Goal: Task Accomplishment & Management: Use online tool/utility

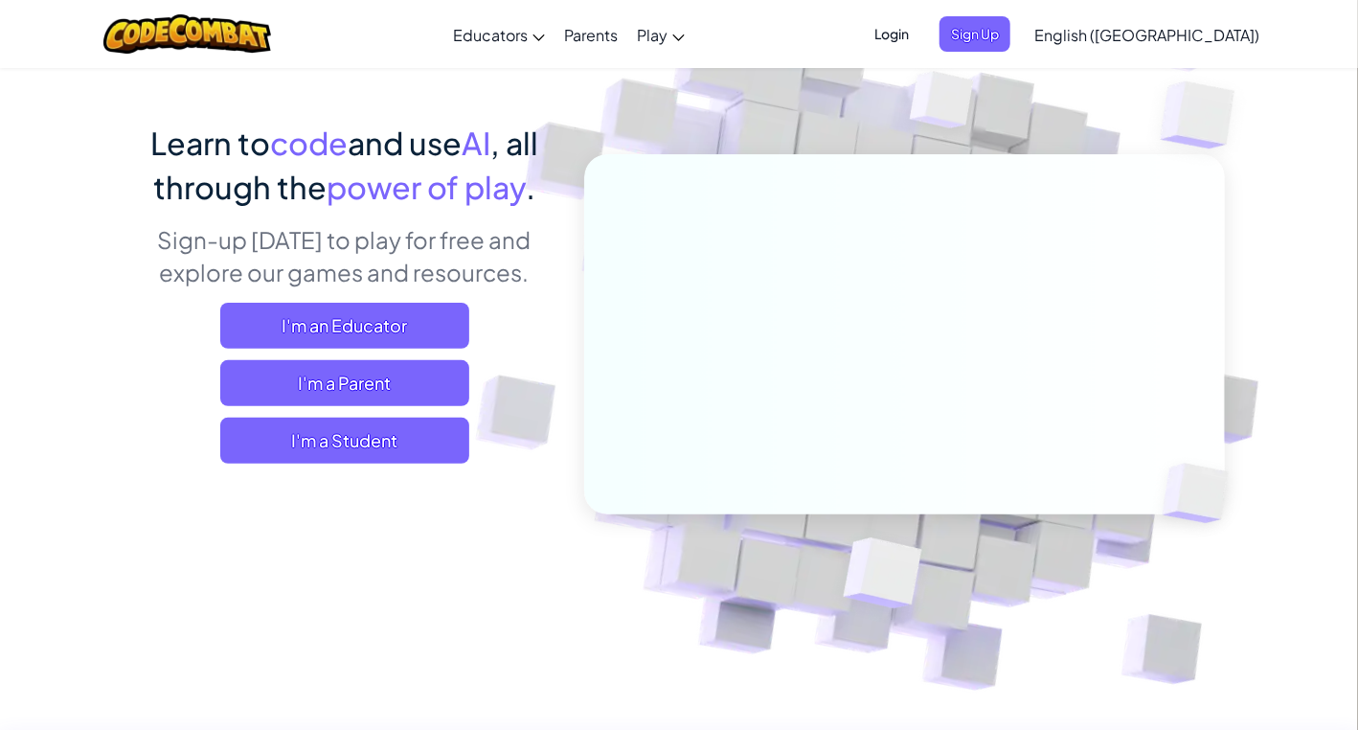
scroll to position [111, 0]
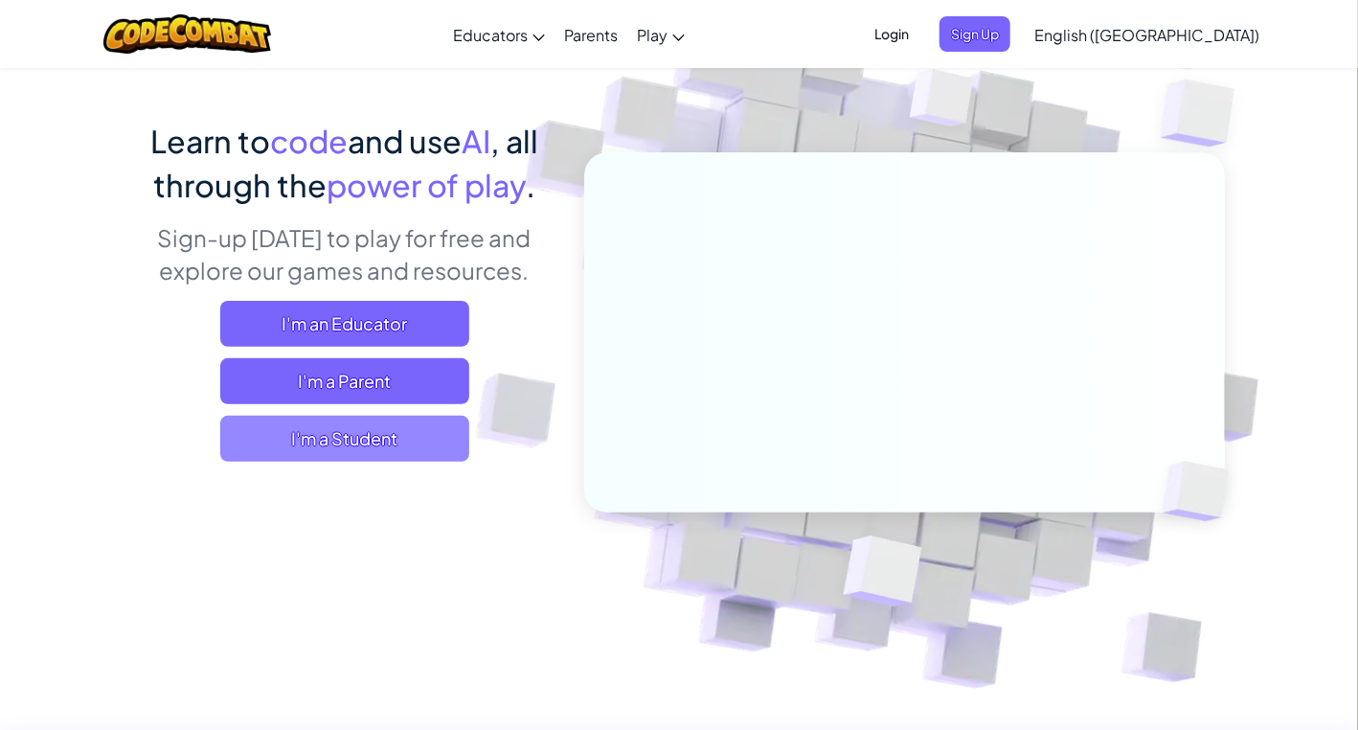
click at [365, 440] on span "I'm a Student" at bounding box center [344, 439] width 249 height 46
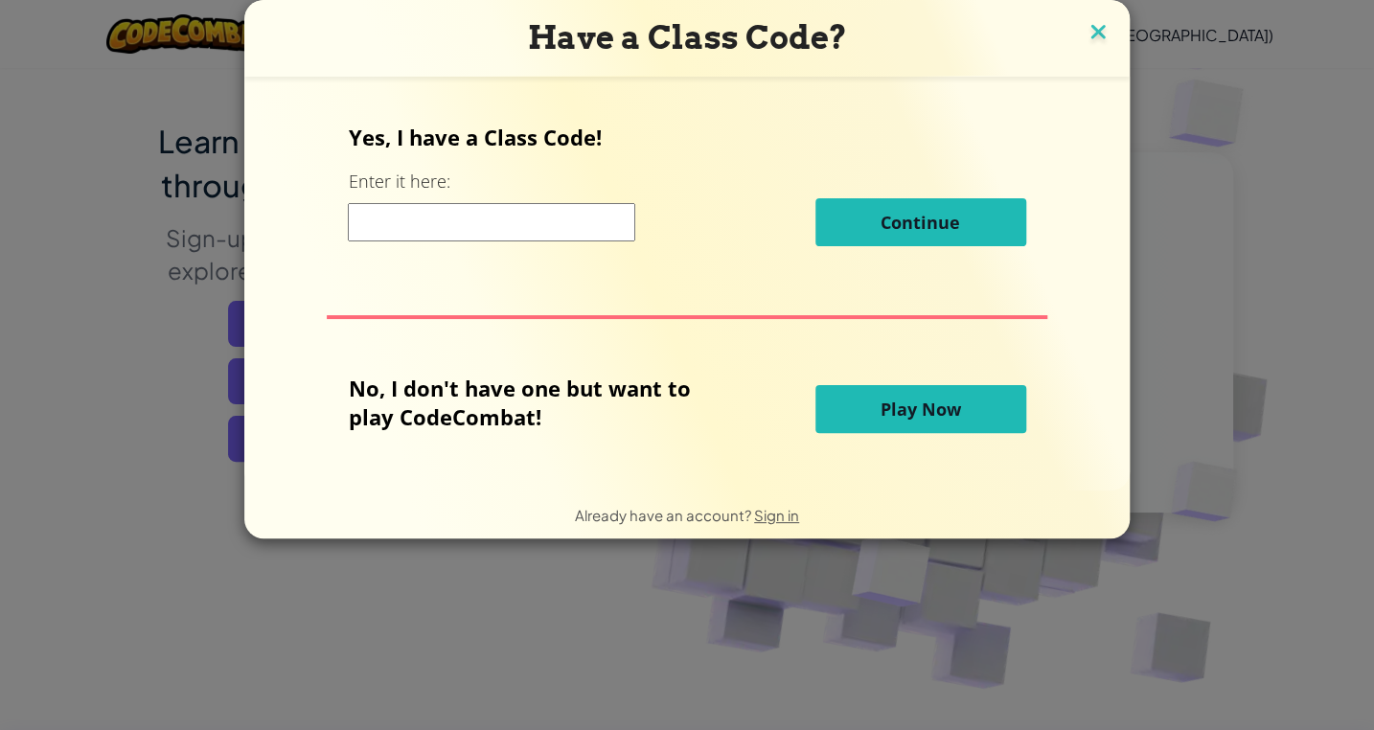
click at [1090, 36] on img at bounding box center [1097, 33] width 25 height 29
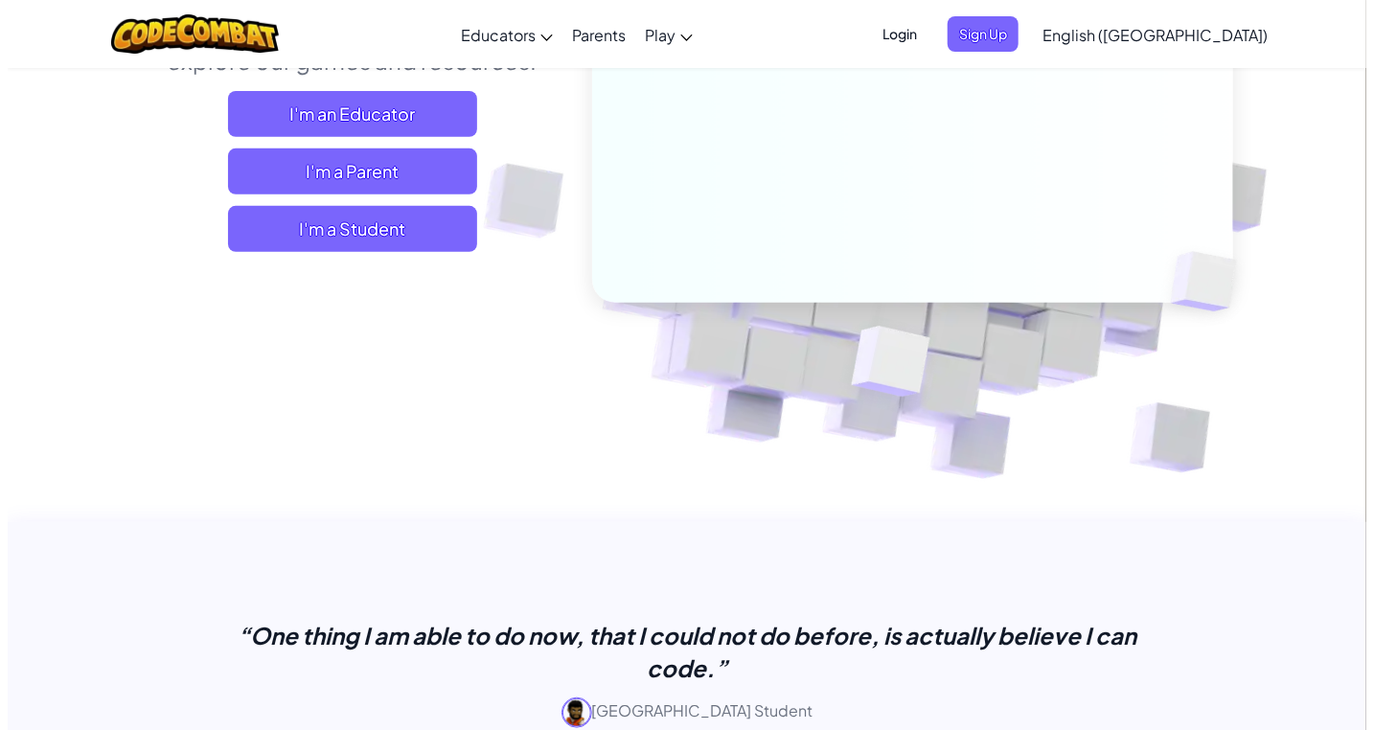
scroll to position [0, 0]
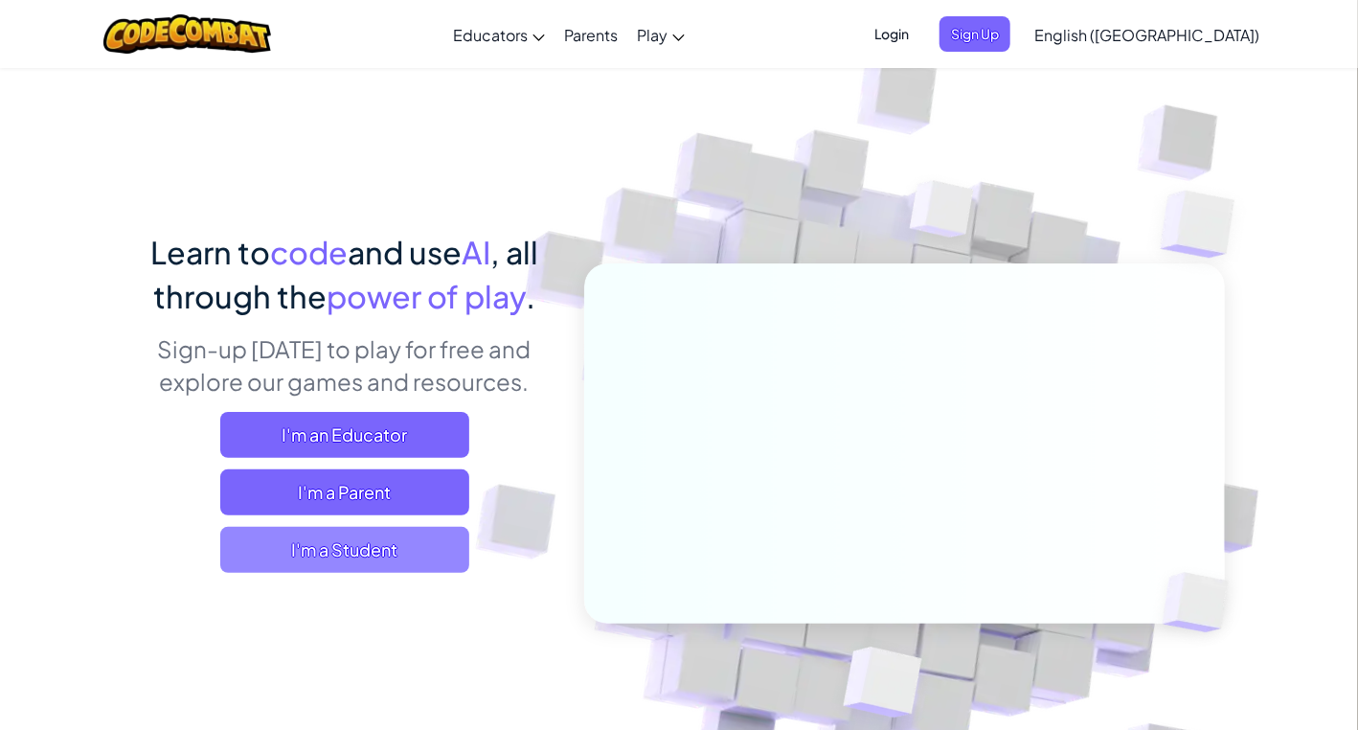
click at [380, 540] on span "I'm a Student" at bounding box center [344, 550] width 249 height 46
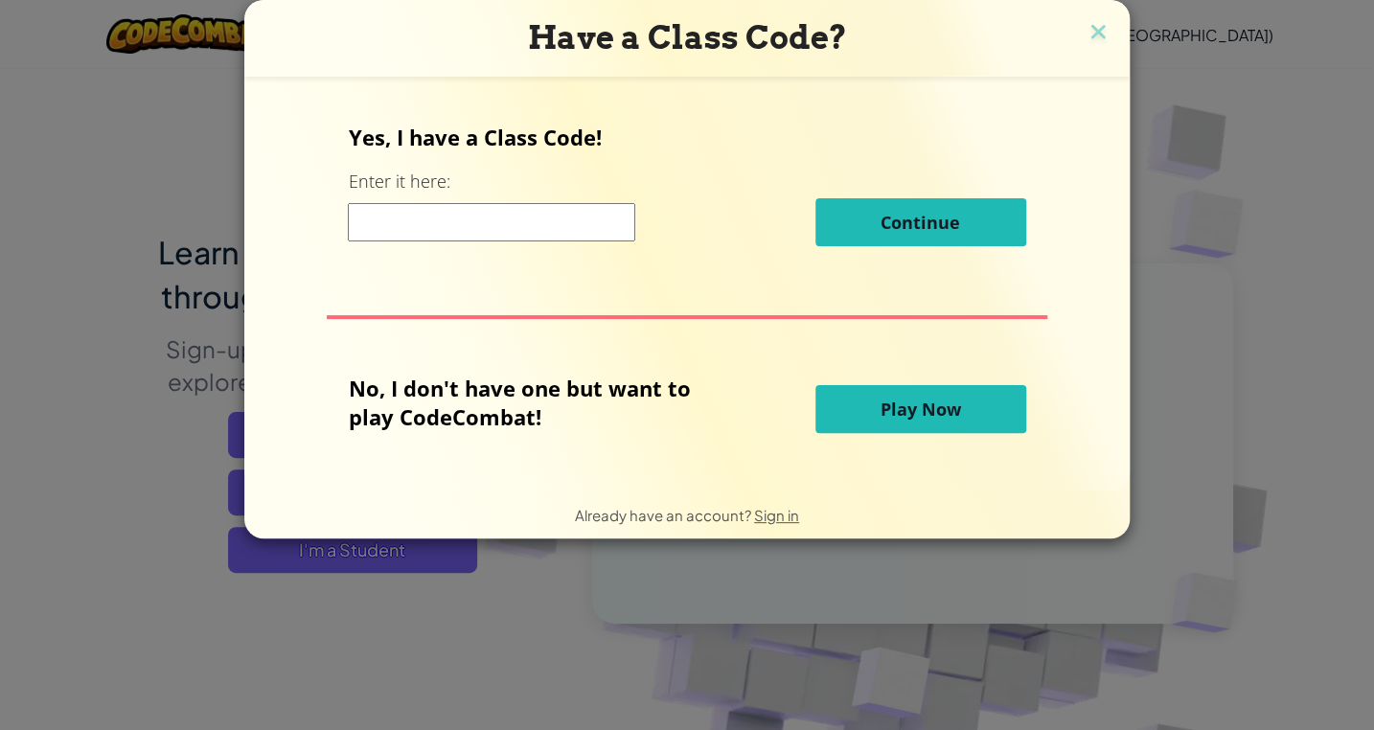
click at [859, 401] on button "Play Now" at bounding box center [920, 409] width 211 height 48
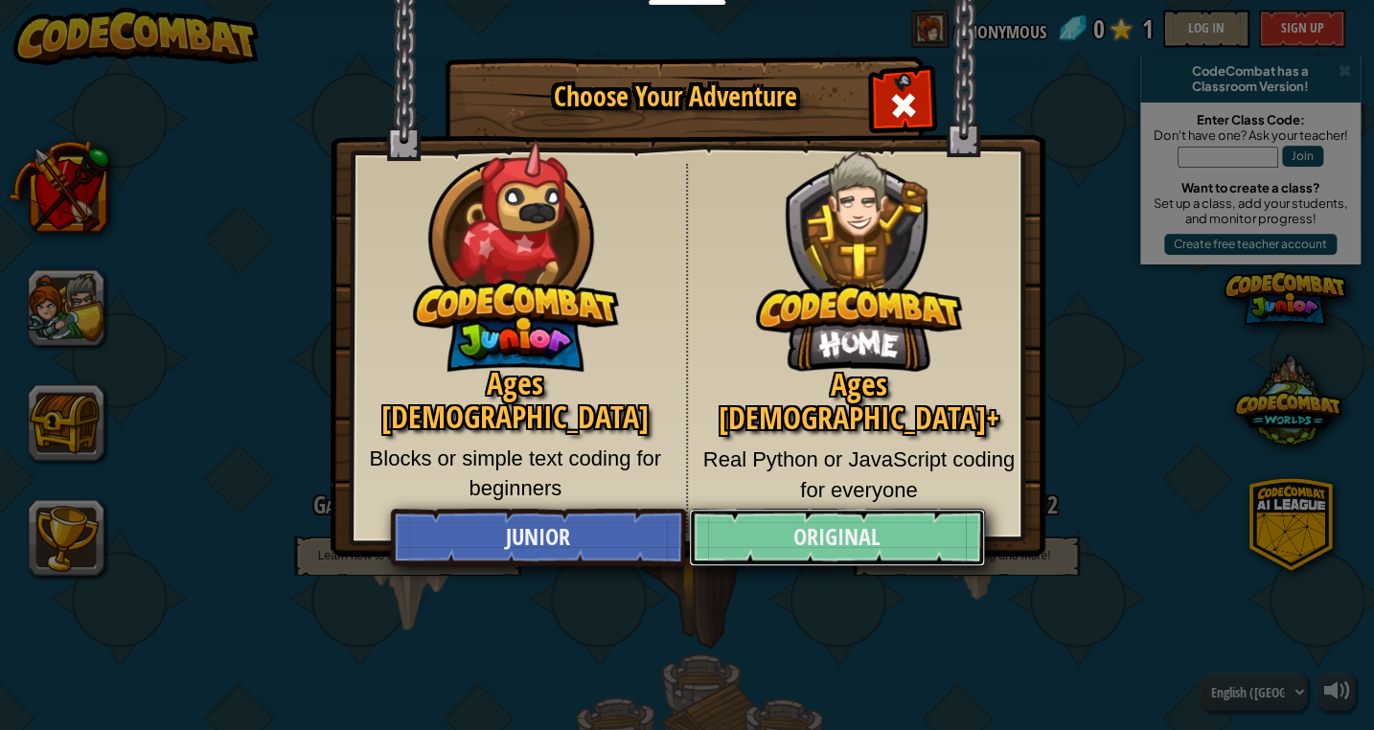
click at [850, 542] on link "Original" at bounding box center [836, 537] width 295 height 57
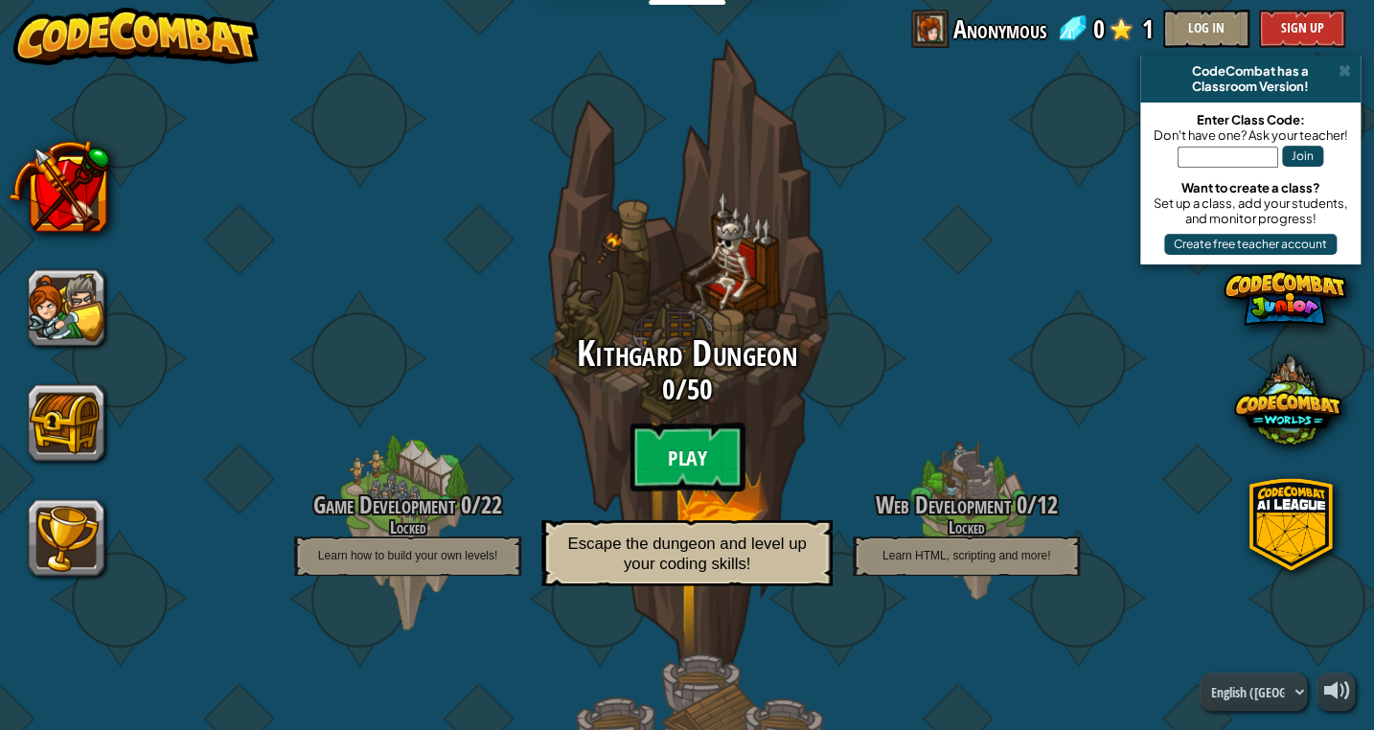
click at [673, 452] on btn "Play" at bounding box center [686, 456] width 115 height 69
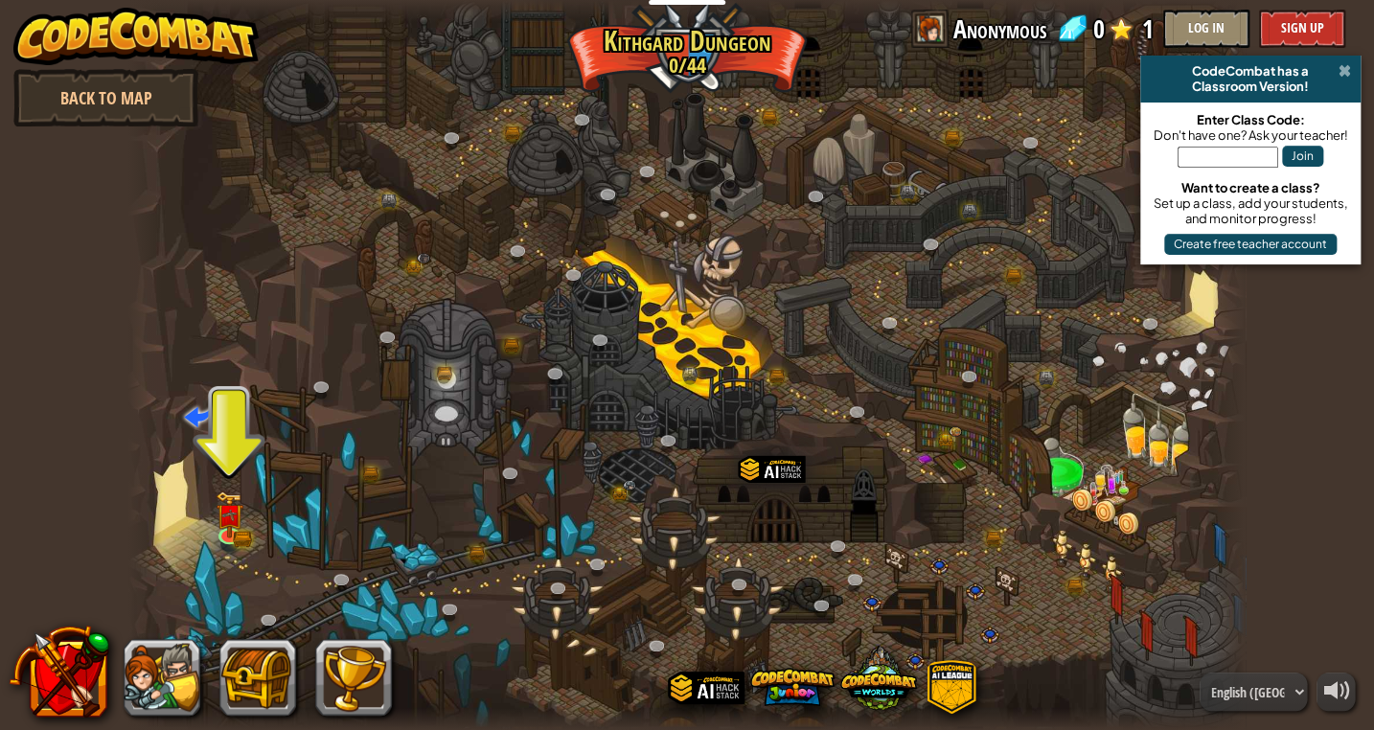
click at [1342, 68] on span at bounding box center [1344, 70] width 12 height 15
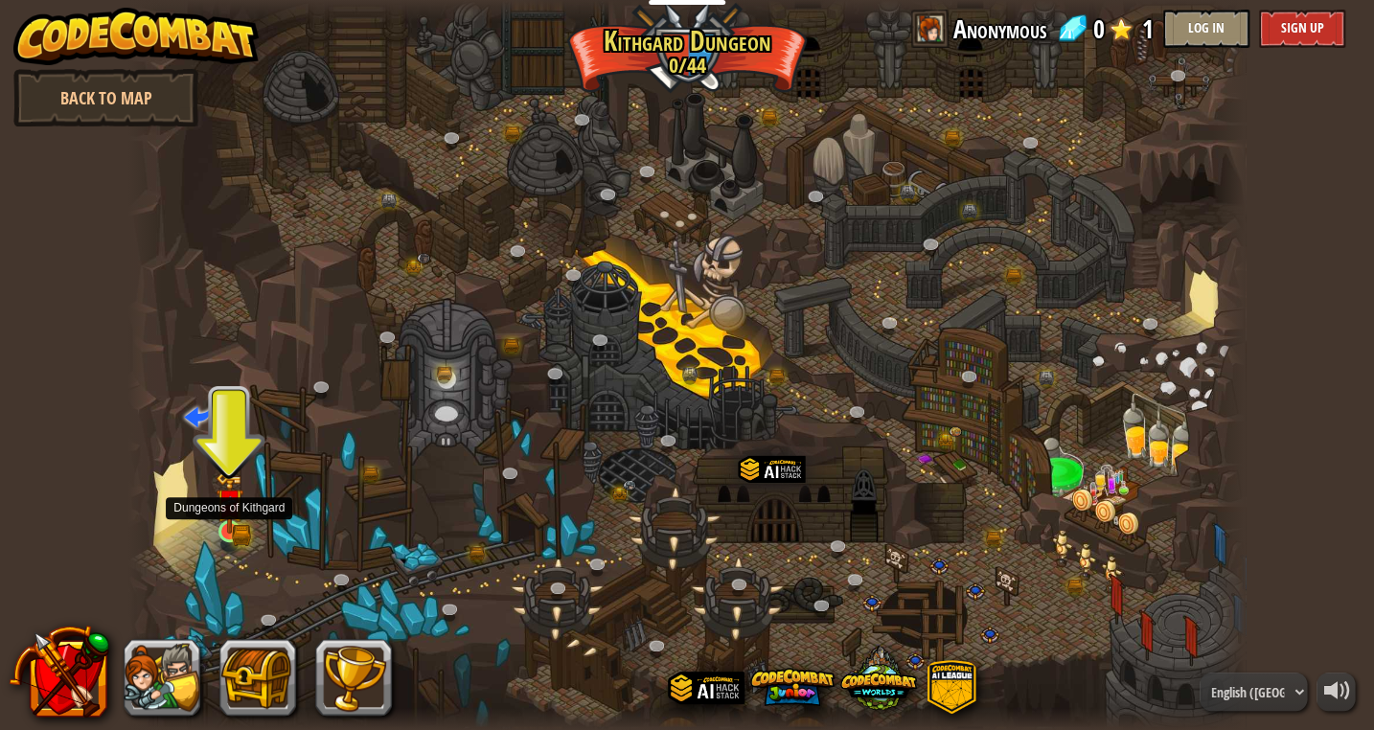
click at [221, 516] on img at bounding box center [230, 502] width 28 height 62
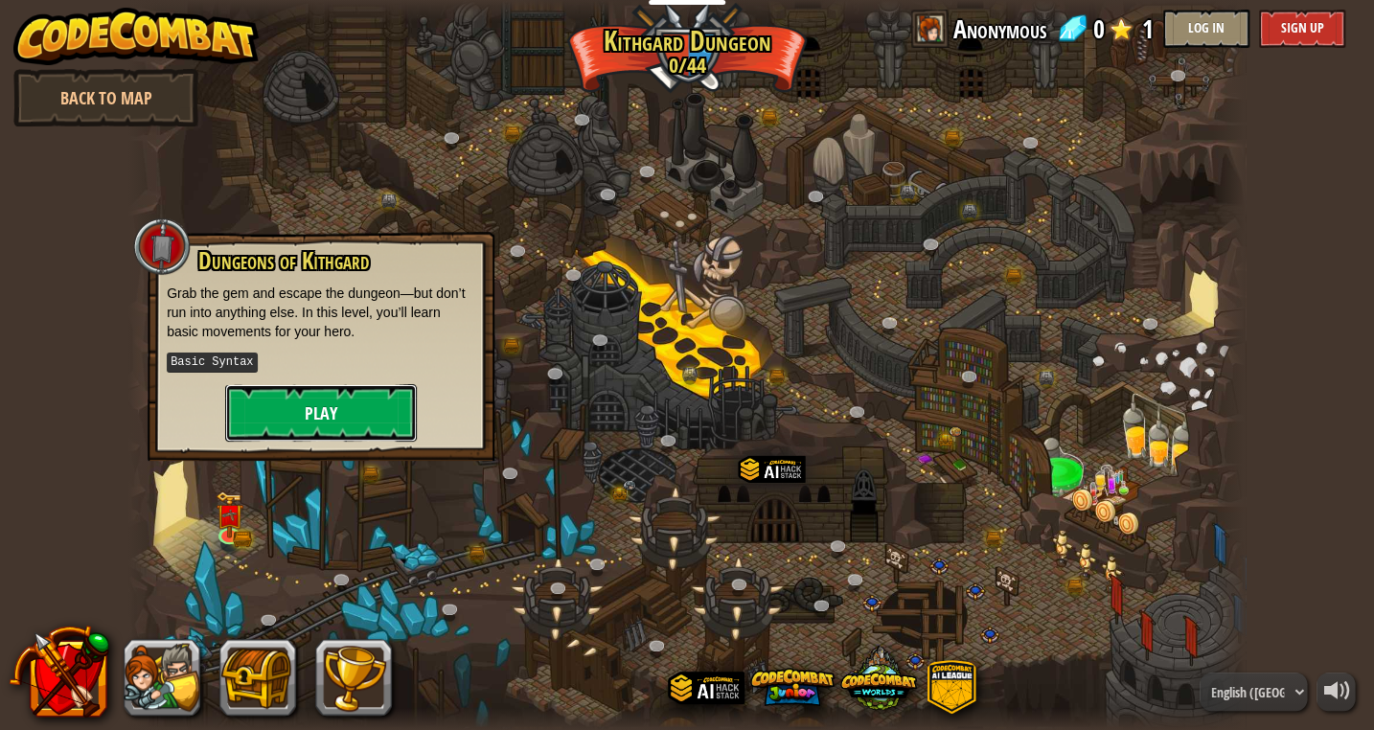
click at [346, 412] on button "Play" at bounding box center [321, 412] width 192 height 57
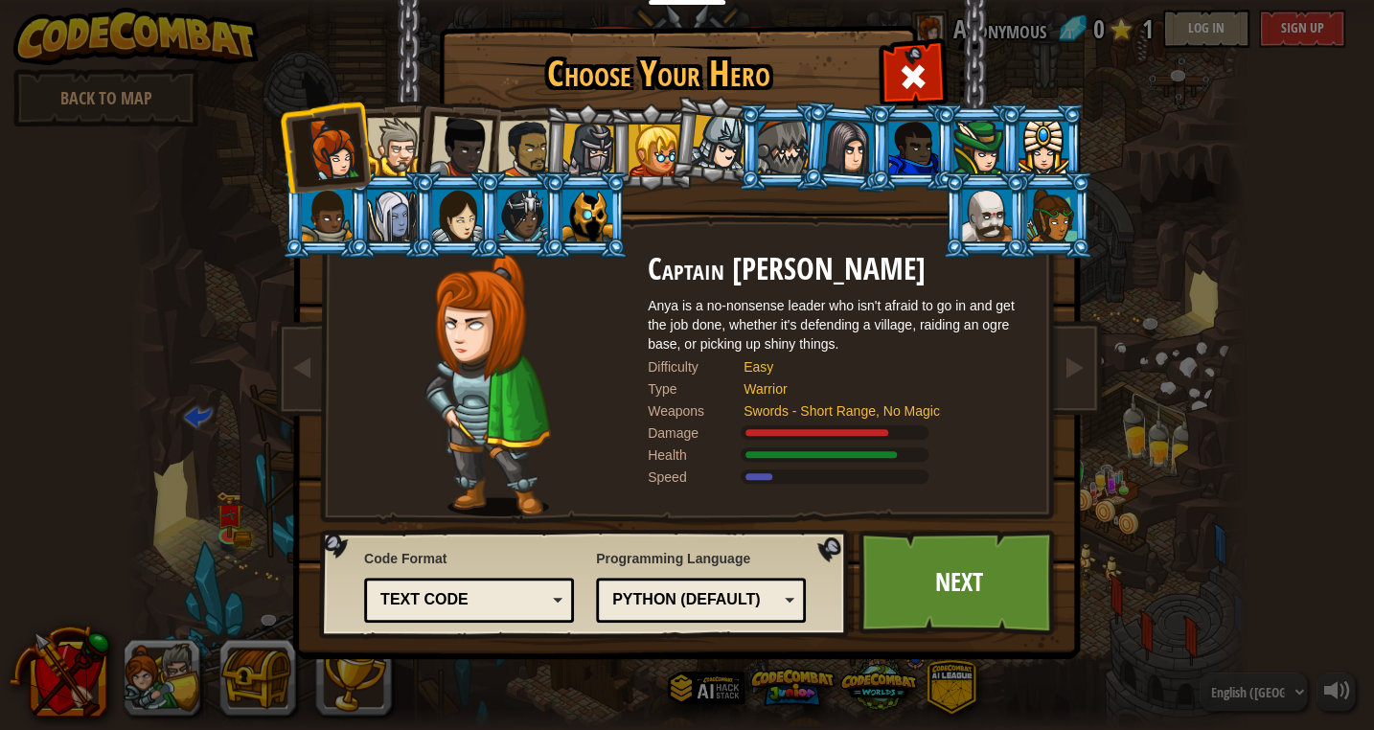
click at [795, 588] on div "Python (Default) JavaScript Lua C++ Java (Experimental) Python (Default)" at bounding box center [701, 600] width 210 height 45
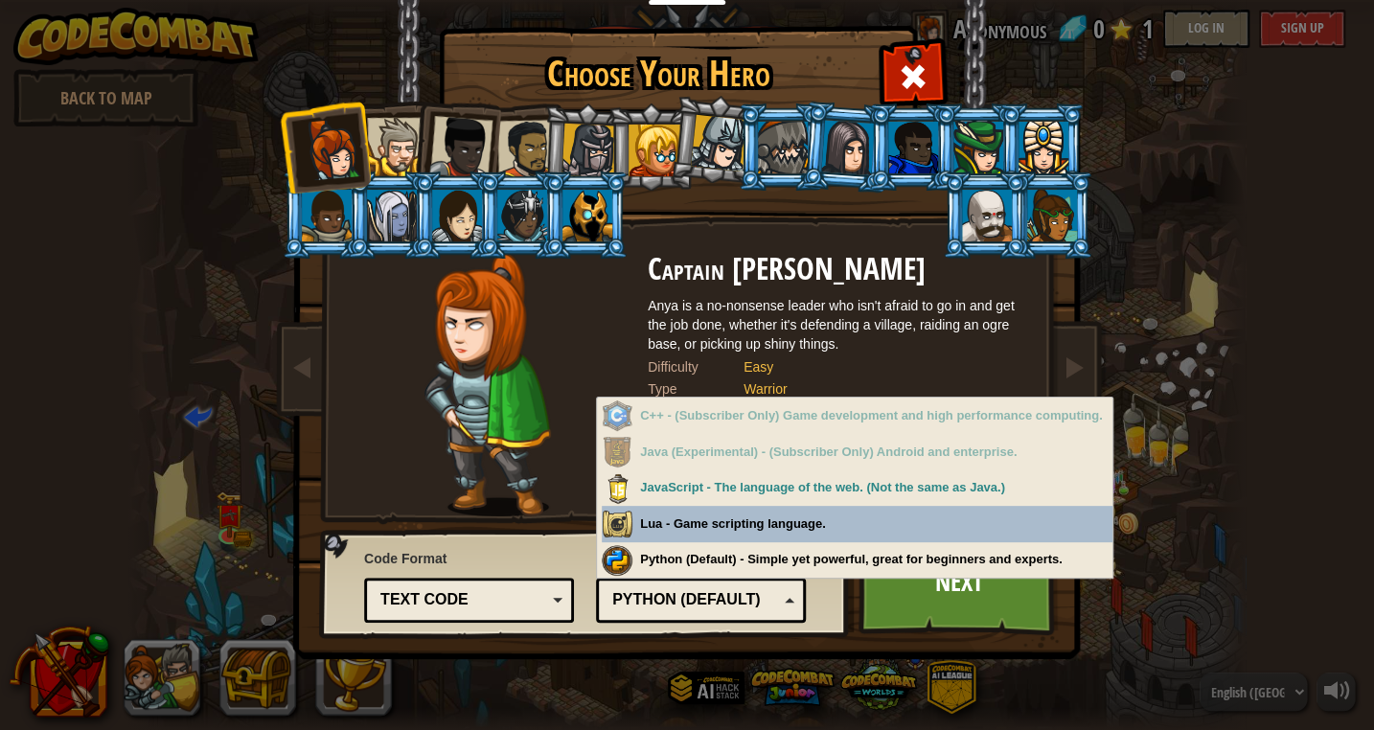
click at [474, 602] on div "Text code" at bounding box center [463, 600] width 166 height 22
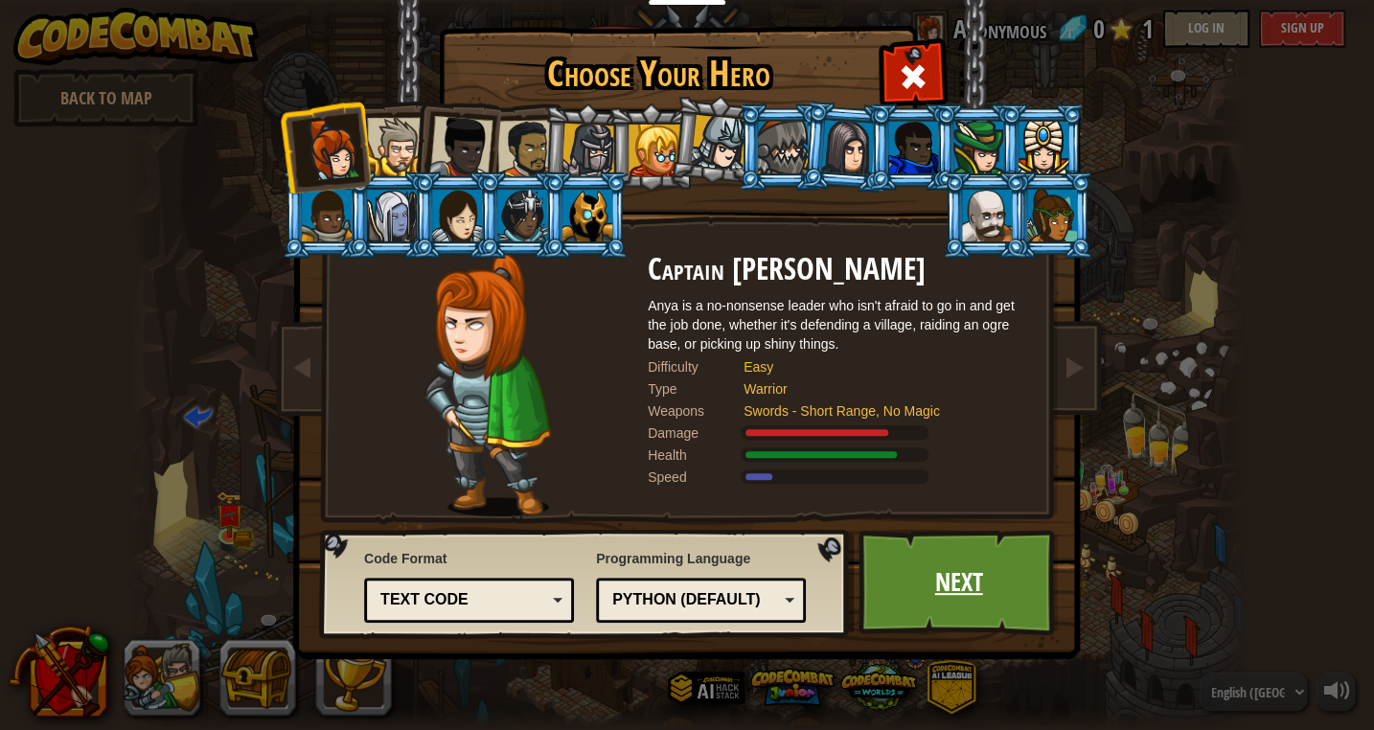
click at [988, 608] on link "Next" at bounding box center [958, 582] width 200 height 105
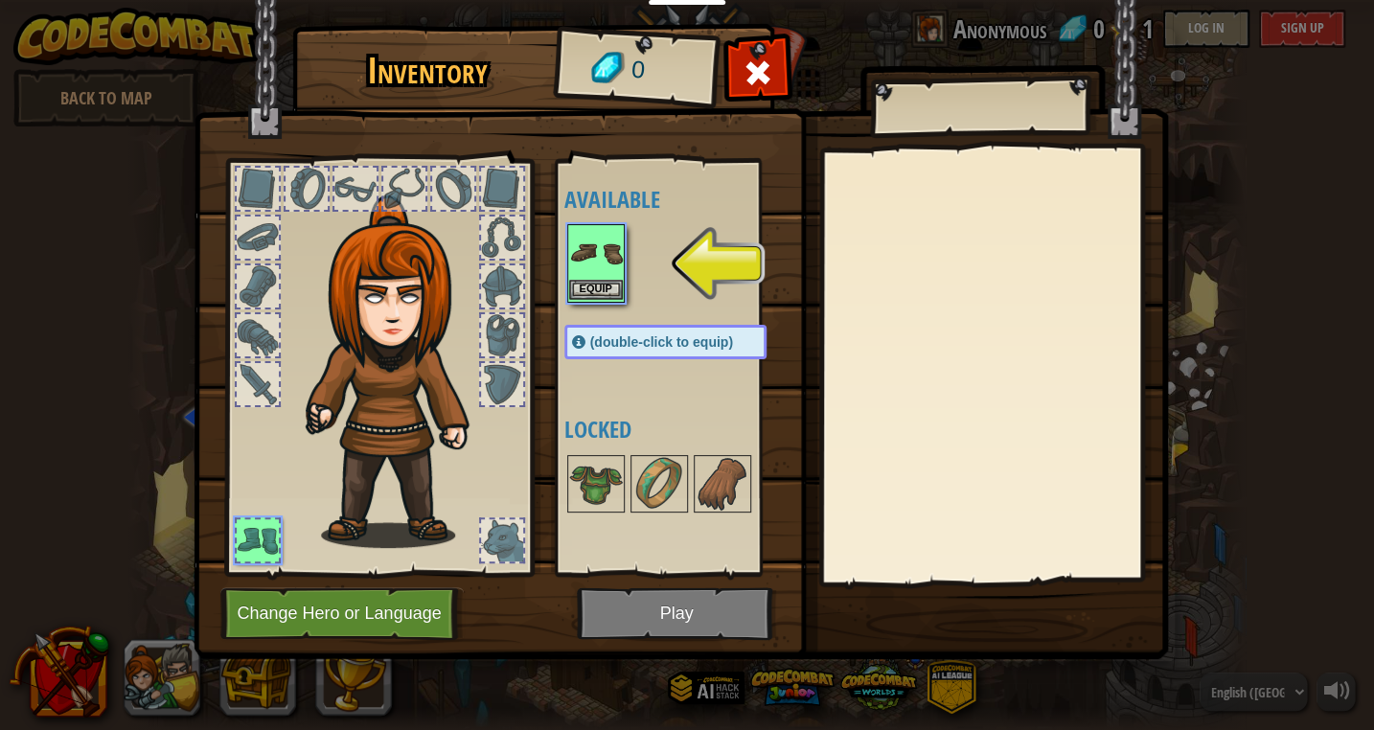
click at [590, 278] on img at bounding box center [596, 253] width 54 height 54
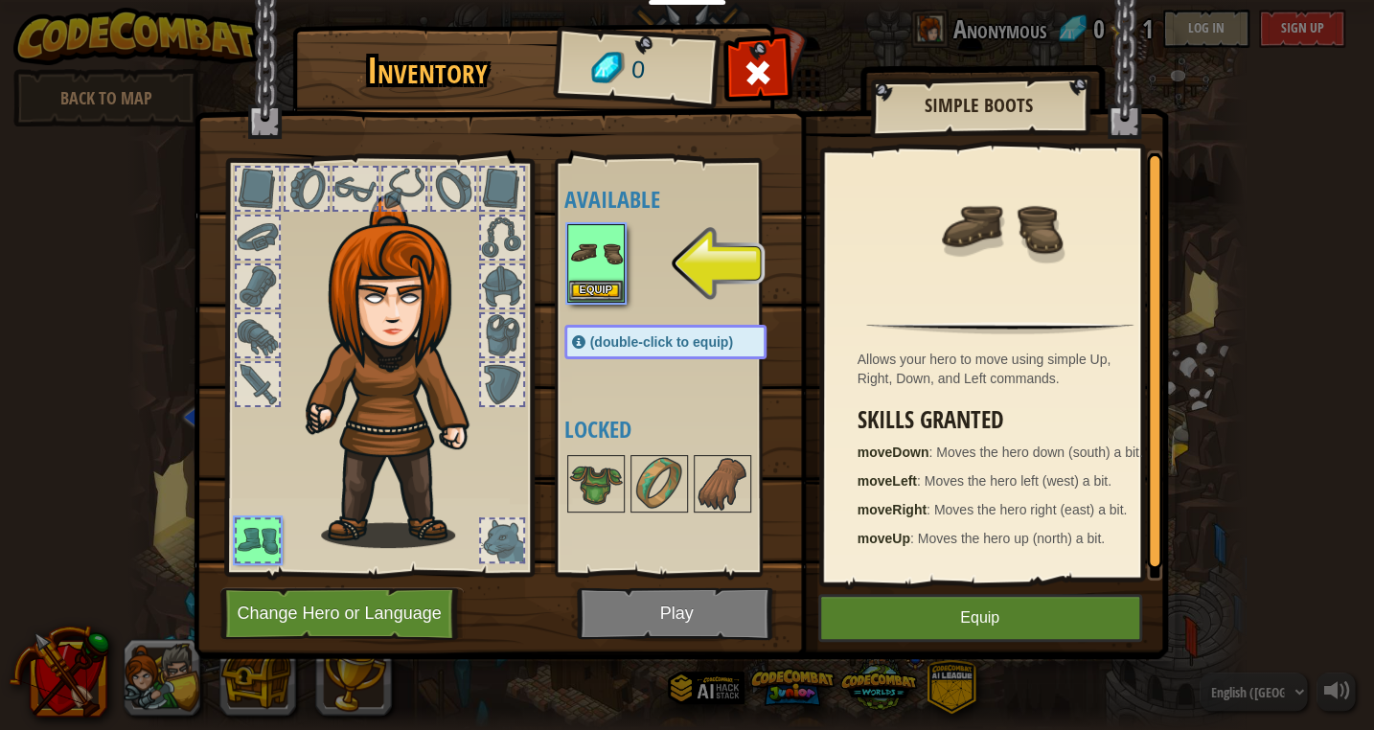
scroll to position [6, 0]
click at [584, 280] on button "Equip" at bounding box center [596, 290] width 54 height 20
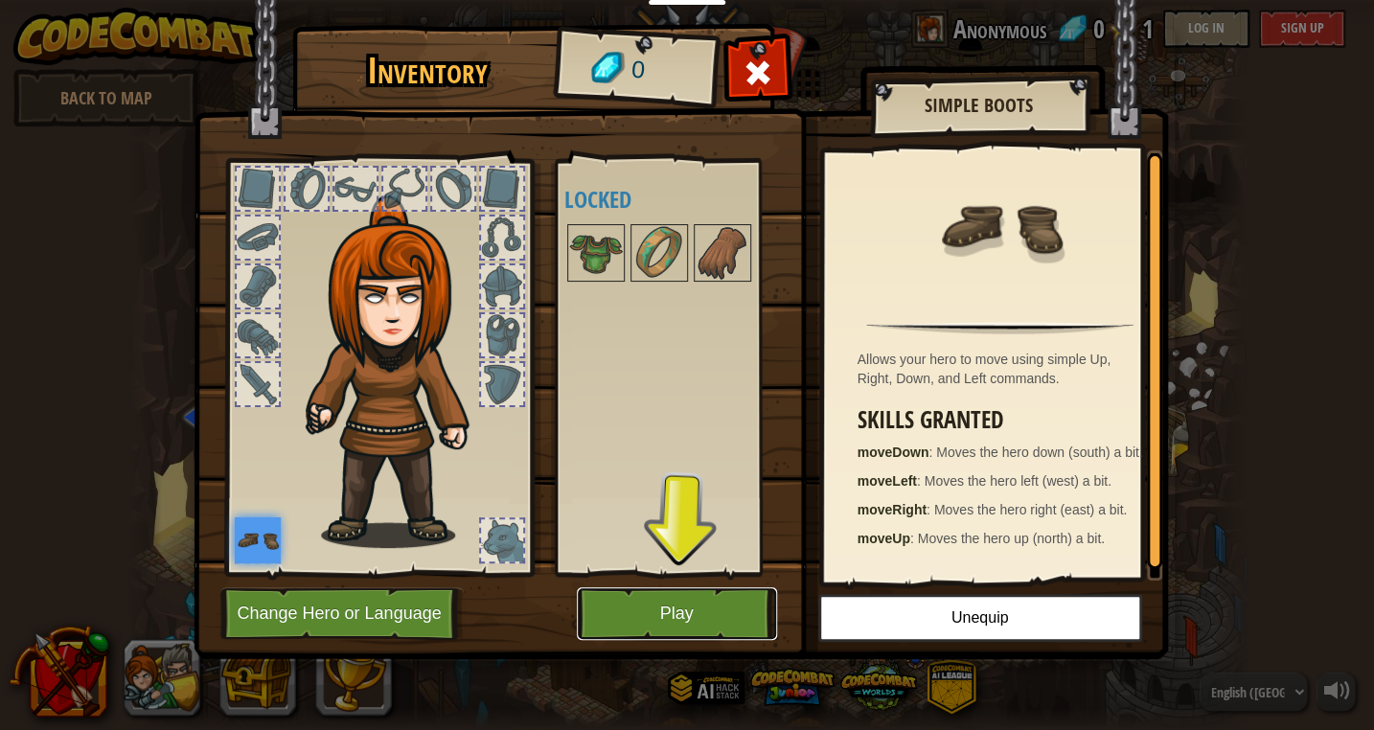
click at [674, 624] on button "Play" at bounding box center [677, 613] width 200 height 53
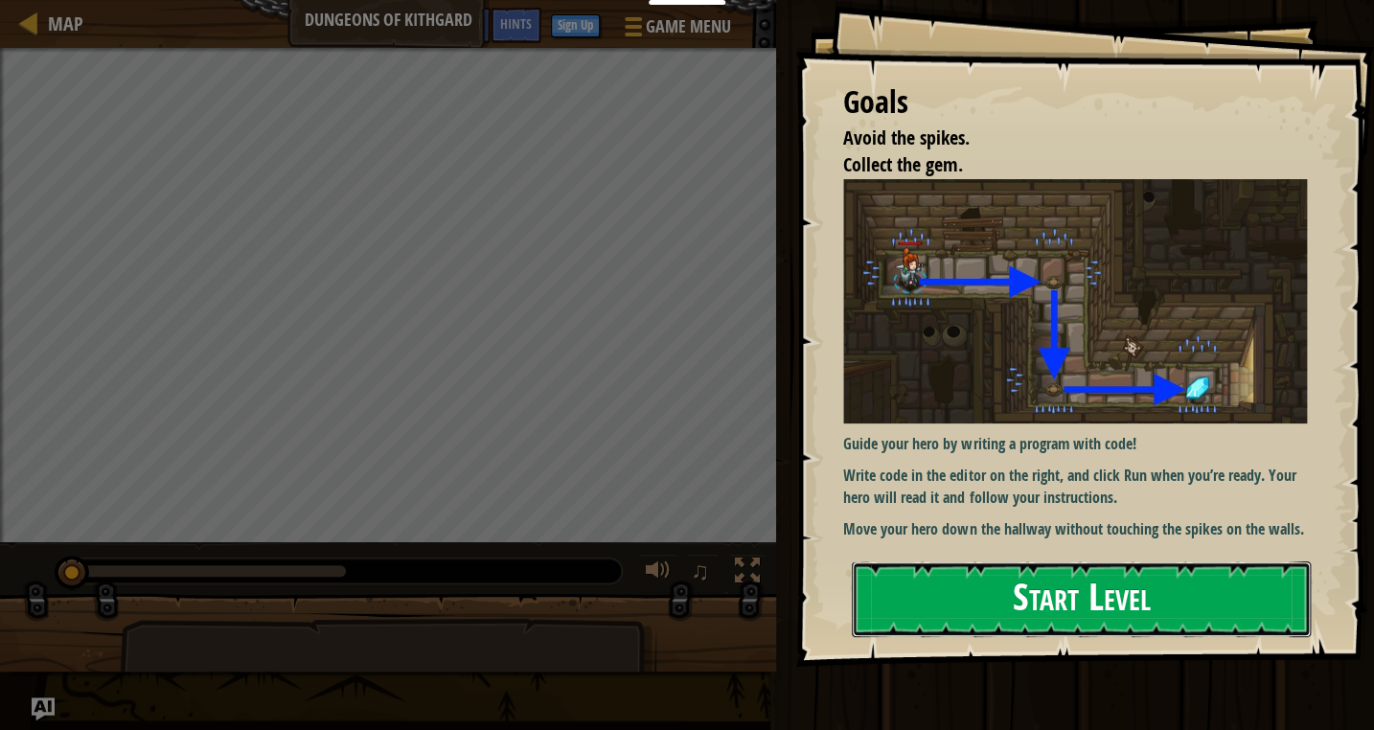
click at [1083, 624] on button "Start Level" at bounding box center [1081, 599] width 459 height 76
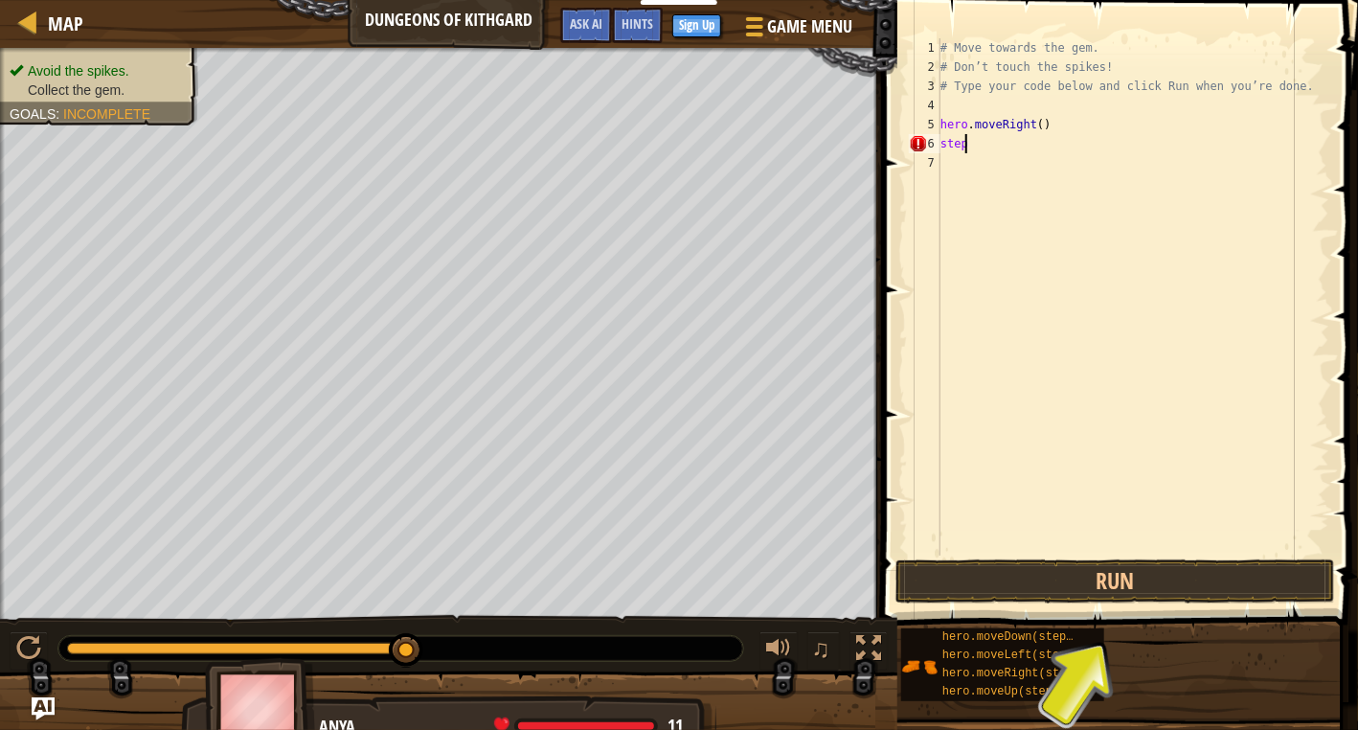
scroll to position [9, 0]
type textarea "s"
type textarea "hero.moveRight(1)"
click at [1160, 583] on button "Run" at bounding box center [1116, 581] width 440 height 44
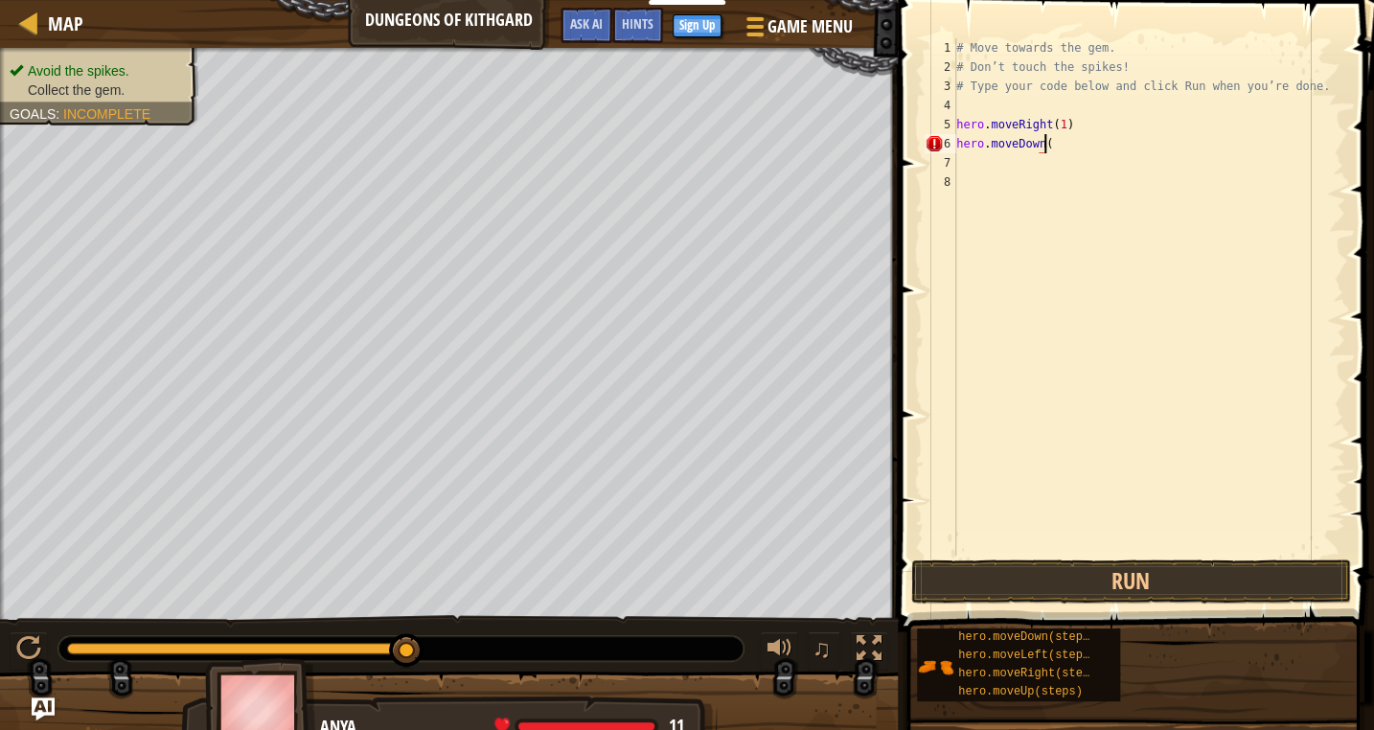
scroll to position [9, 7]
type textarea "hero.moveDown(1)"
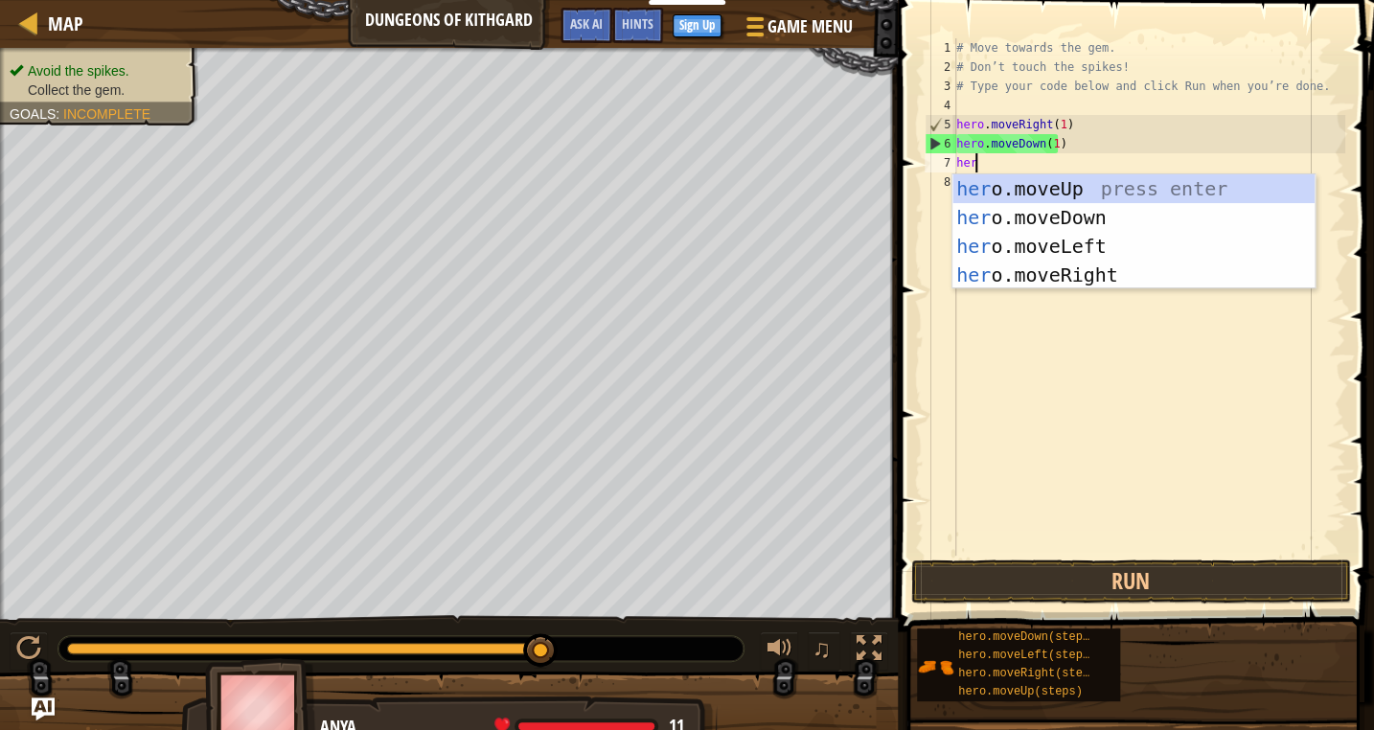
scroll to position [9, 0]
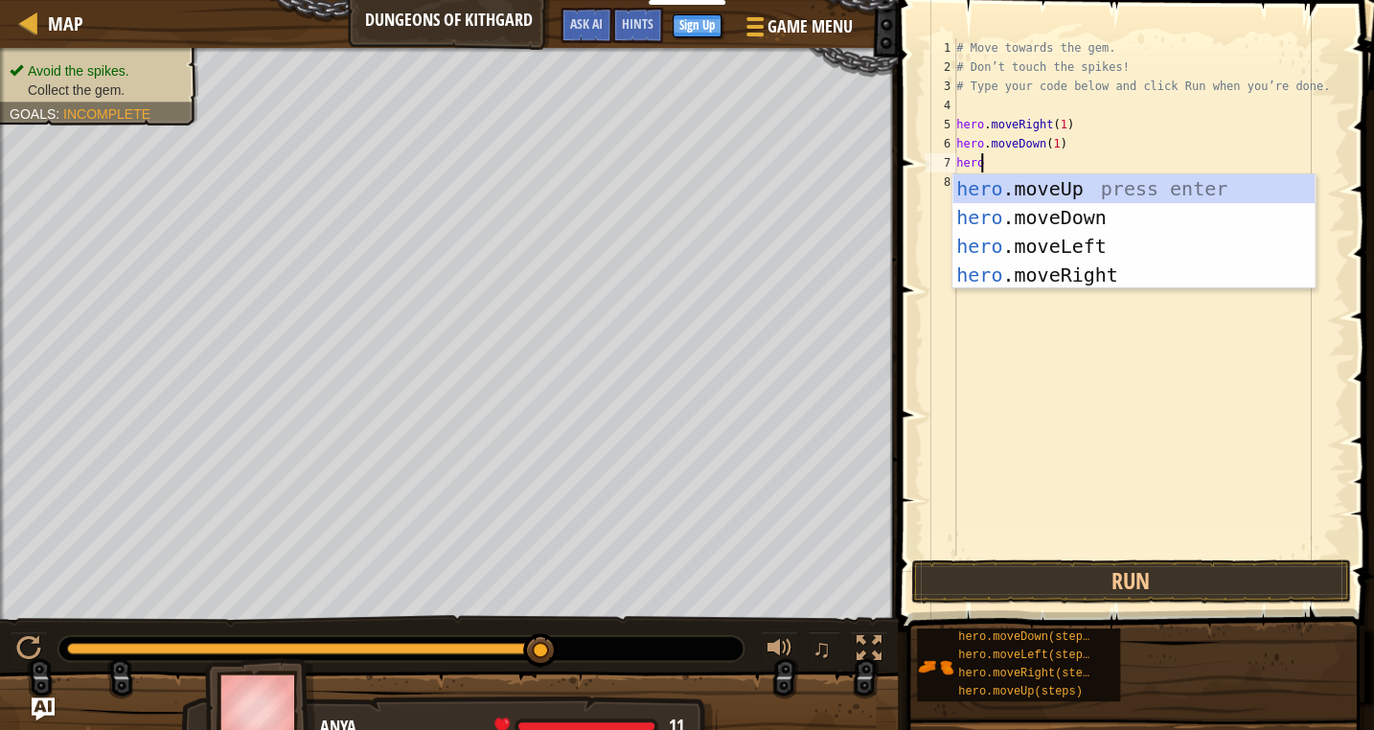
type textarea "hero."
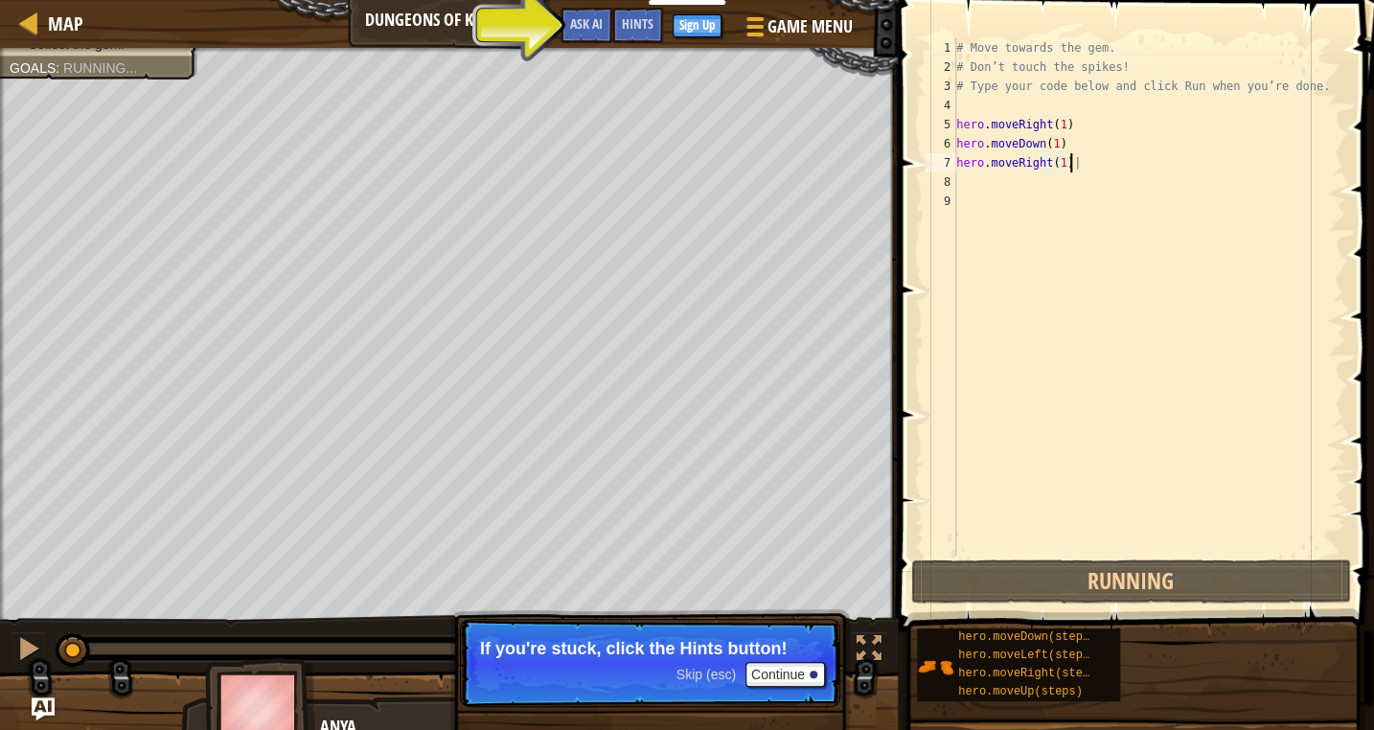
scroll to position [9, 8]
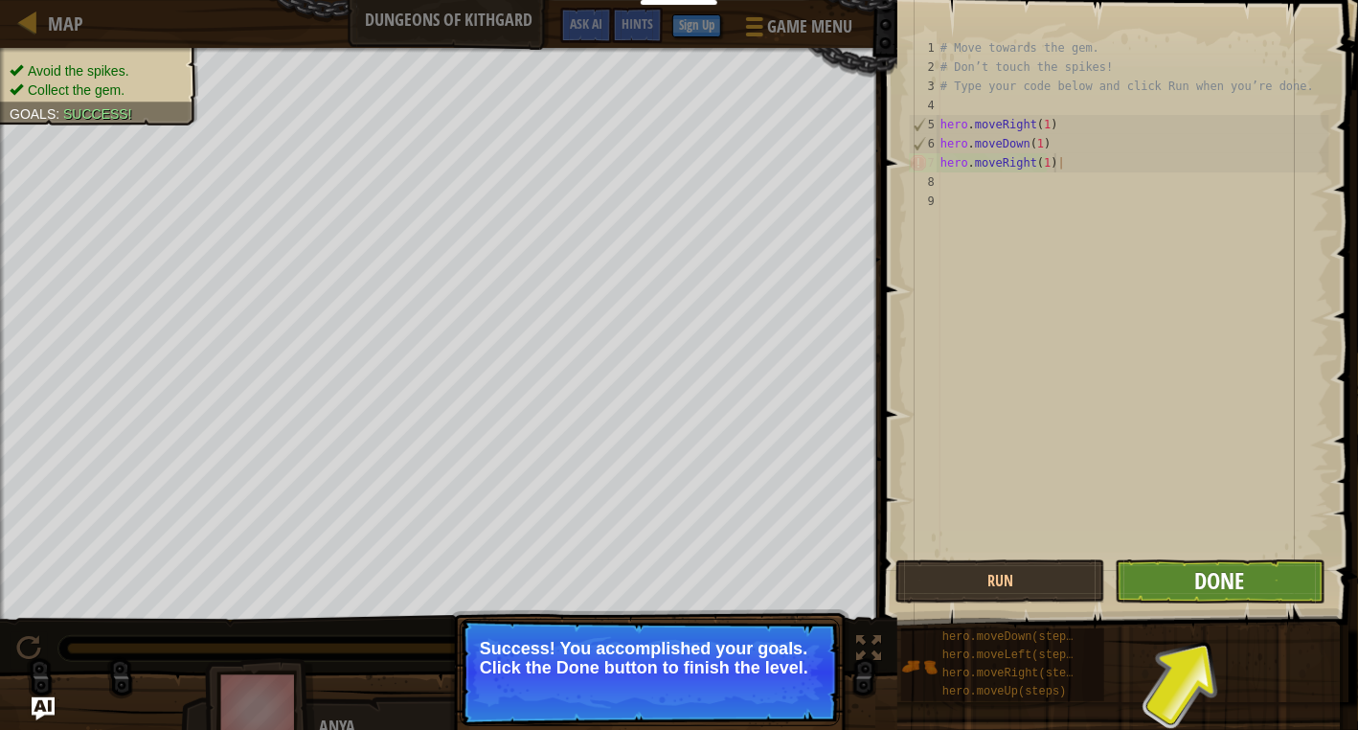
type textarea "hero.moveRight(1)|"
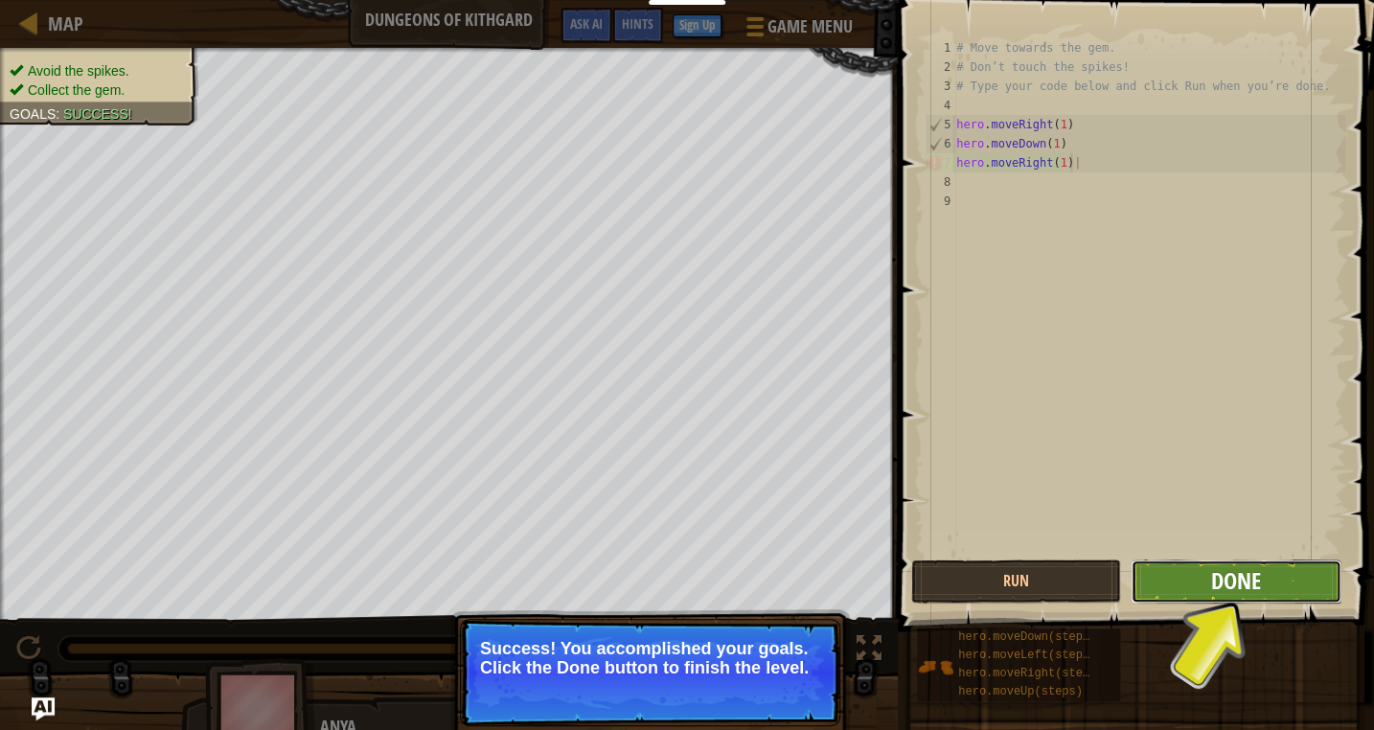
click at [1223, 582] on span "Done" at bounding box center [1236, 580] width 50 height 31
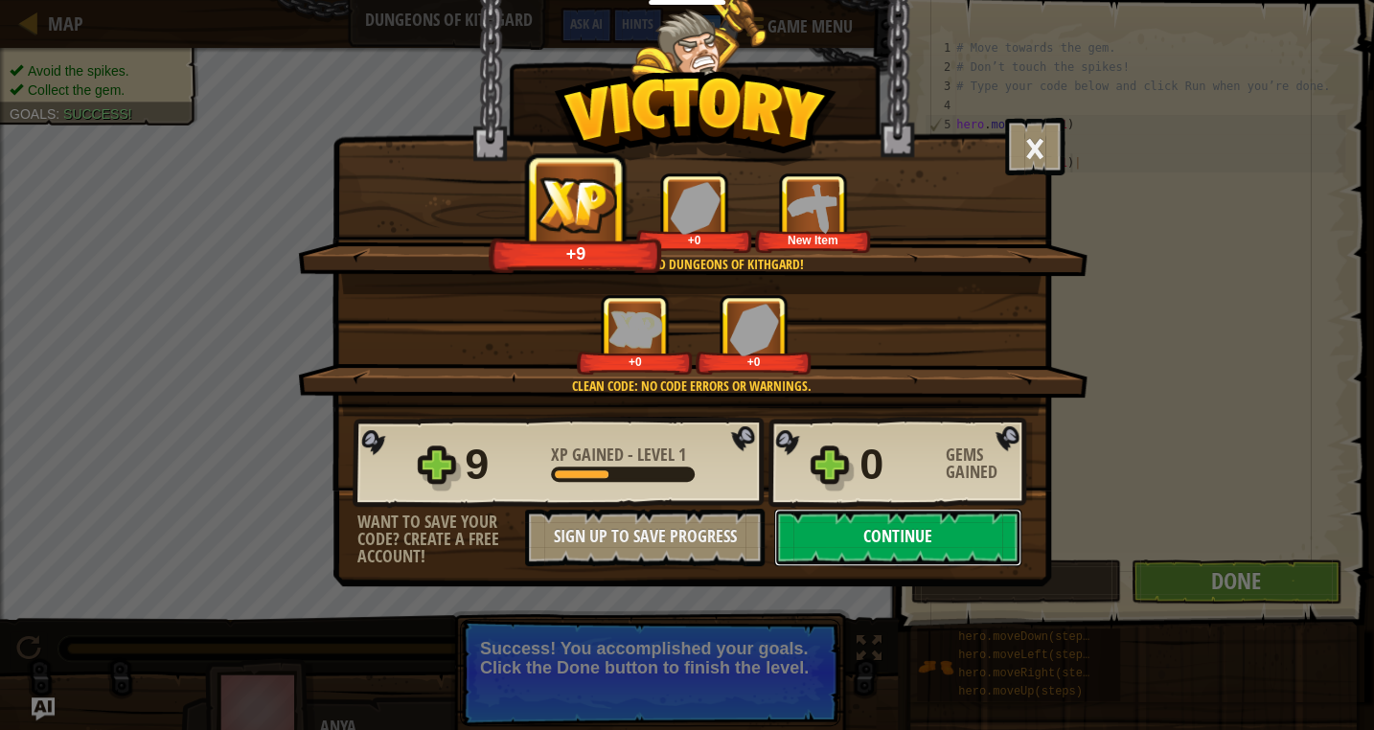
click at [886, 542] on button "Continue" at bounding box center [897, 537] width 247 height 57
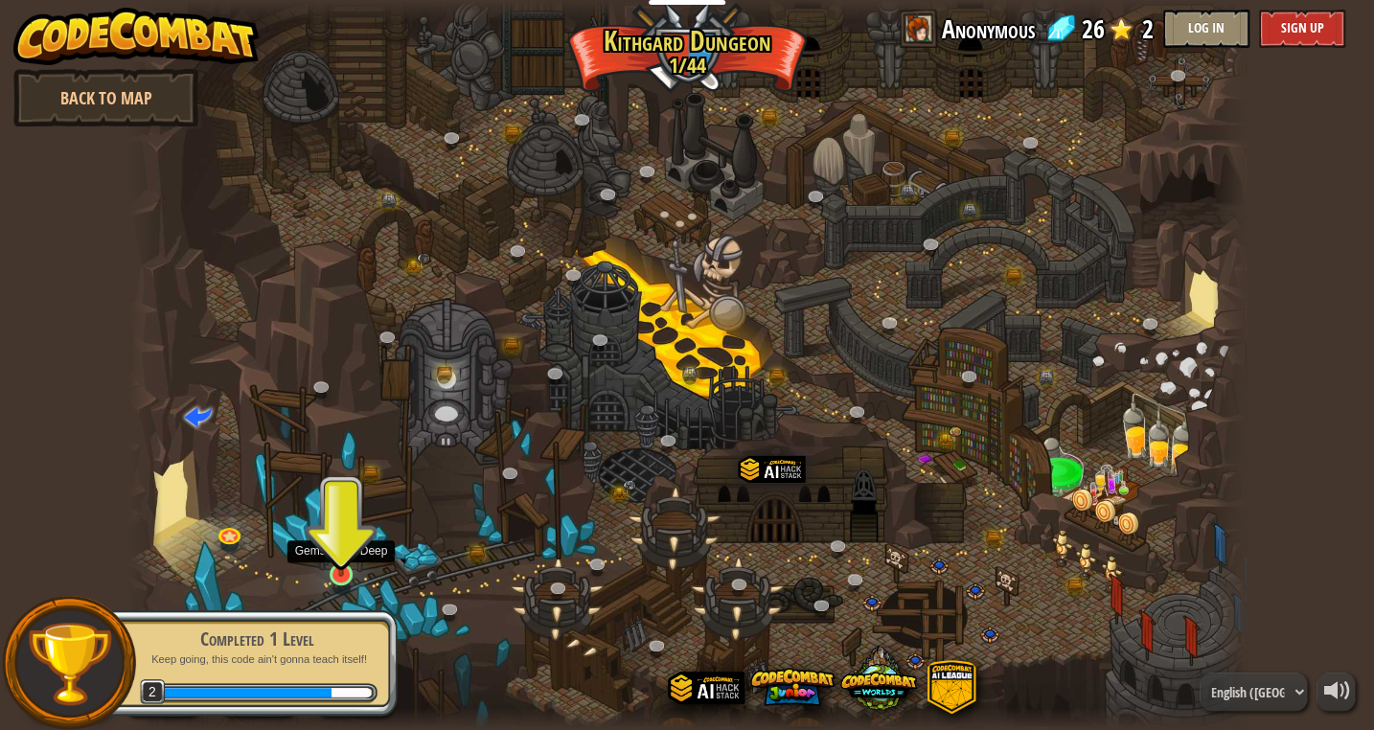
click at [338, 568] on img at bounding box center [341, 544] width 28 height 65
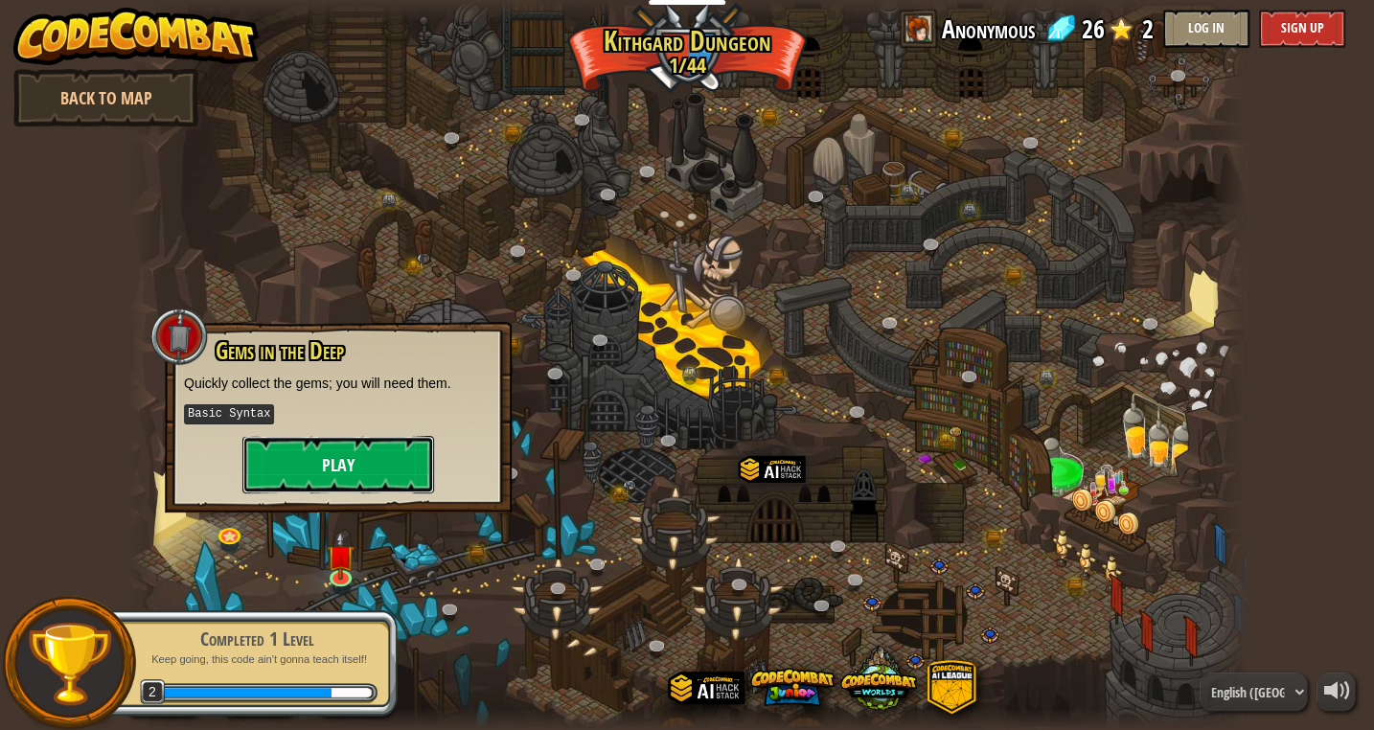
click at [359, 459] on button "Play" at bounding box center [338, 464] width 192 height 57
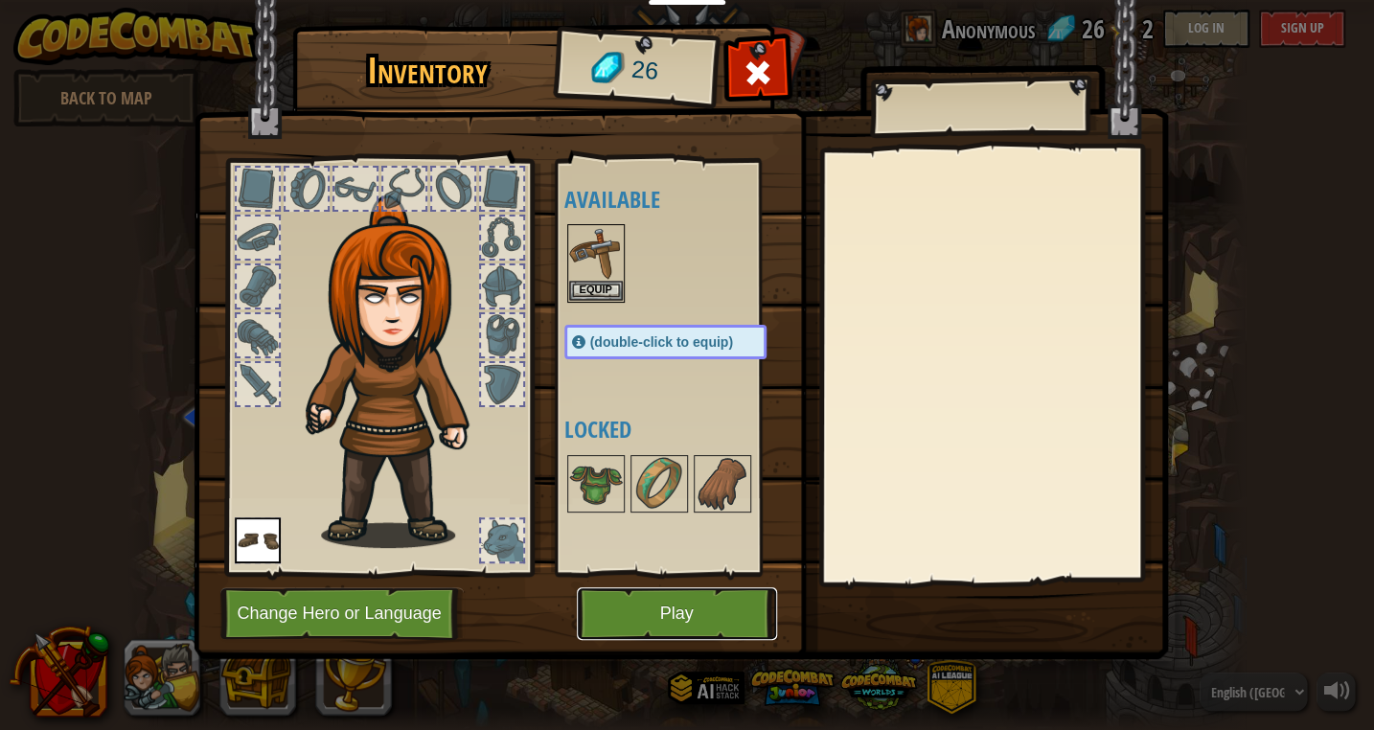
click at [629, 614] on button "Play" at bounding box center [677, 613] width 200 height 53
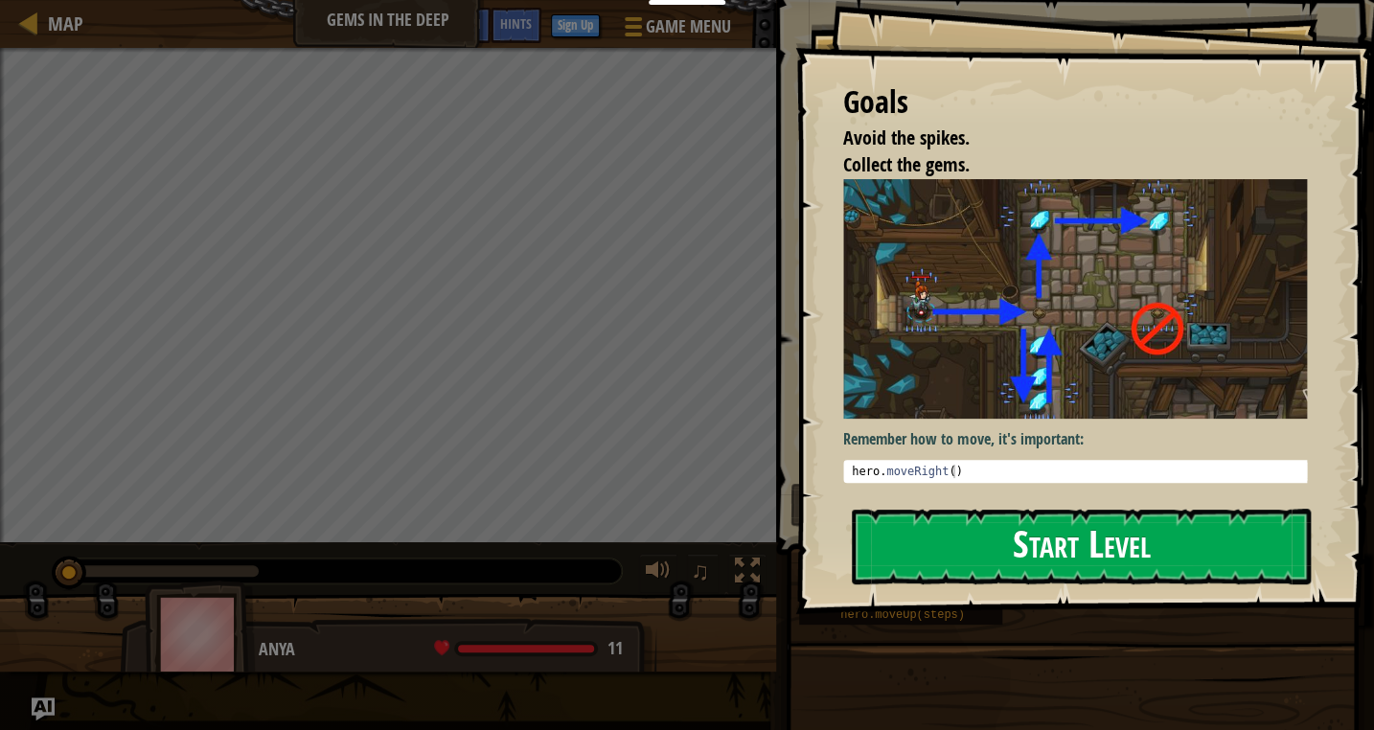
click at [947, 542] on button "Start Level" at bounding box center [1081, 547] width 459 height 76
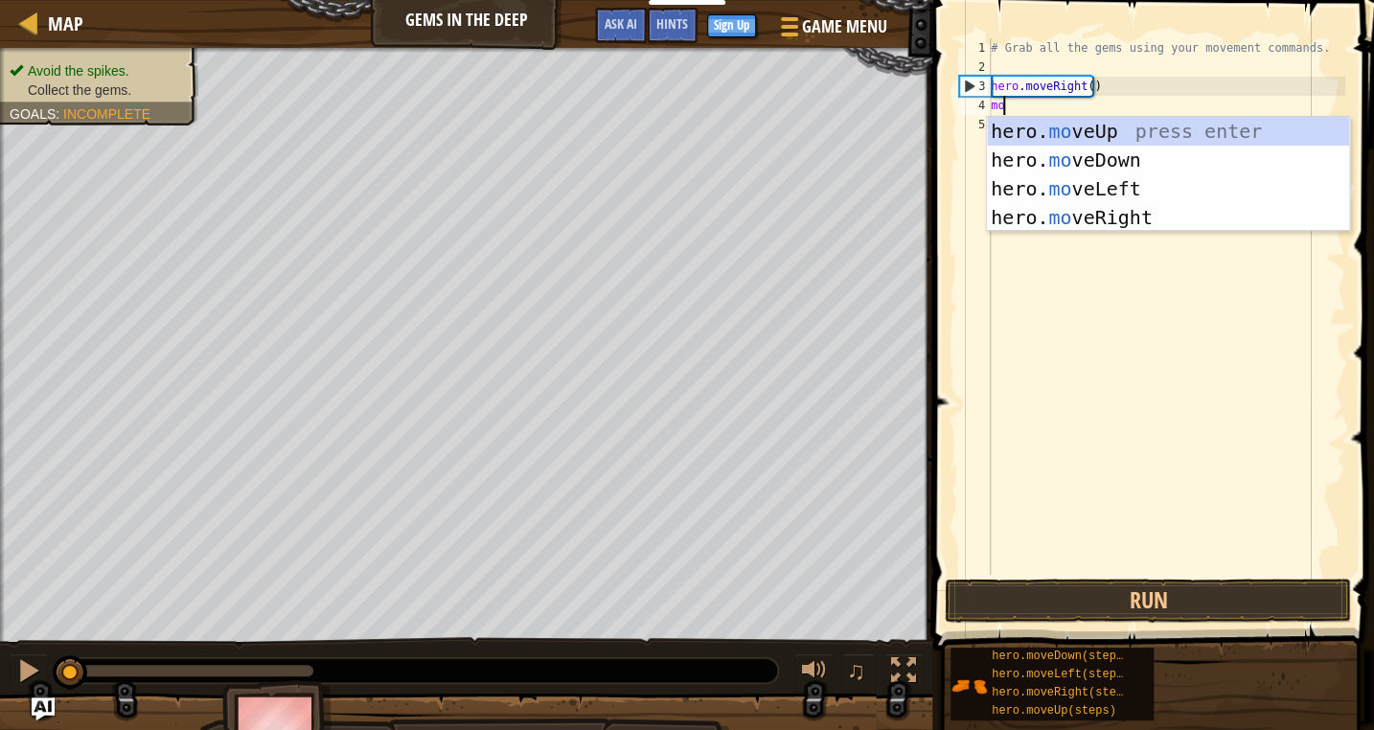
type textarea "move"
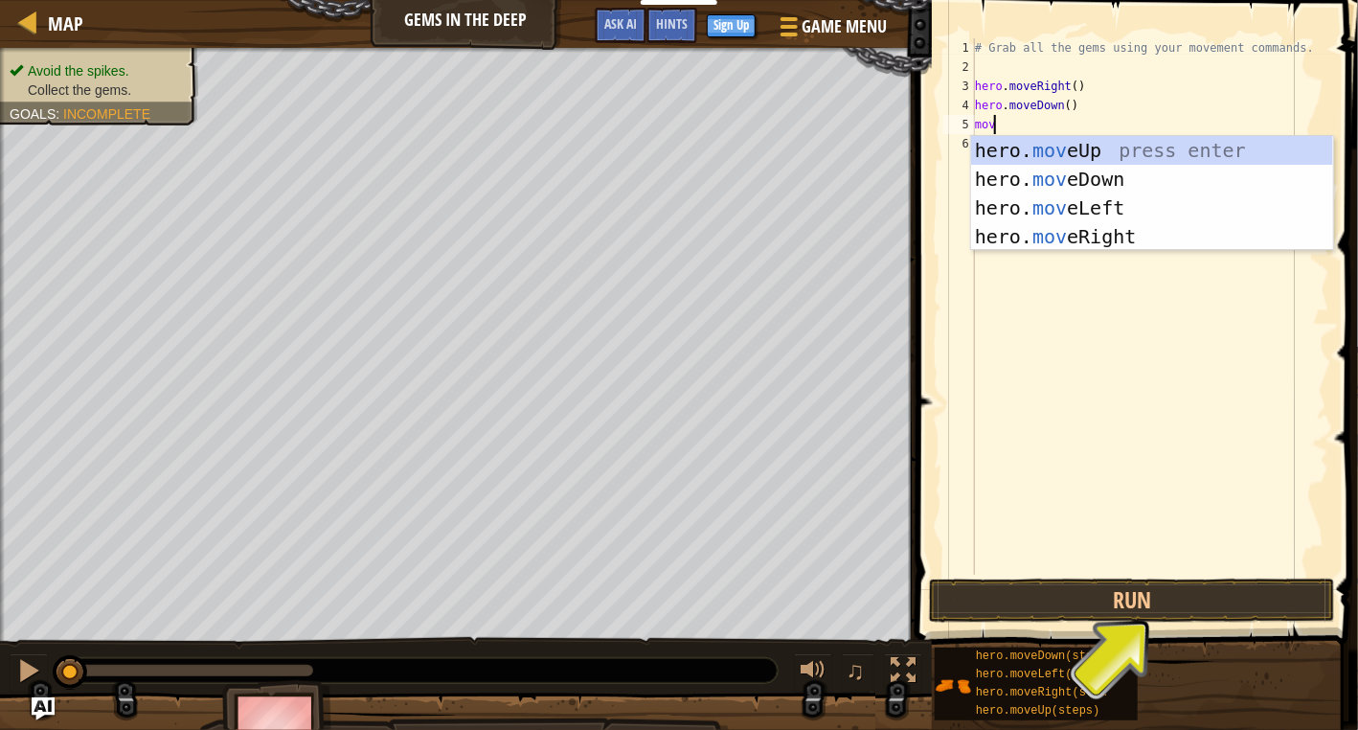
scroll to position [9, 0]
type textarea "m"
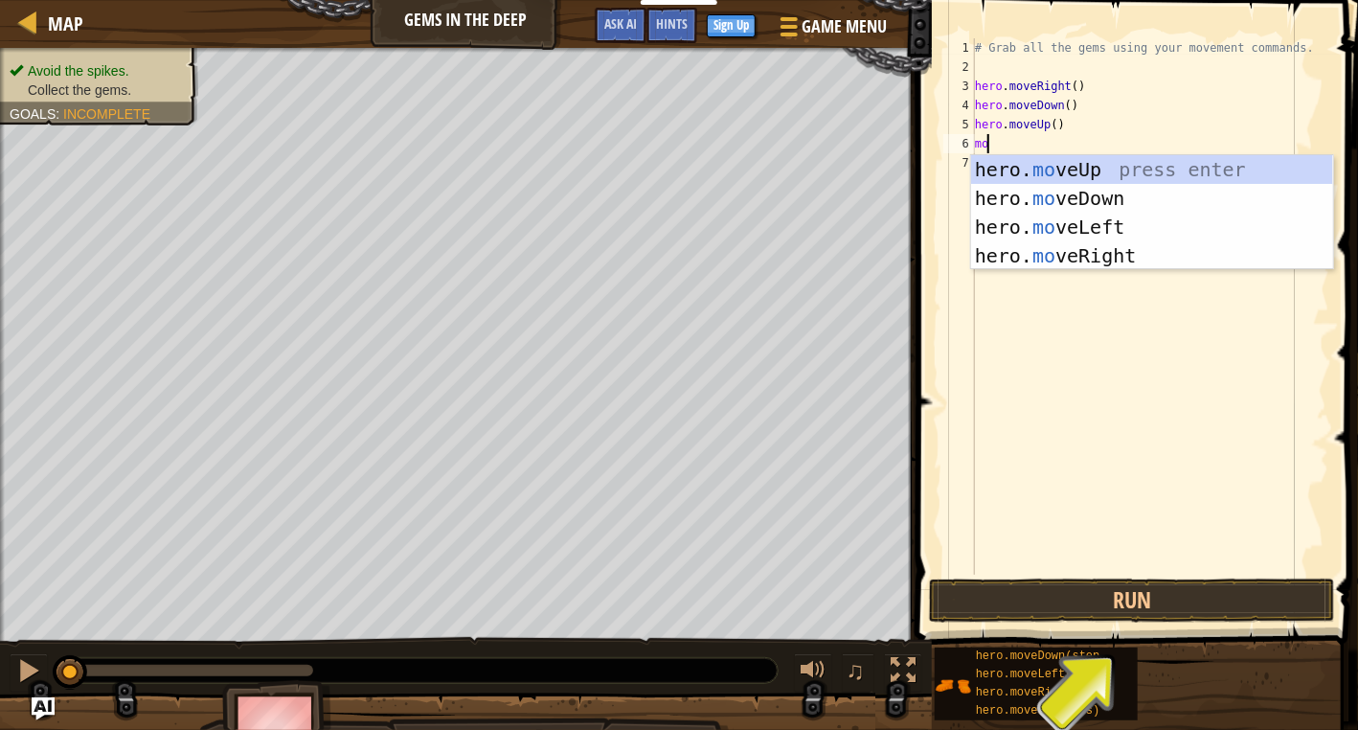
type textarea "m"
type textarea "hero."
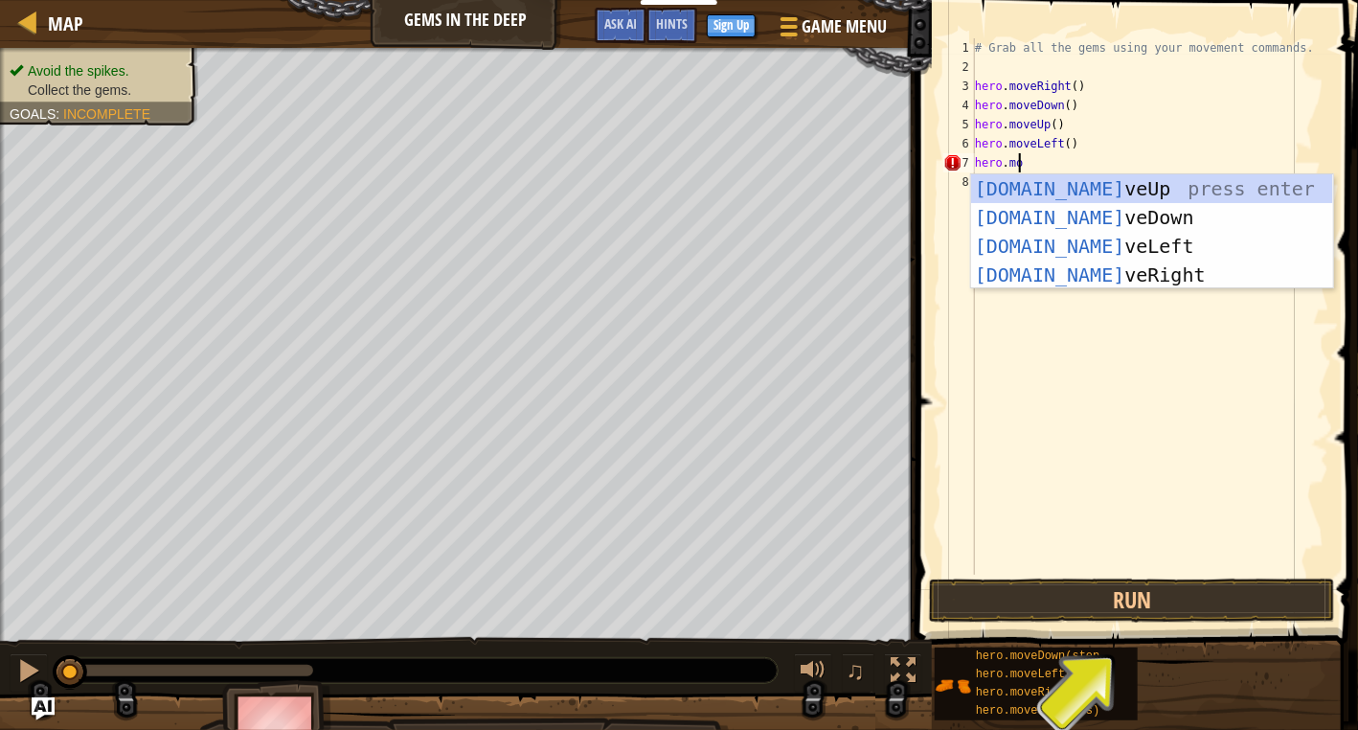
scroll to position [9, 3]
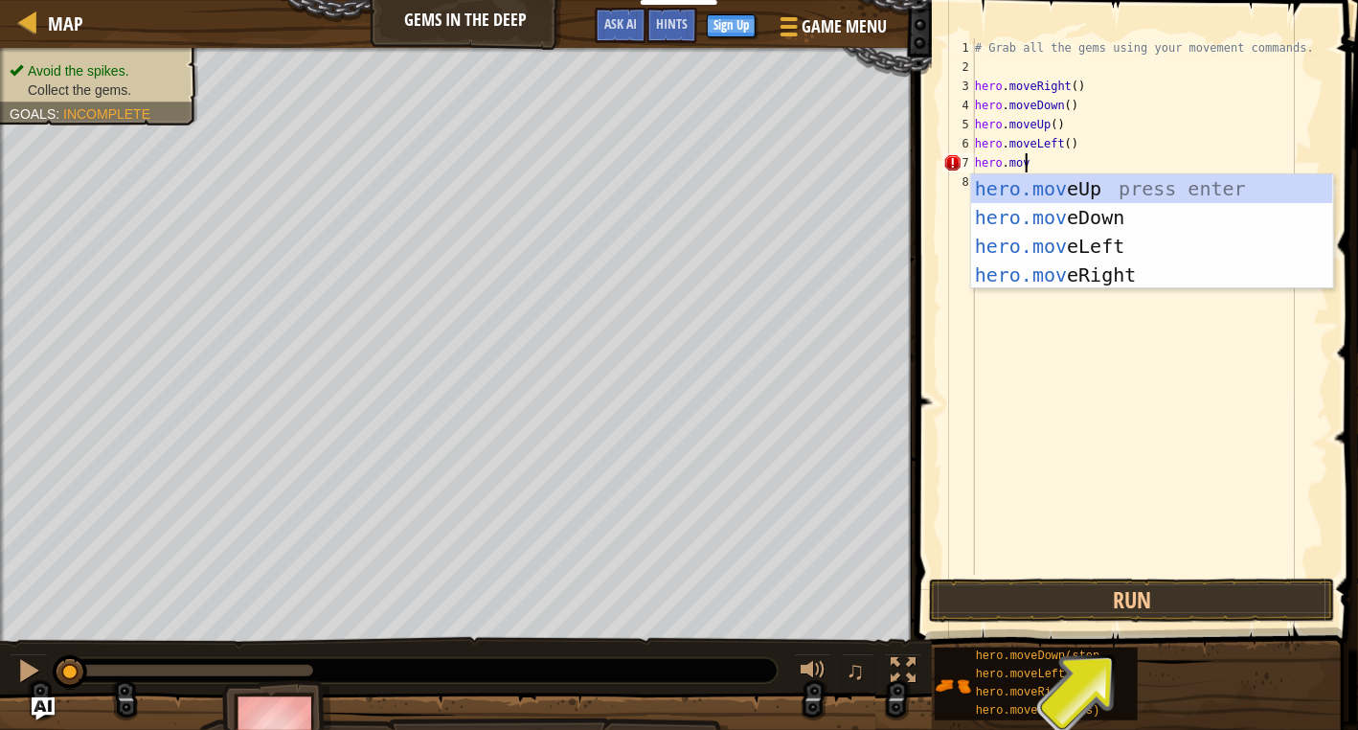
type textarea "hero.move"
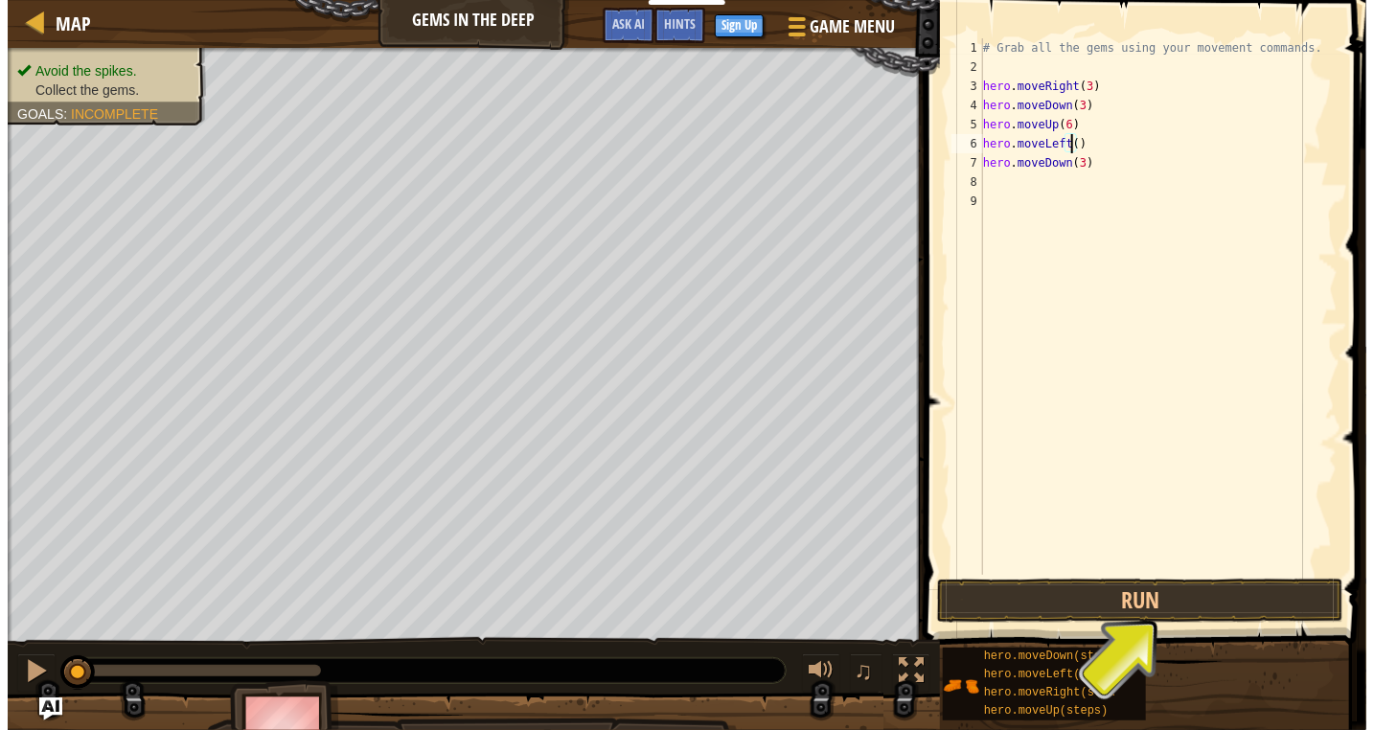
scroll to position [9, 7]
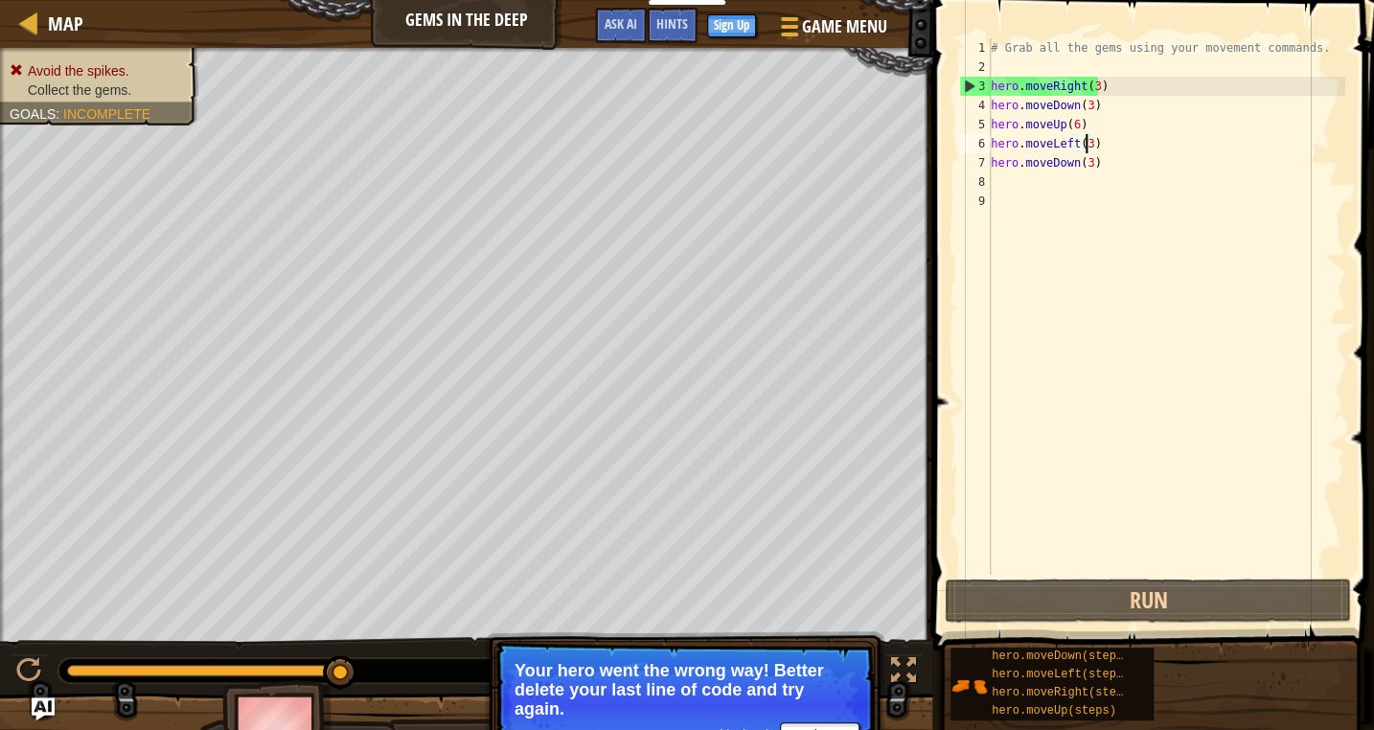
click at [1088, 91] on div "# Grab all the gems using your movement commands. hero . moveRight ( 3 ) hero .…" at bounding box center [1166, 325] width 358 height 575
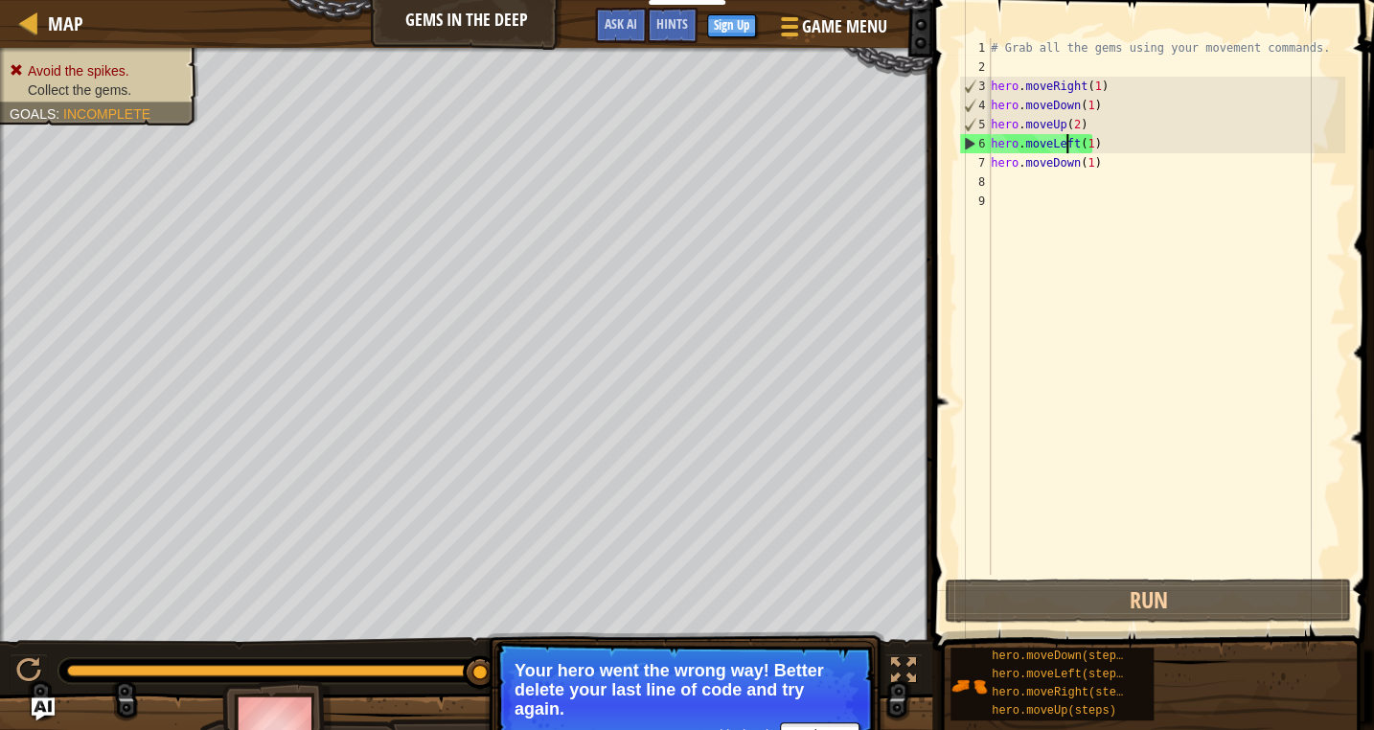
click at [1069, 145] on div "# Grab all the gems using your movement commands. hero . moveRight ( 1 ) hero .…" at bounding box center [1166, 325] width 358 height 575
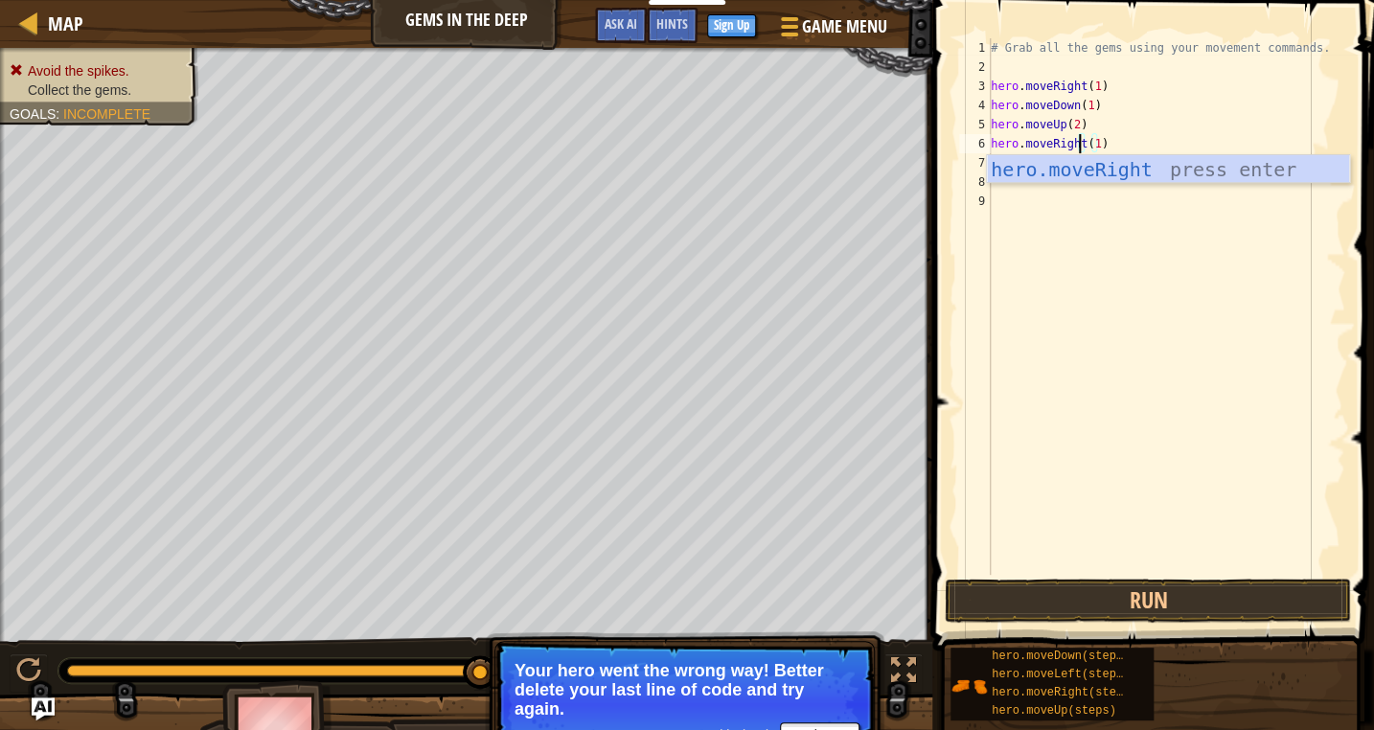
scroll to position [9, 0]
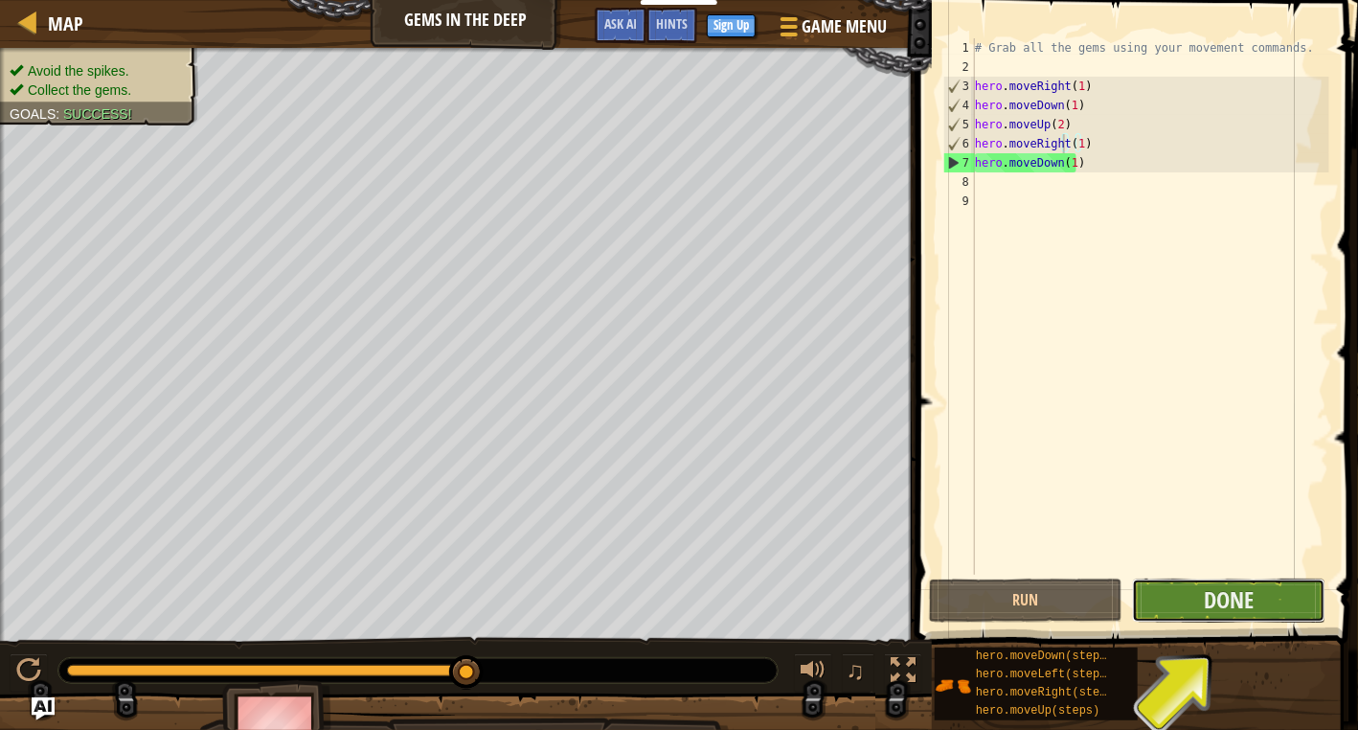
click at [1192, 605] on button "Done" at bounding box center [1229, 601] width 194 height 44
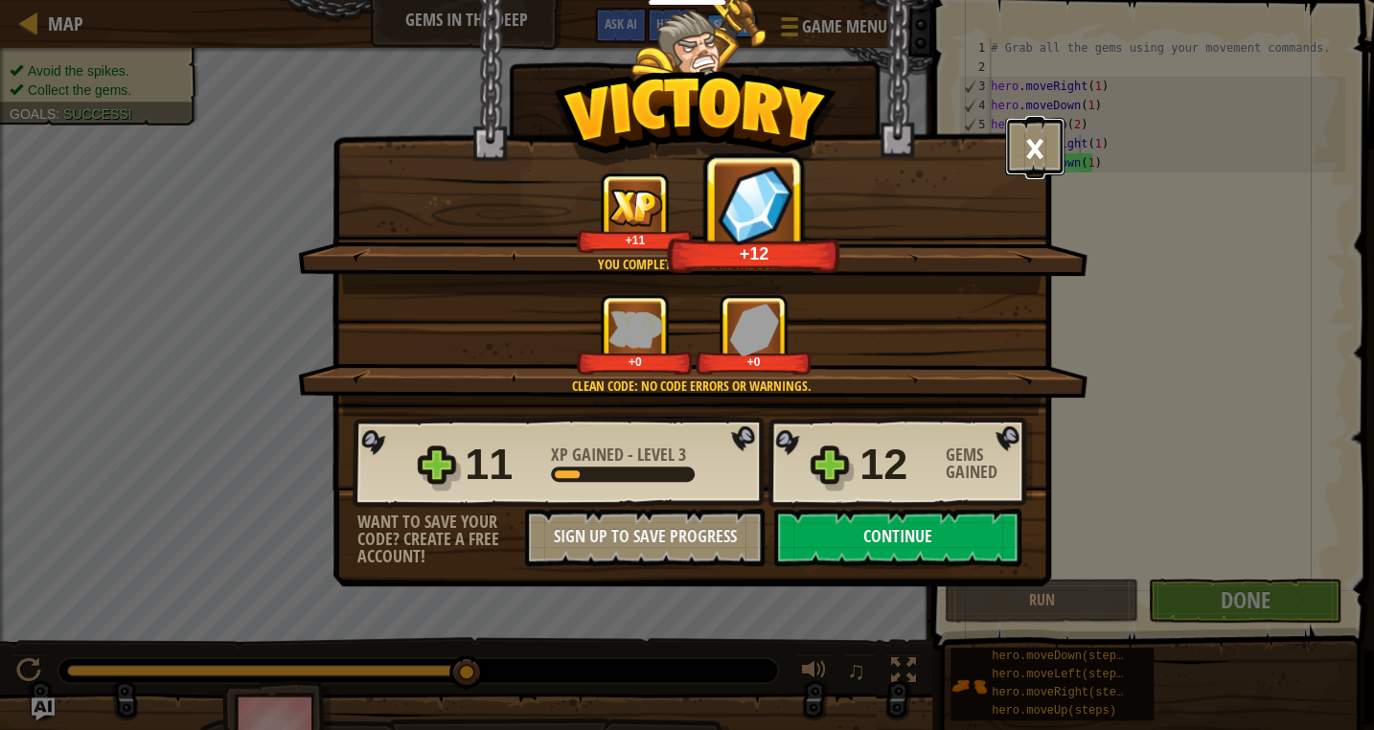
click at [1024, 160] on button "×" at bounding box center [1034, 146] width 59 height 57
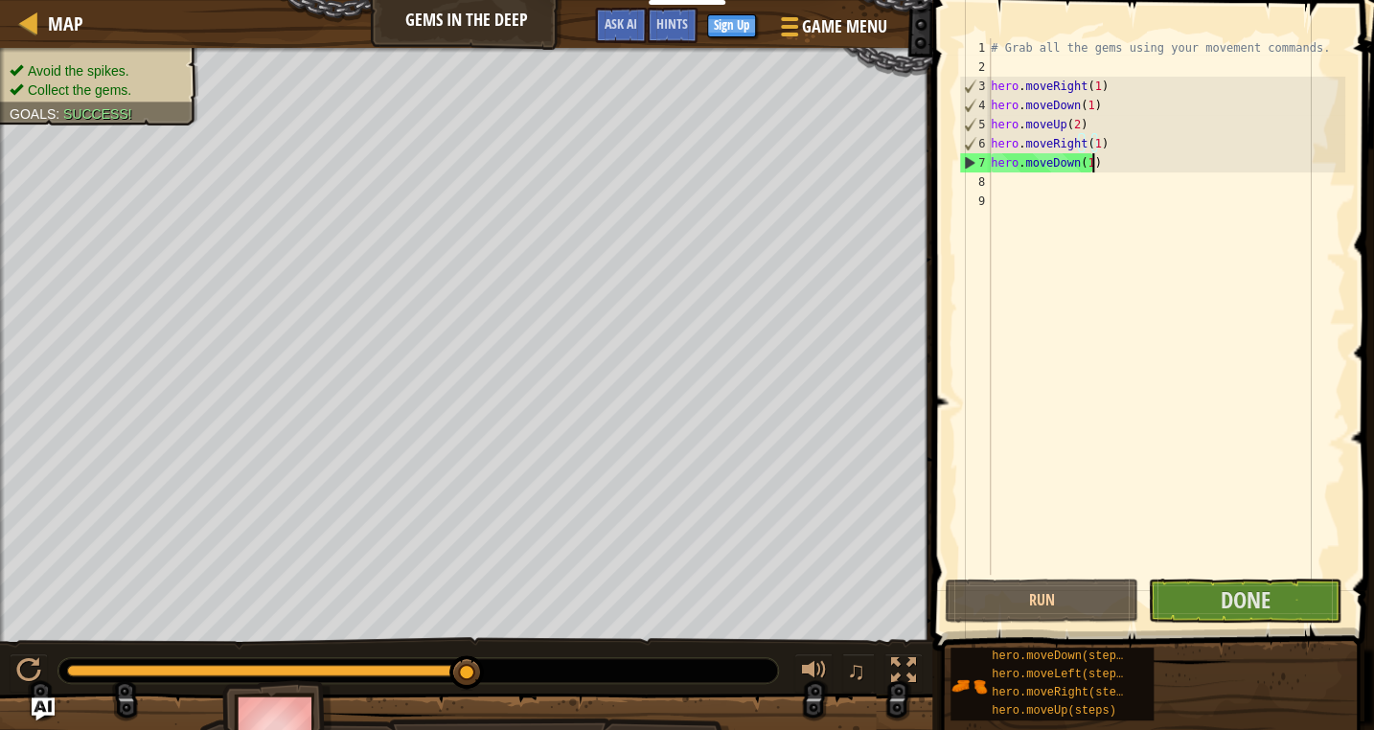
click at [1092, 171] on div "# Grab all the gems using your movement commands. hero . moveRight ( 1 ) hero .…" at bounding box center [1166, 325] width 358 height 575
click at [965, 163] on div "7" at bounding box center [975, 162] width 31 height 19
type textarea "hero.moveDown(1)"
click at [965, 163] on div "7" at bounding box center [975, 162] width 31 height 19
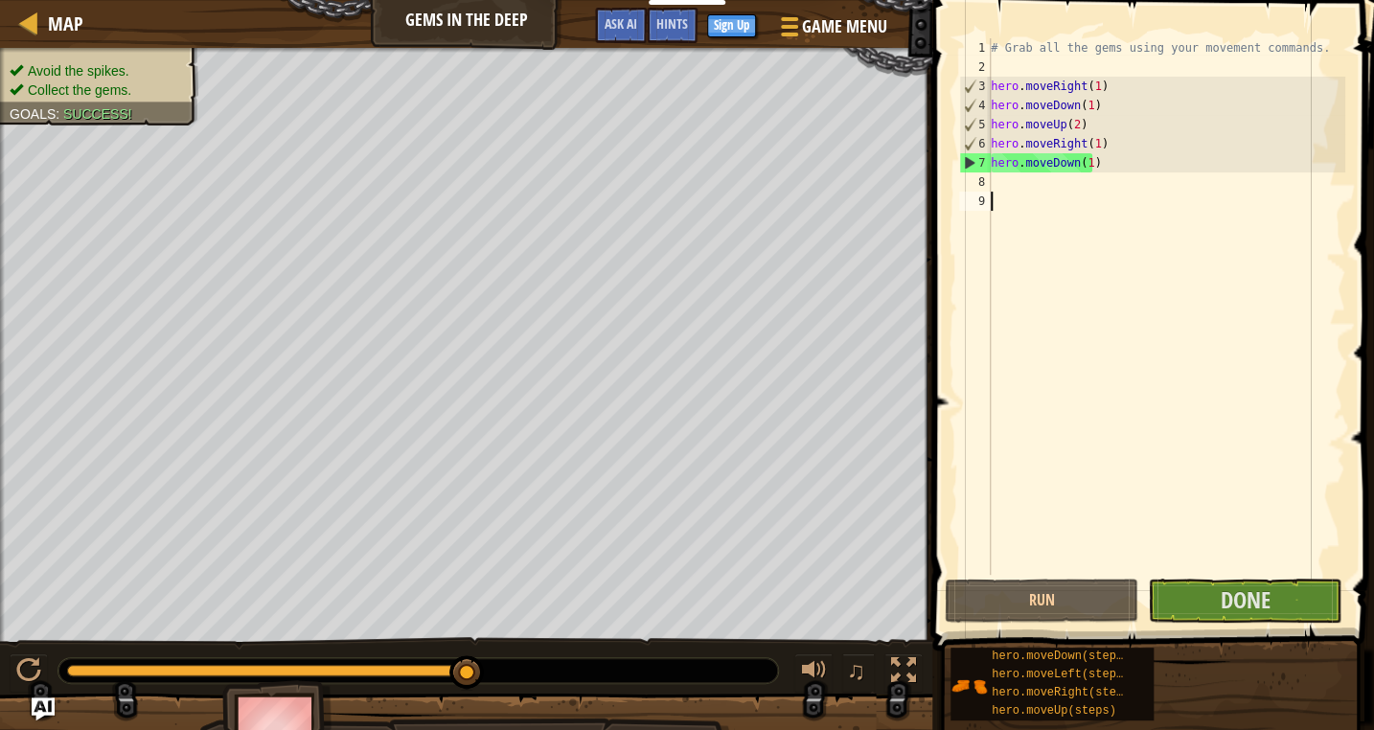
click at [1061, 217] on div "# Grab all the gems using your movement commands. hero . moveRight ( 1 ) hero .…" at bounding box center [1166, 325] width 358 height 575
click at [29, 666] on div at bounding box center [28, 670] width 25 height 25
click at [1241, 596] on span "Done" at bounding box center [1245, 599] width 50 height 31
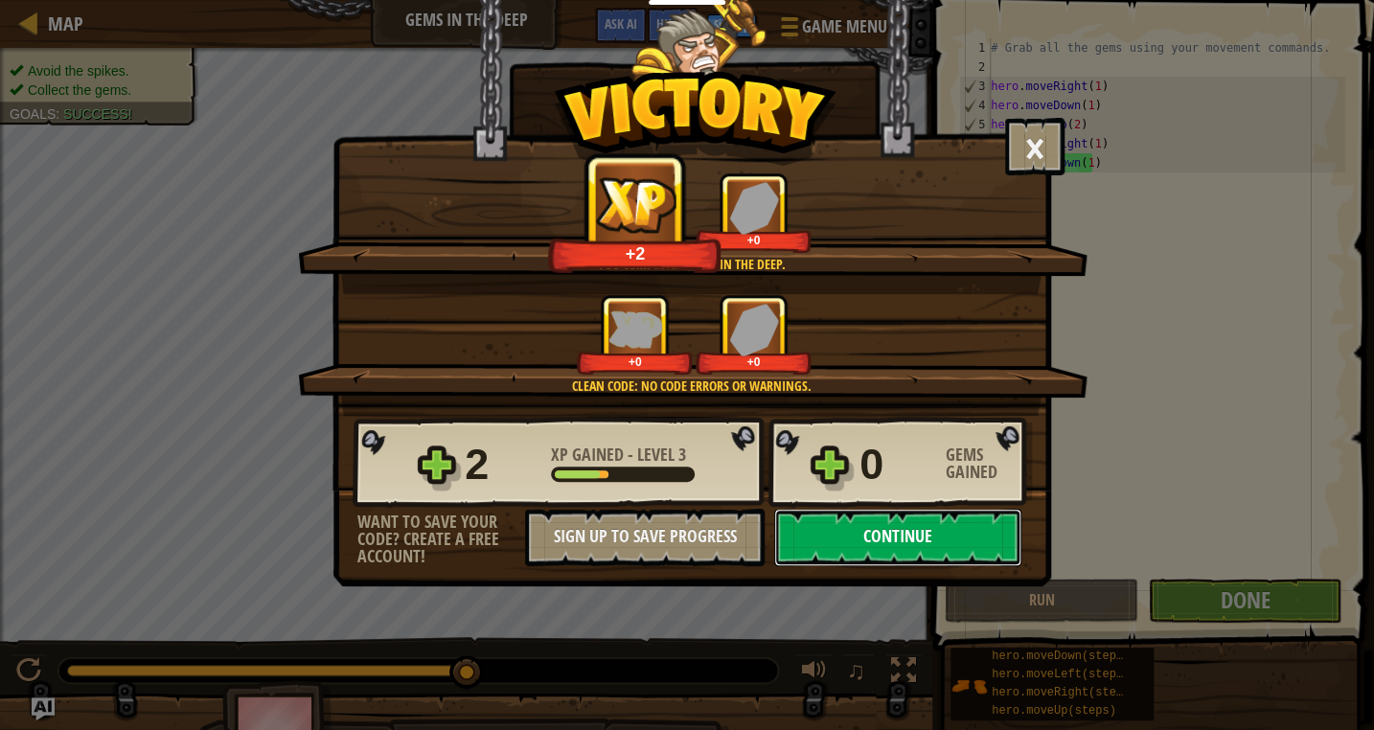
click at [916, 528] on button "Continue" at bounding box center [897, 537] width 247 height 57
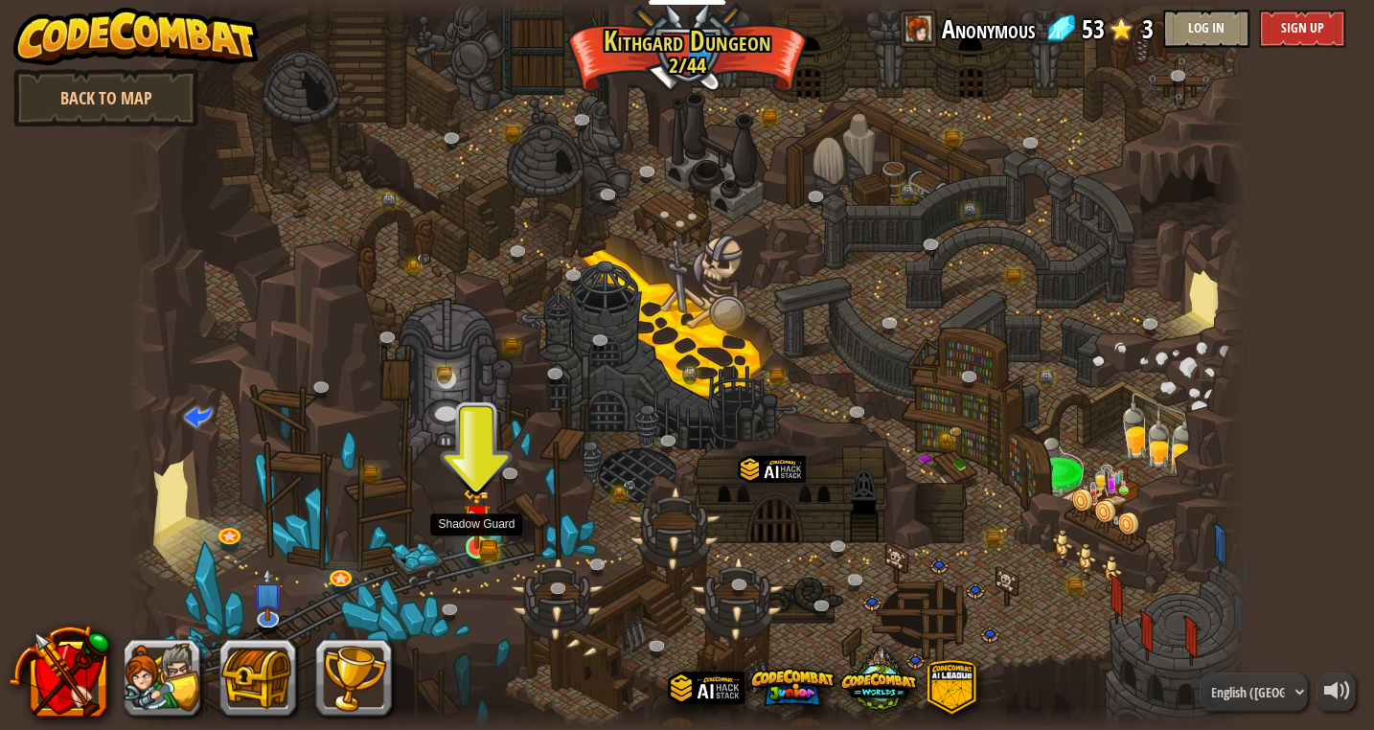
click at [474, 536] on img at bounding box center [477, 518] width 28 height 62
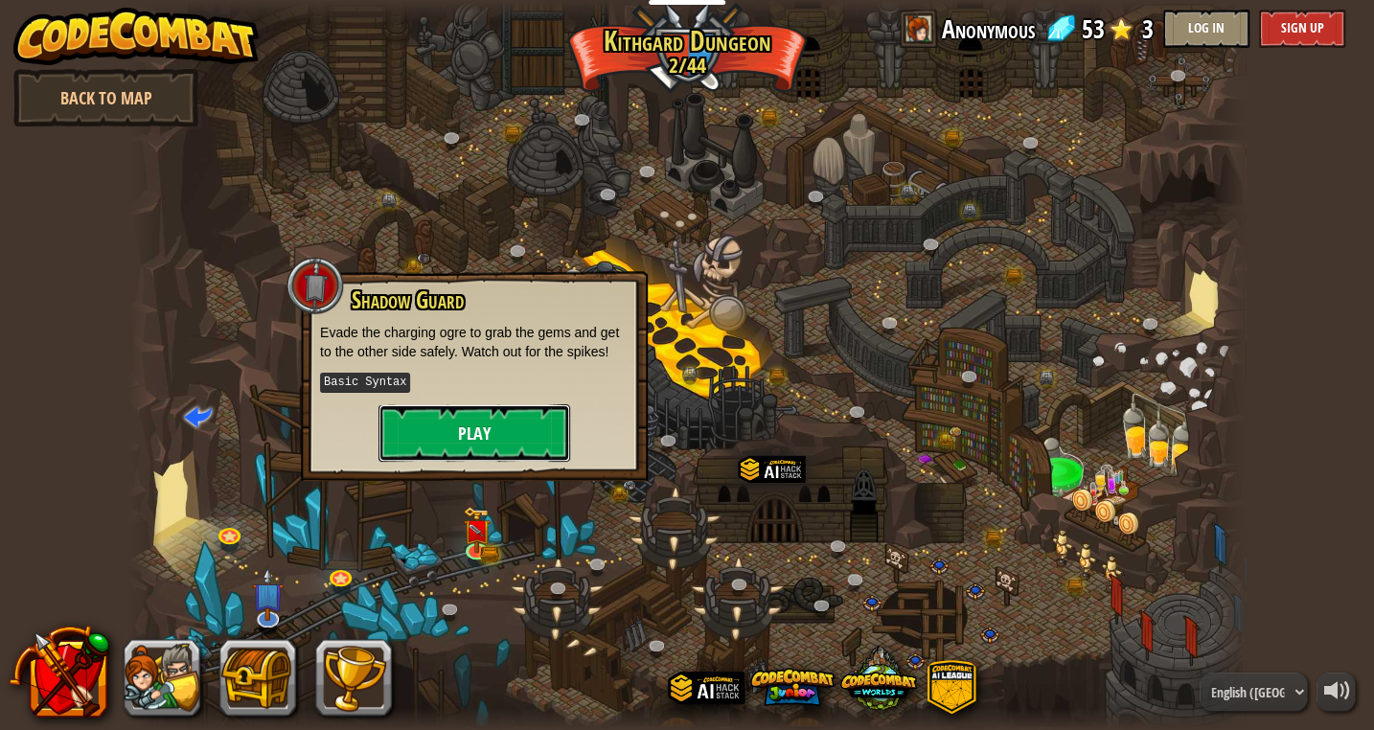
click at [533, 437] on button "Play" at bounding box center [474, 432] width 192 height 57
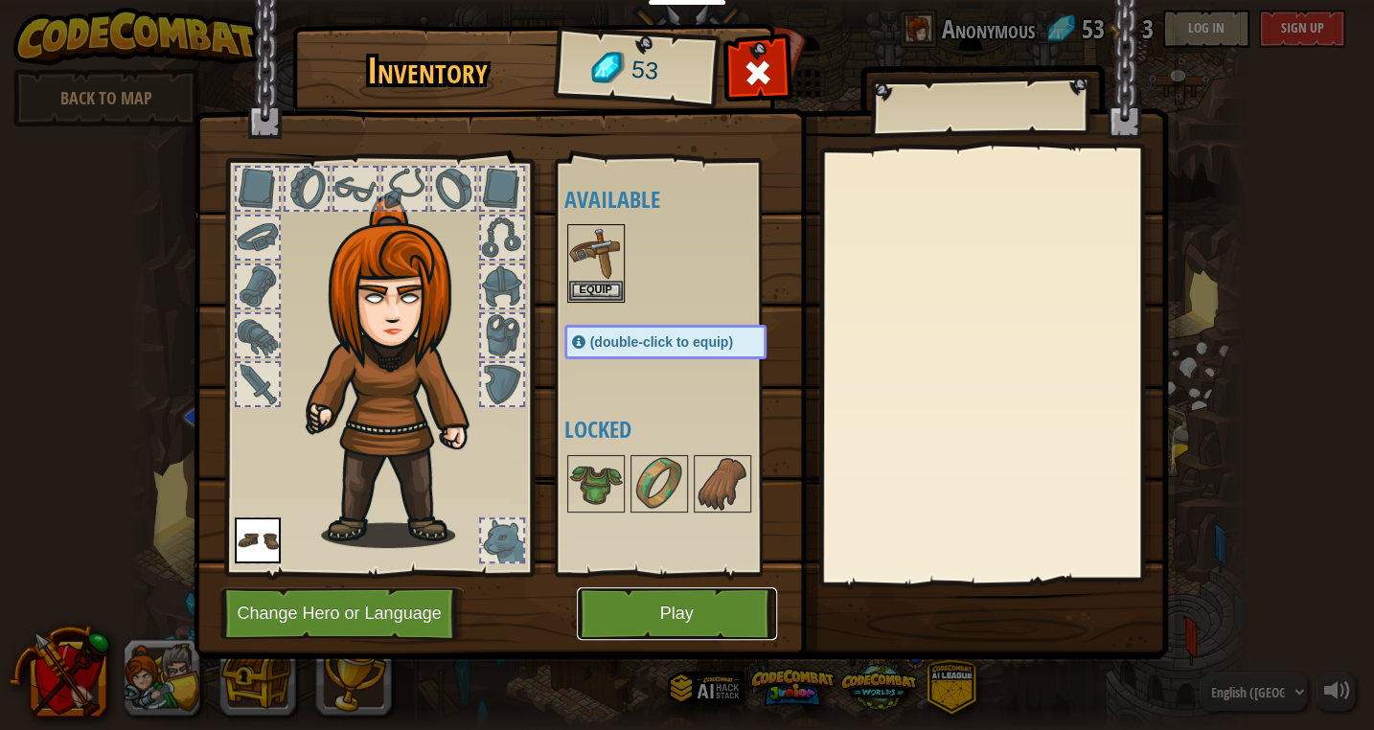
click at [628, 620] on button "Play" at bounding box center [677, 613] width 200 height 53
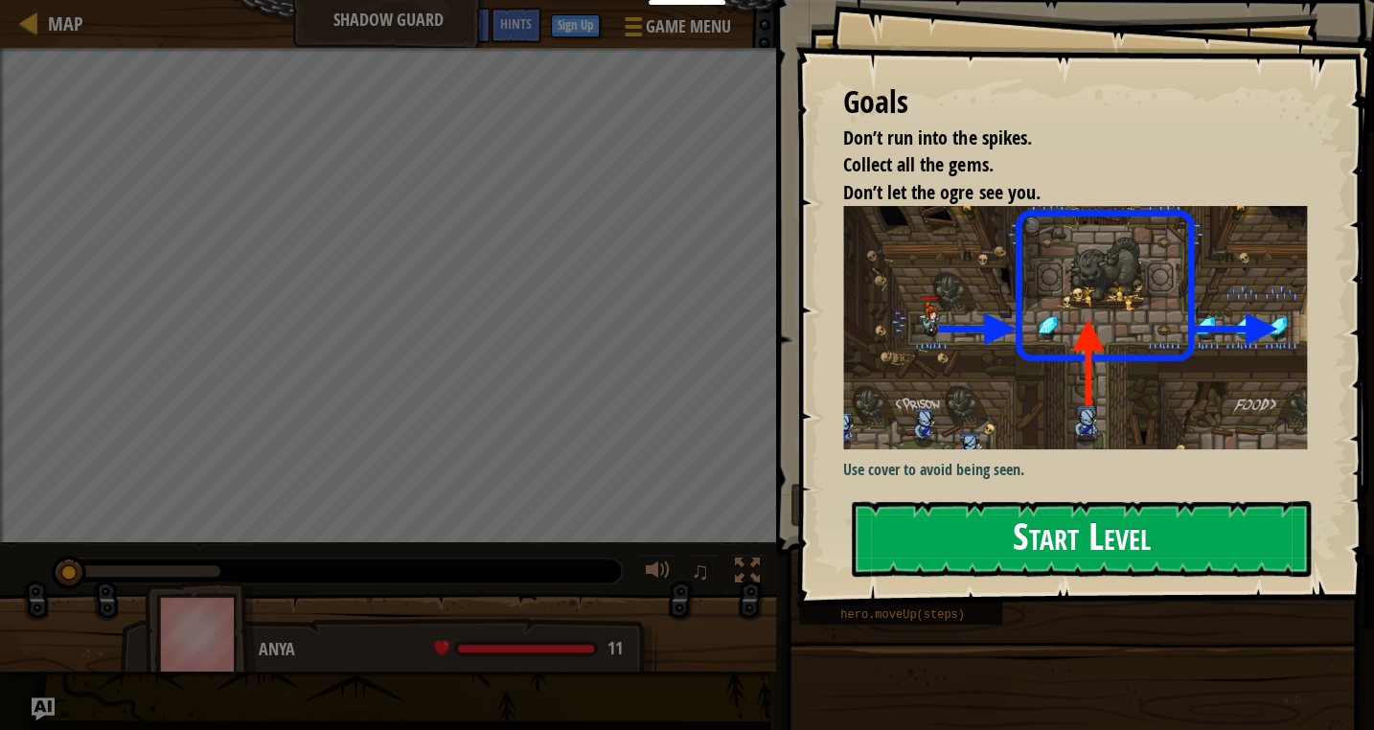
click at [1014, 526] on button "Start Level" at bounding box center [1081, 539] width 459 height 76
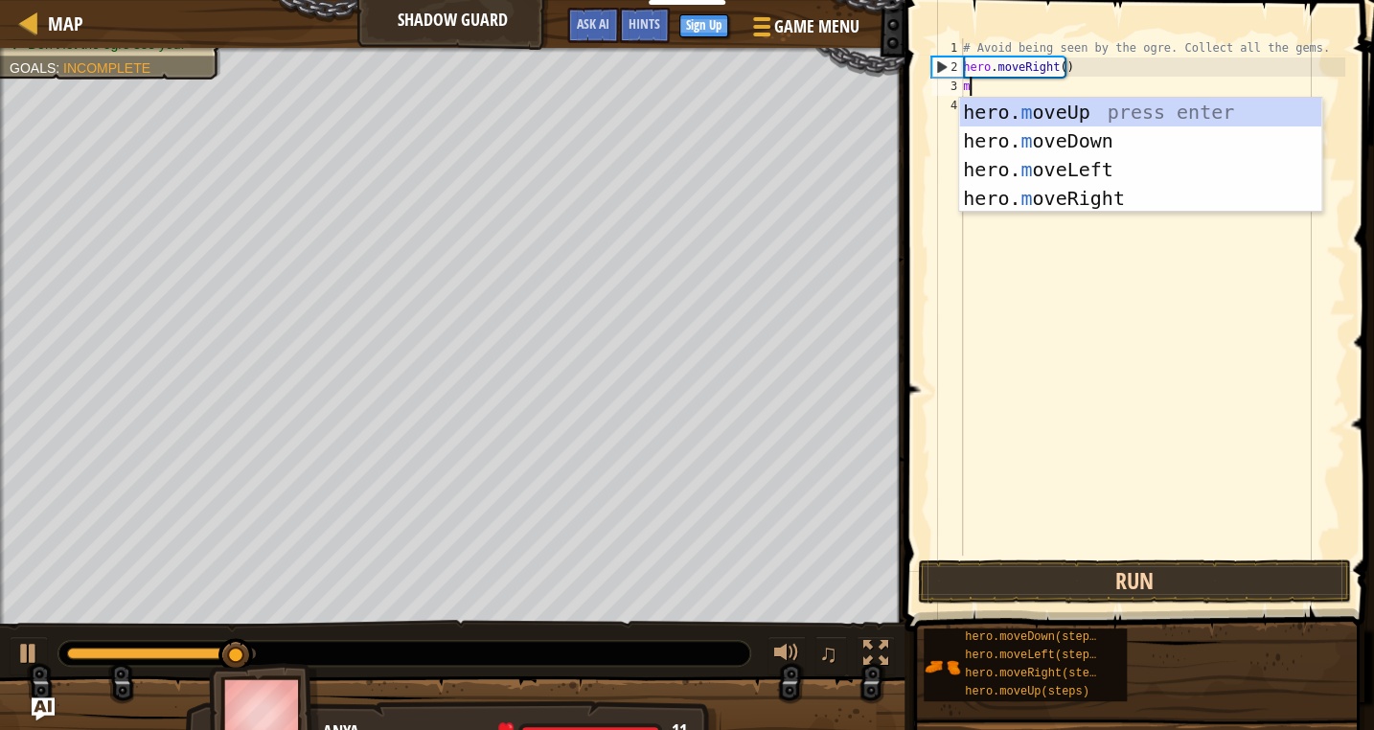
scroll to position [9, 0]
type textarea "mo"
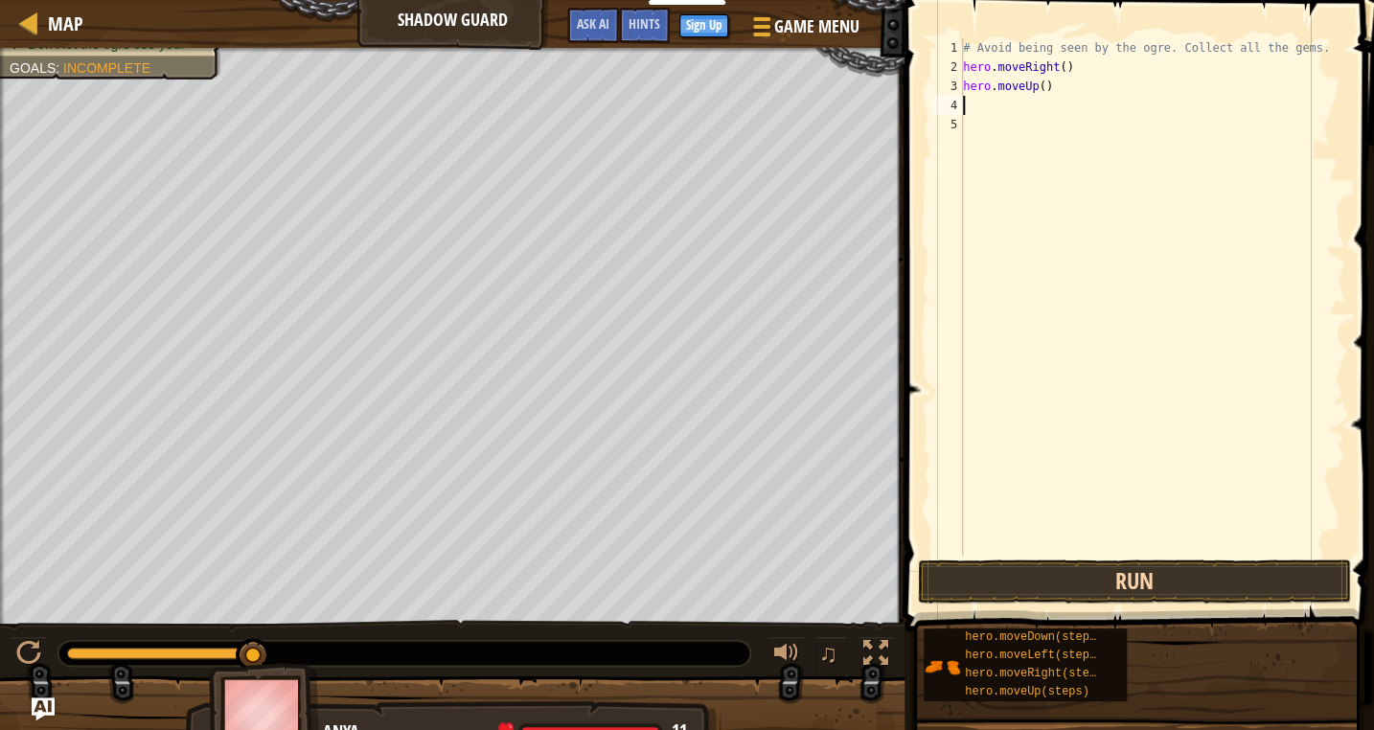
type textarea "m"
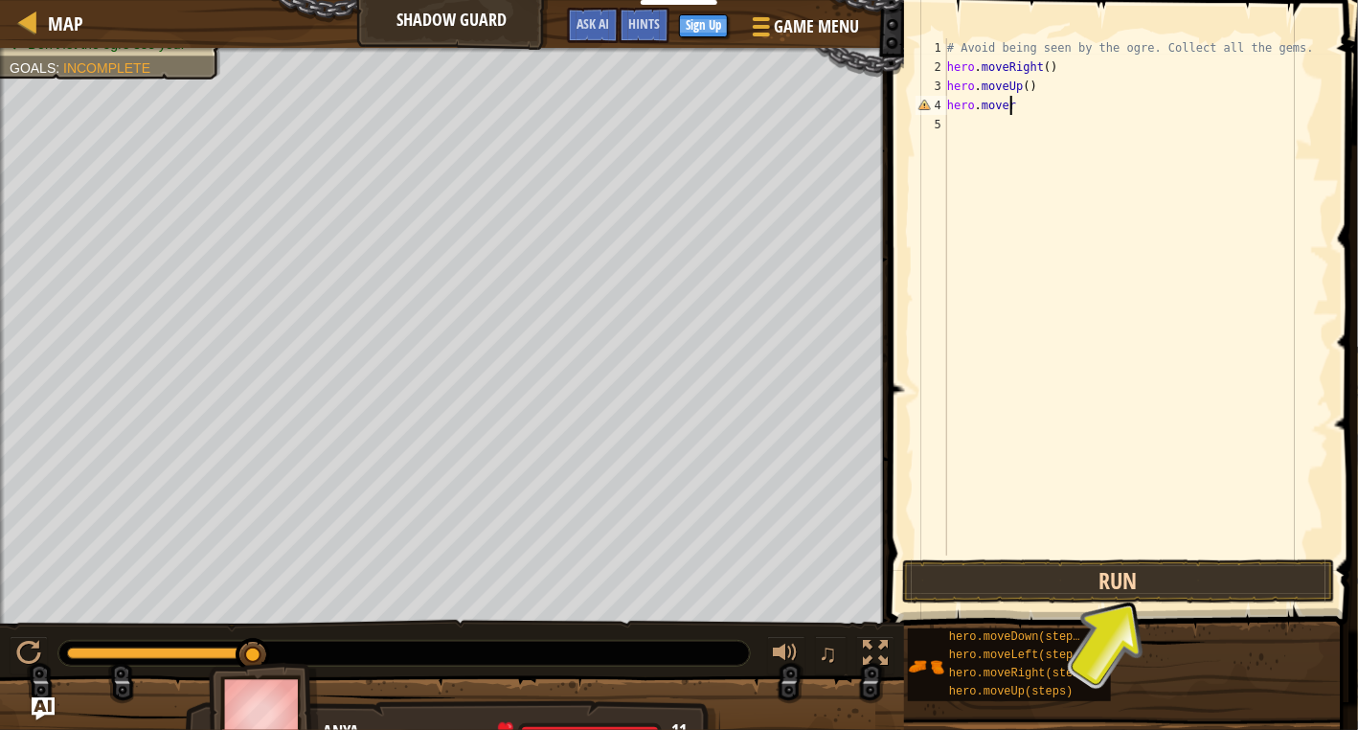
scroll to position [9, 3]
type textarea "hero.moveR"
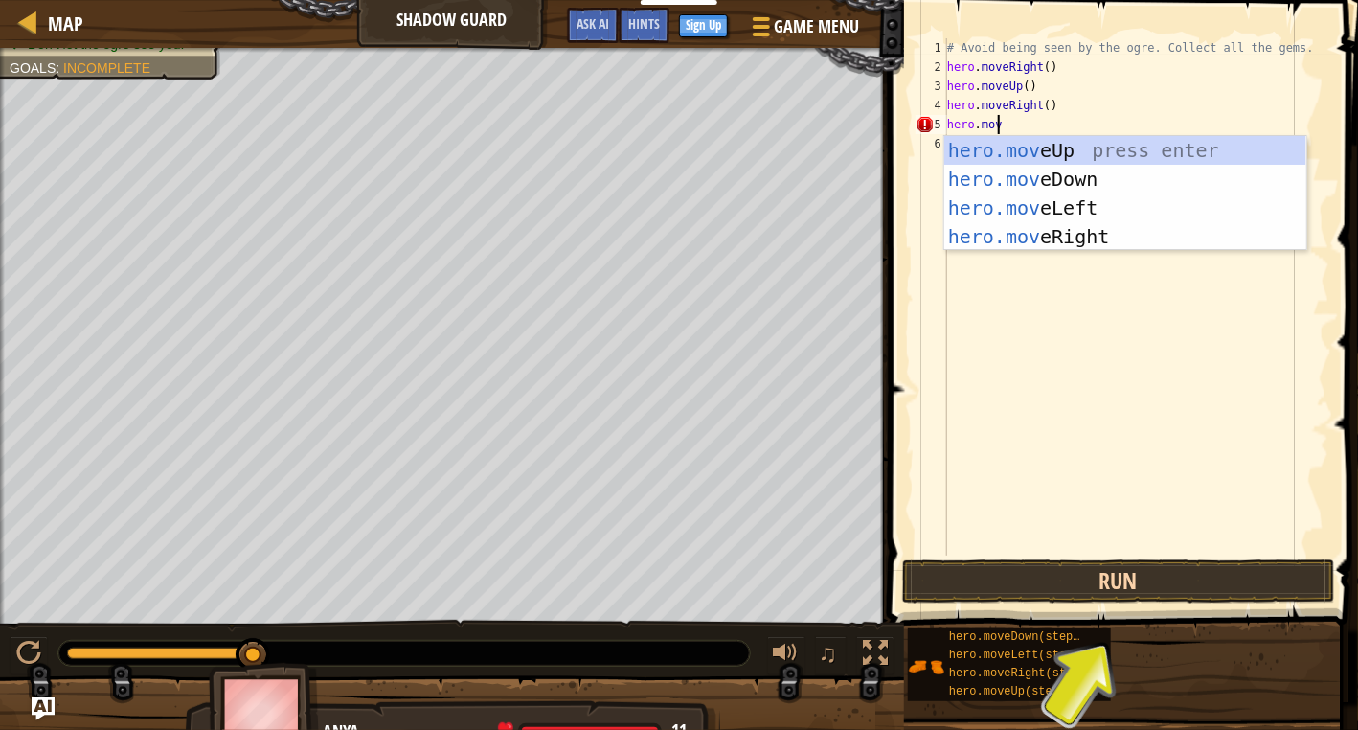
type textarea "hero.move"
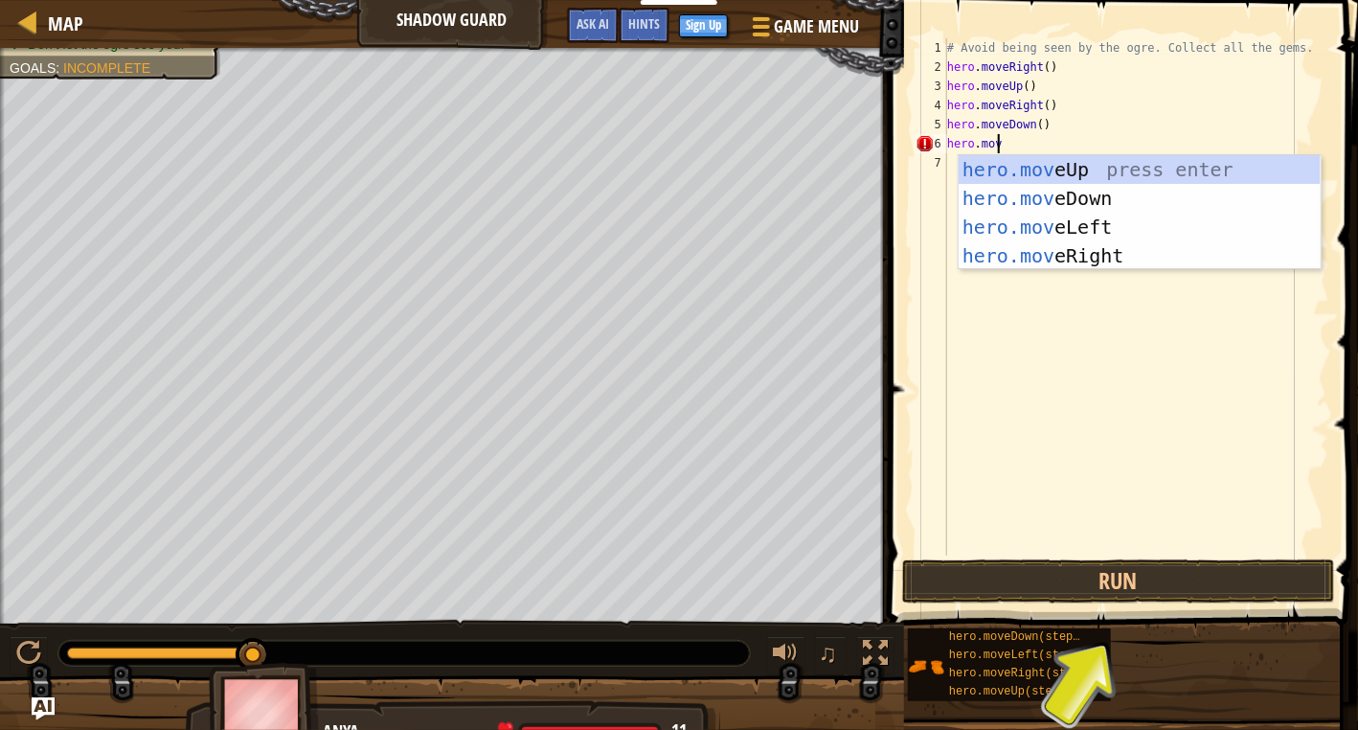
type textarea "hero.move"
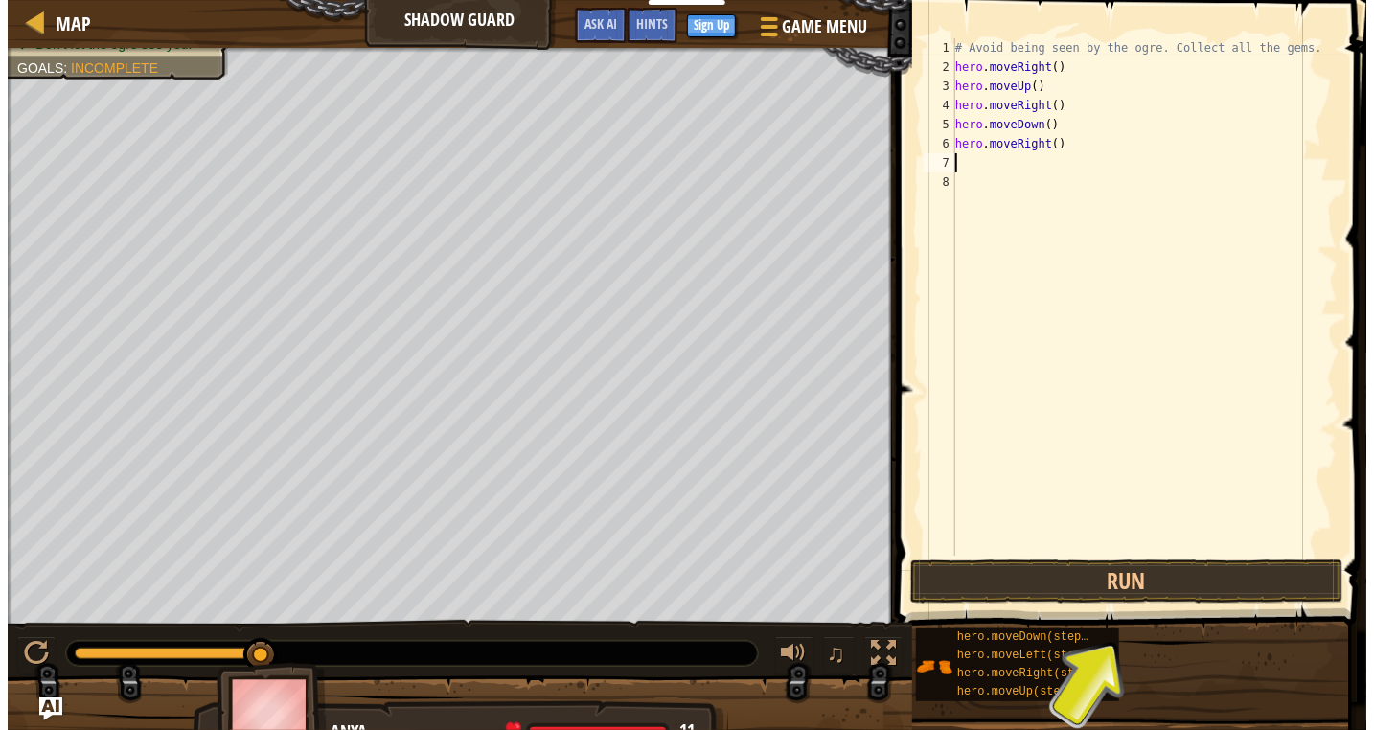
scroll to position [9, 0]
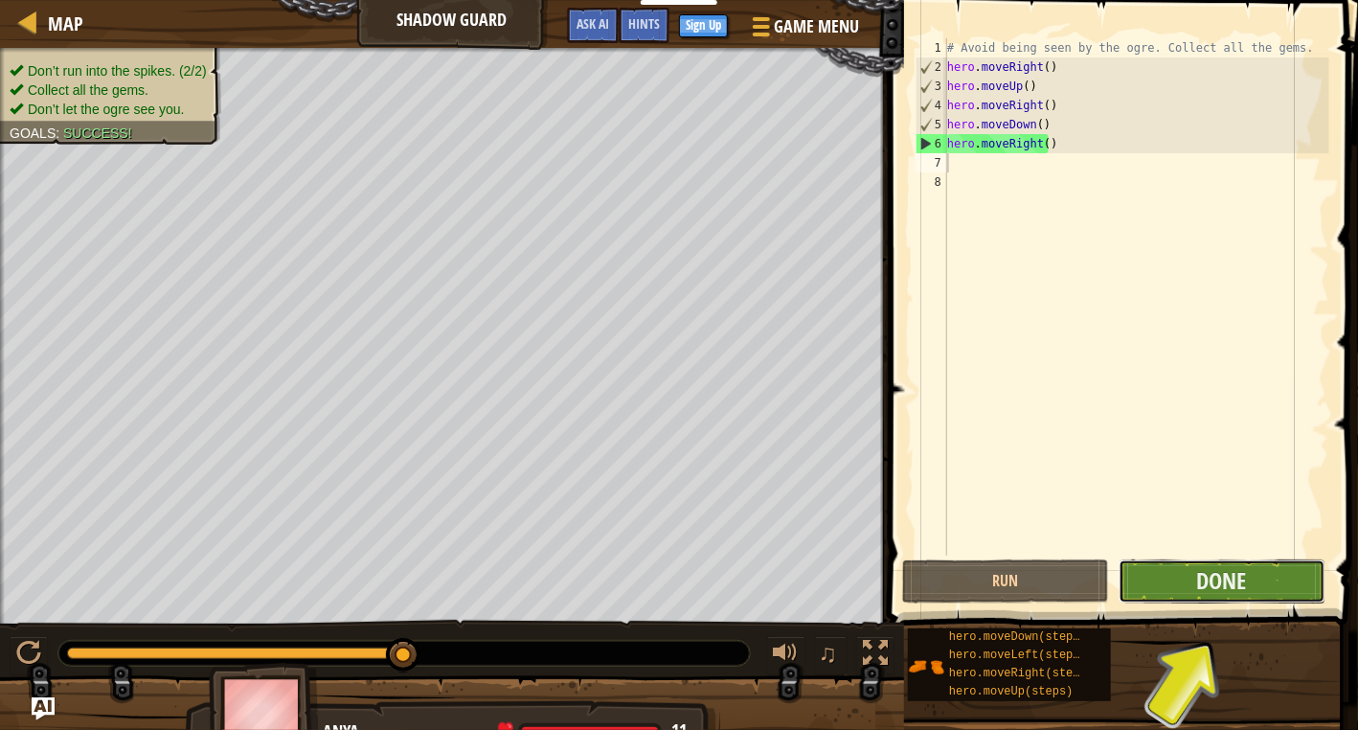
click at [1199, 572] on button "Done" at bounding box center [1222, 581] width 207 height 44
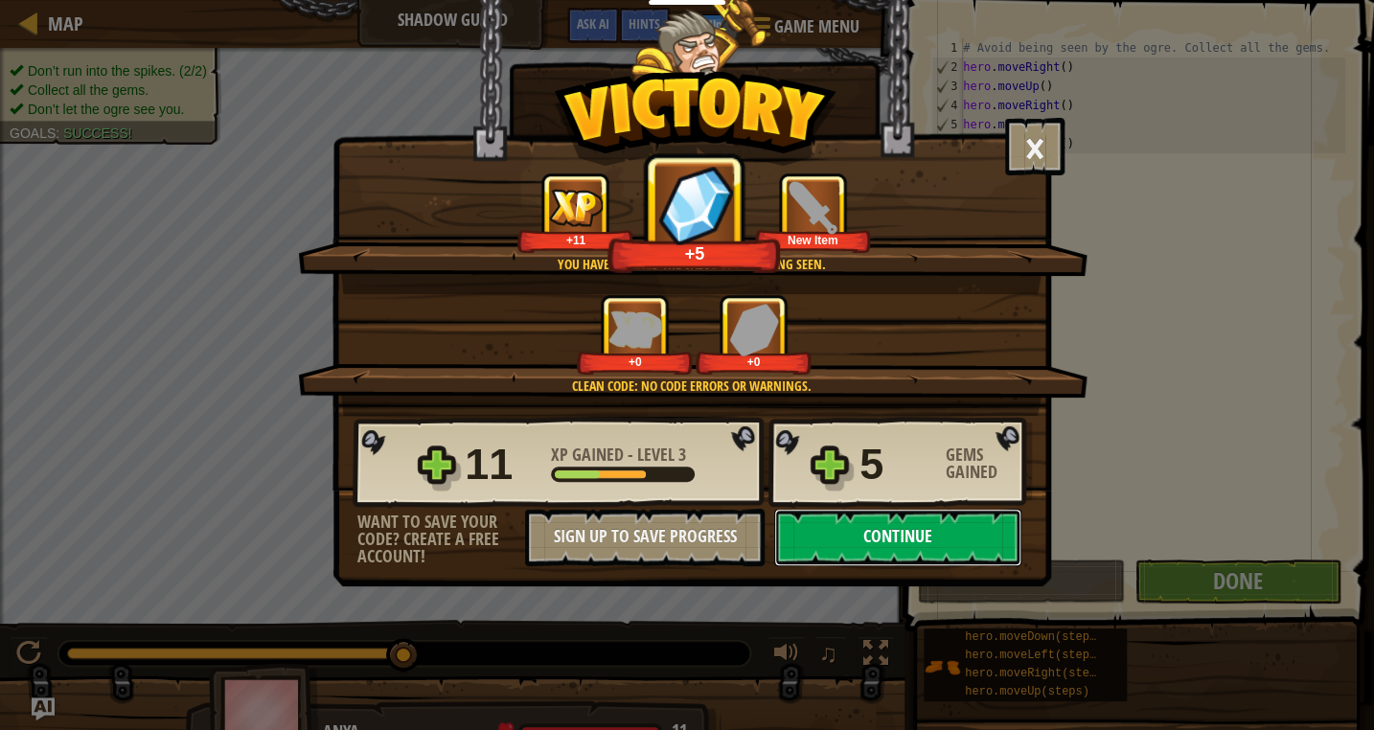
click at [958, 527] on button "Continue" at bounding box center [897, 537] width 247 height 57
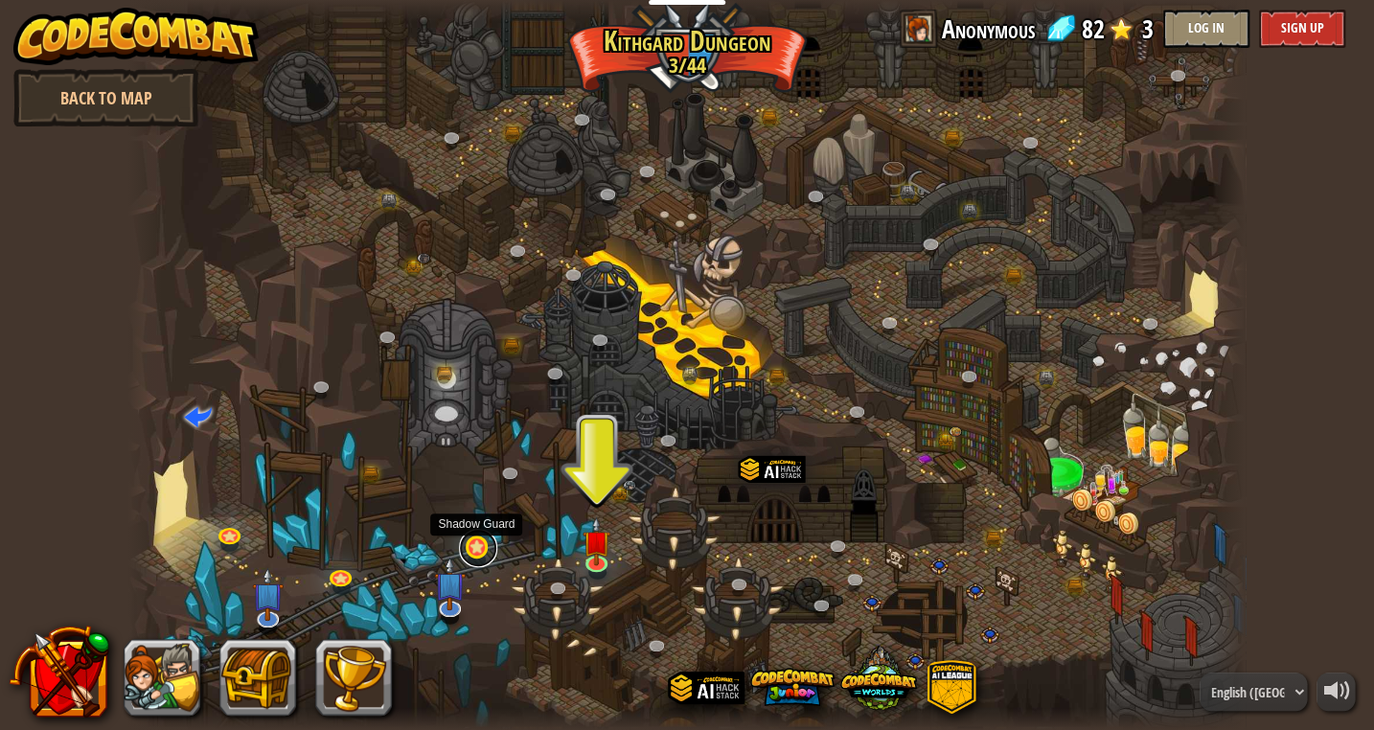
click at [471, 547] on link at bounding box center [478, 548] width 38 height 38
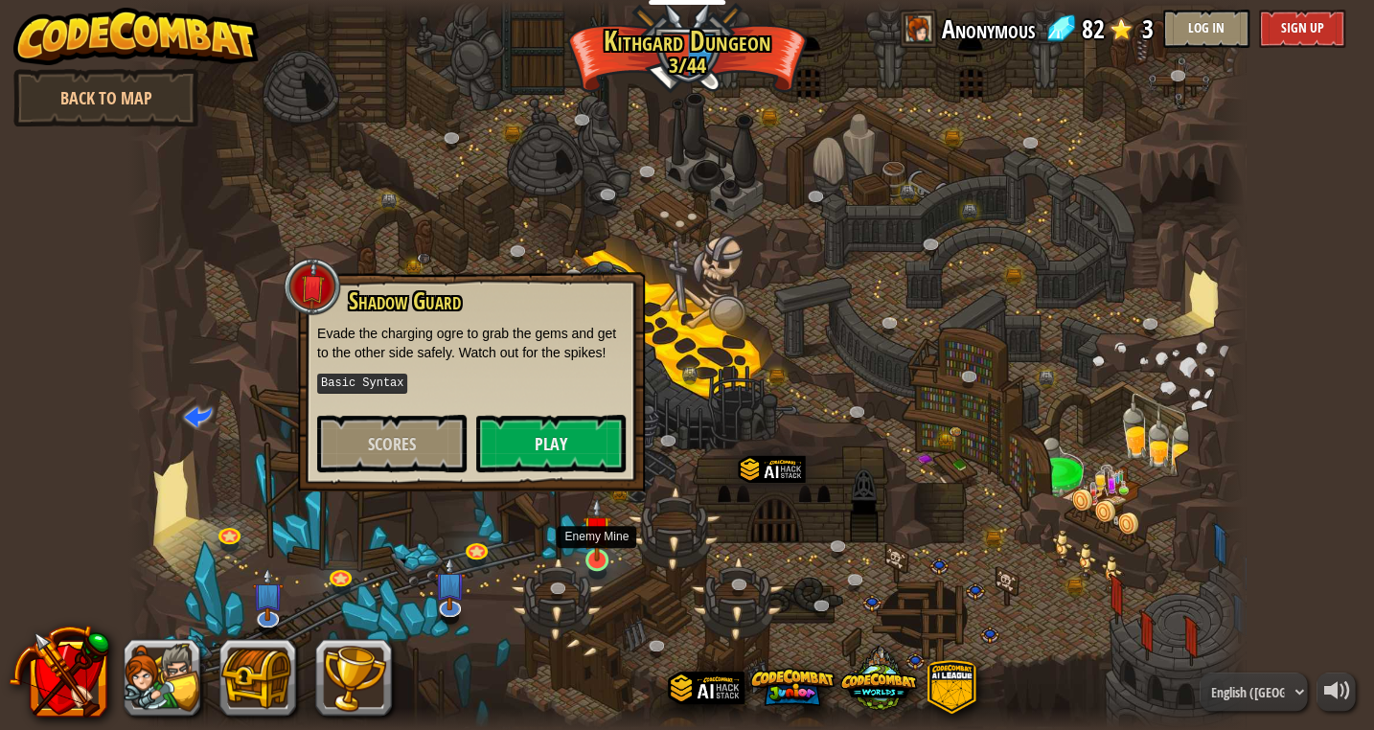
click at [598, 557] on img at bounding box center [596, 529] width 28 height 65
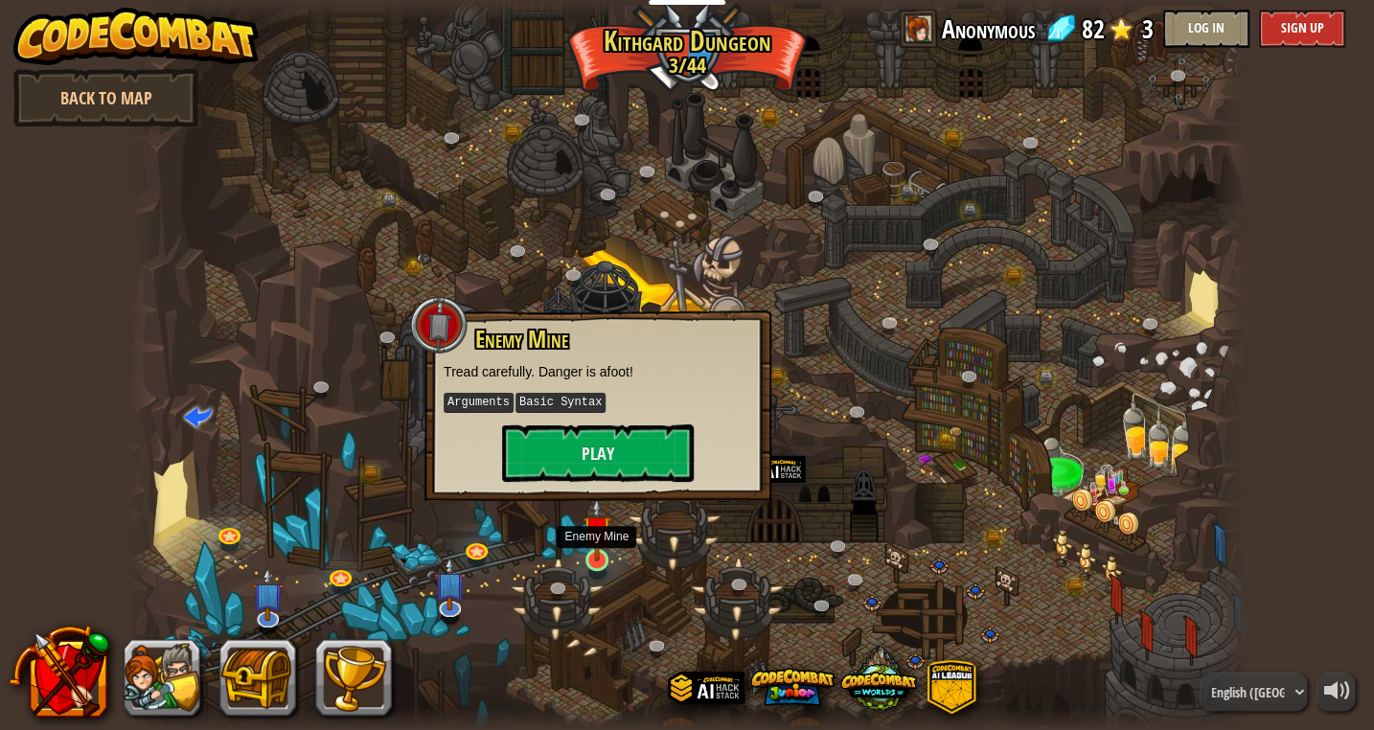
click at [598, 557] on img at bounding box center [596, 529] width 28 height 65
click at [582, 444] on button "Play" at bounding box center [598, 452] width 192 height 57
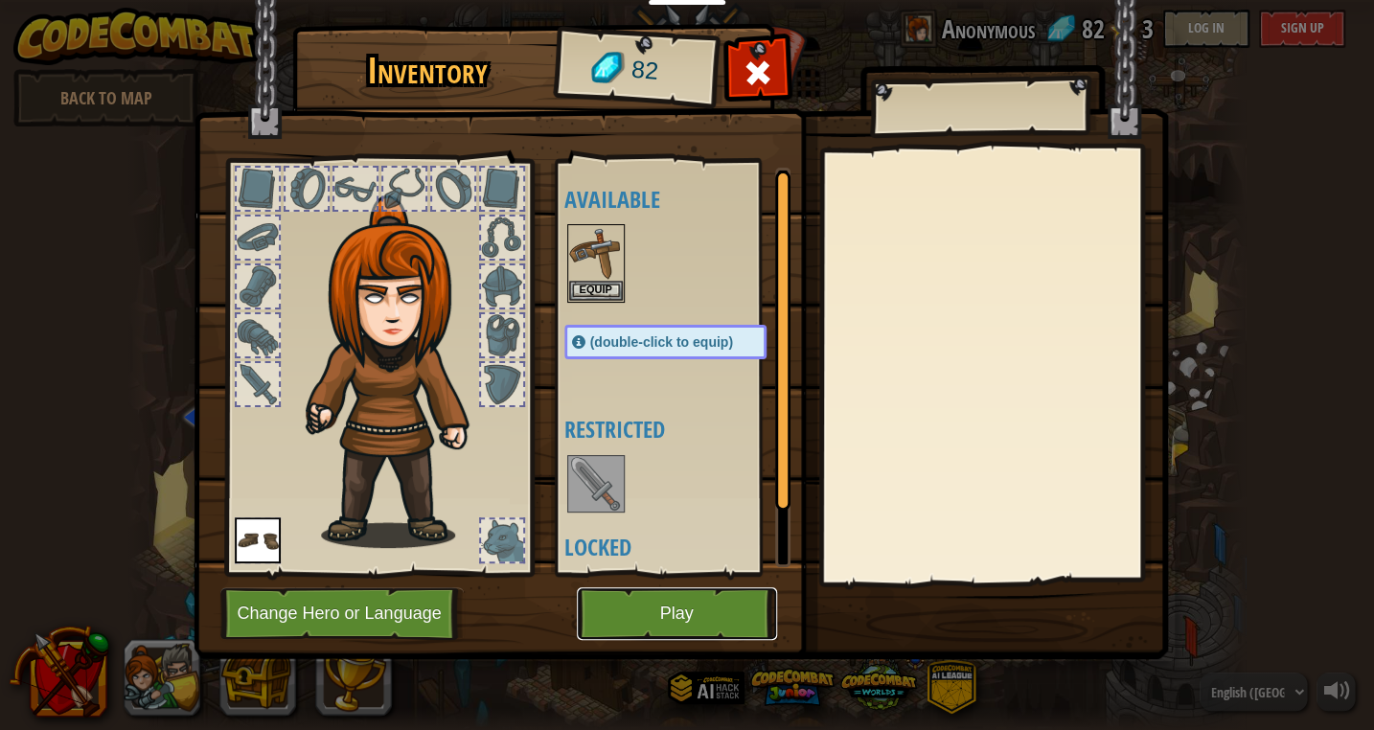
click at [699, 620] on button "Play" at bounding box center [677, 613] width 200 height 53
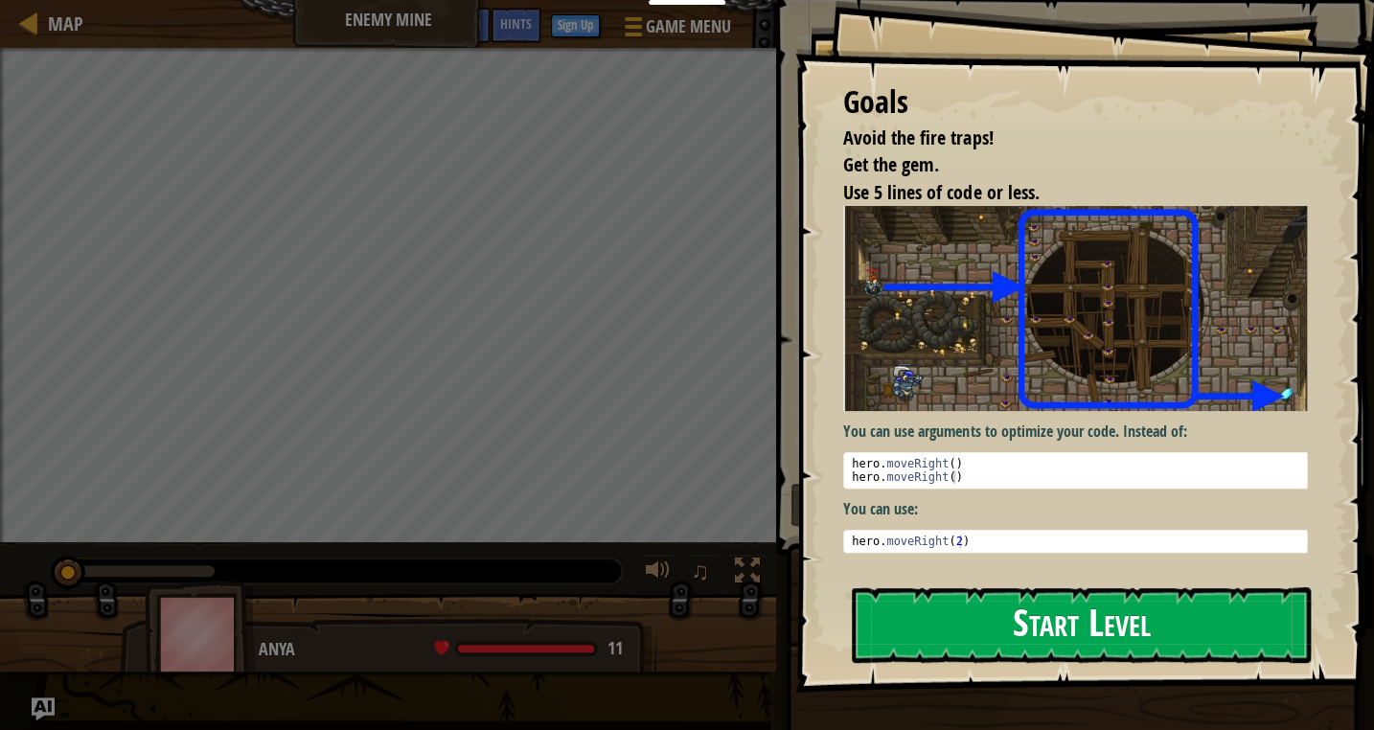
click at [1085, 627] on button "Start Level" at bounding box center [1081, 625] width 459 height 76
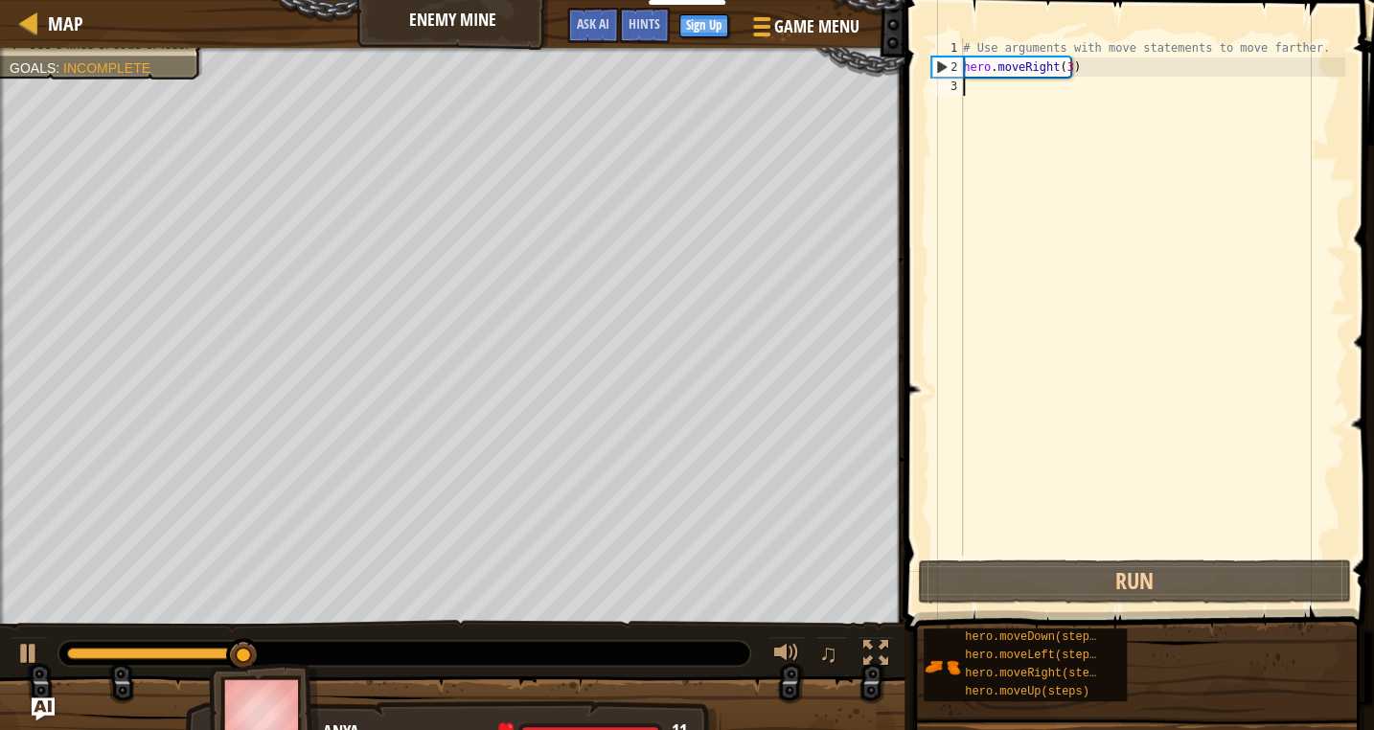
type textarea "m"
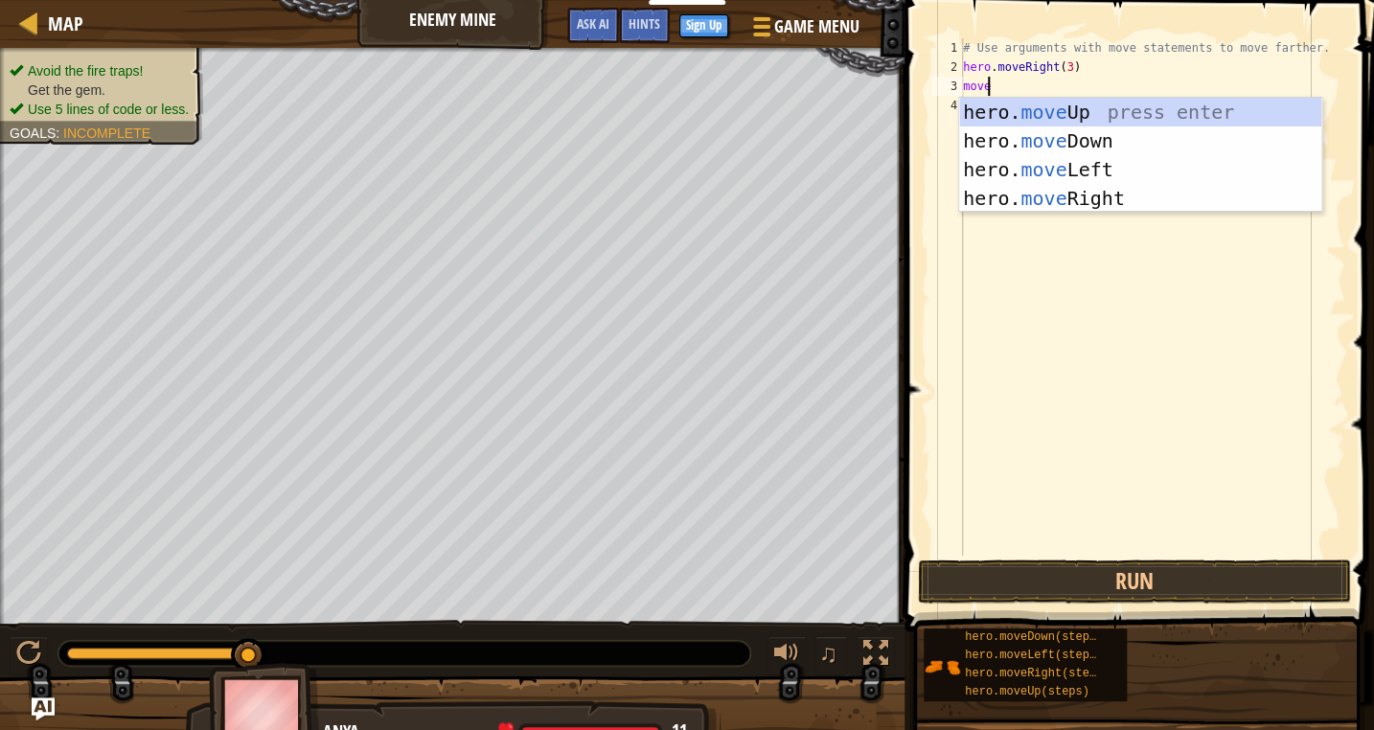
scroll to position [9, 0]
type textarea "m"
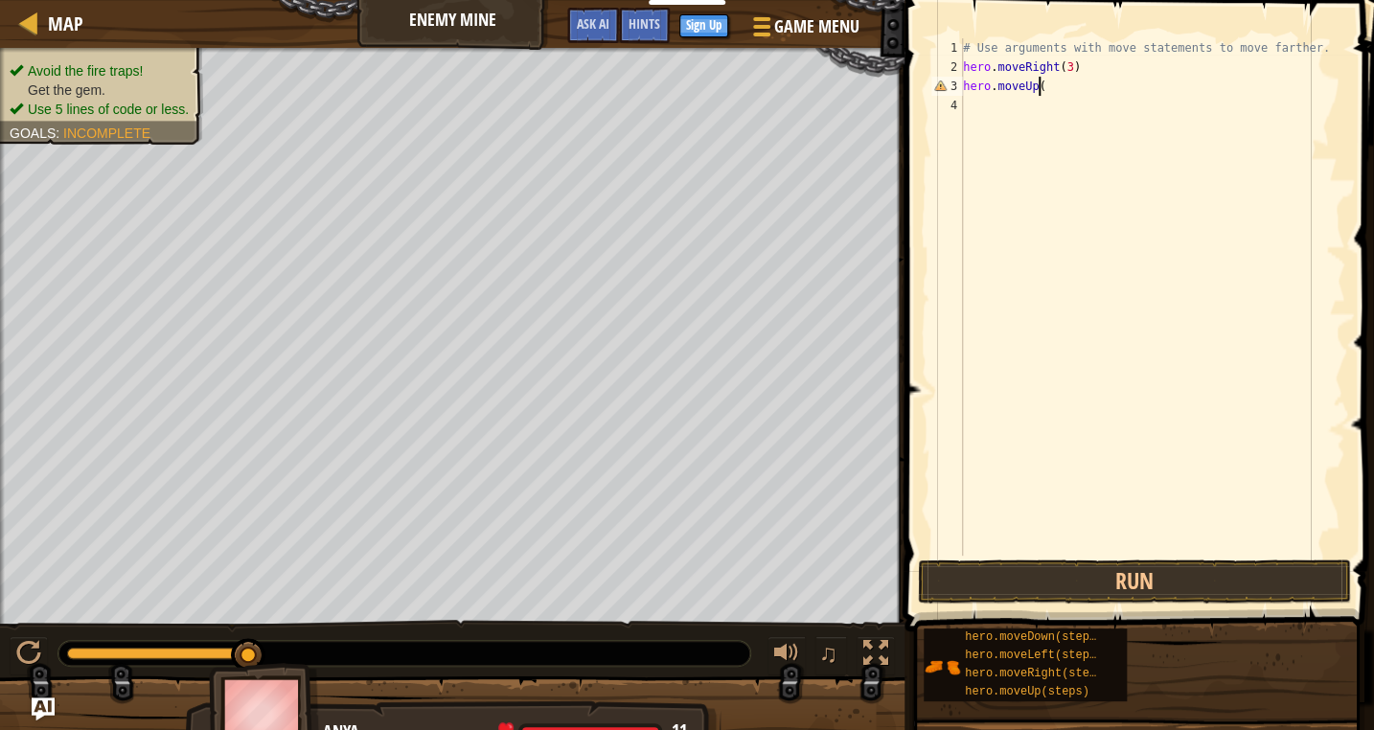
scroll to position [9, 5]
type textarea "hero.moveUp(1)"
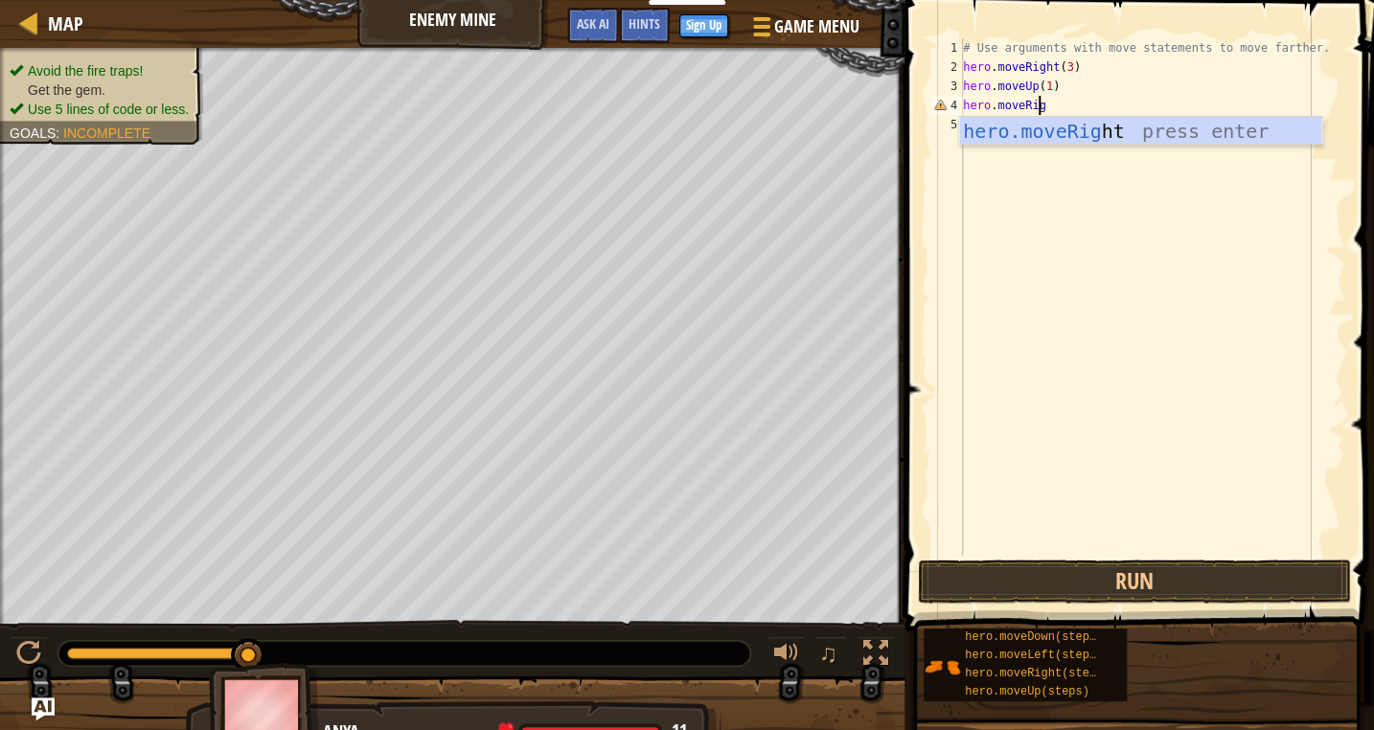
scroll to position [9, 6]
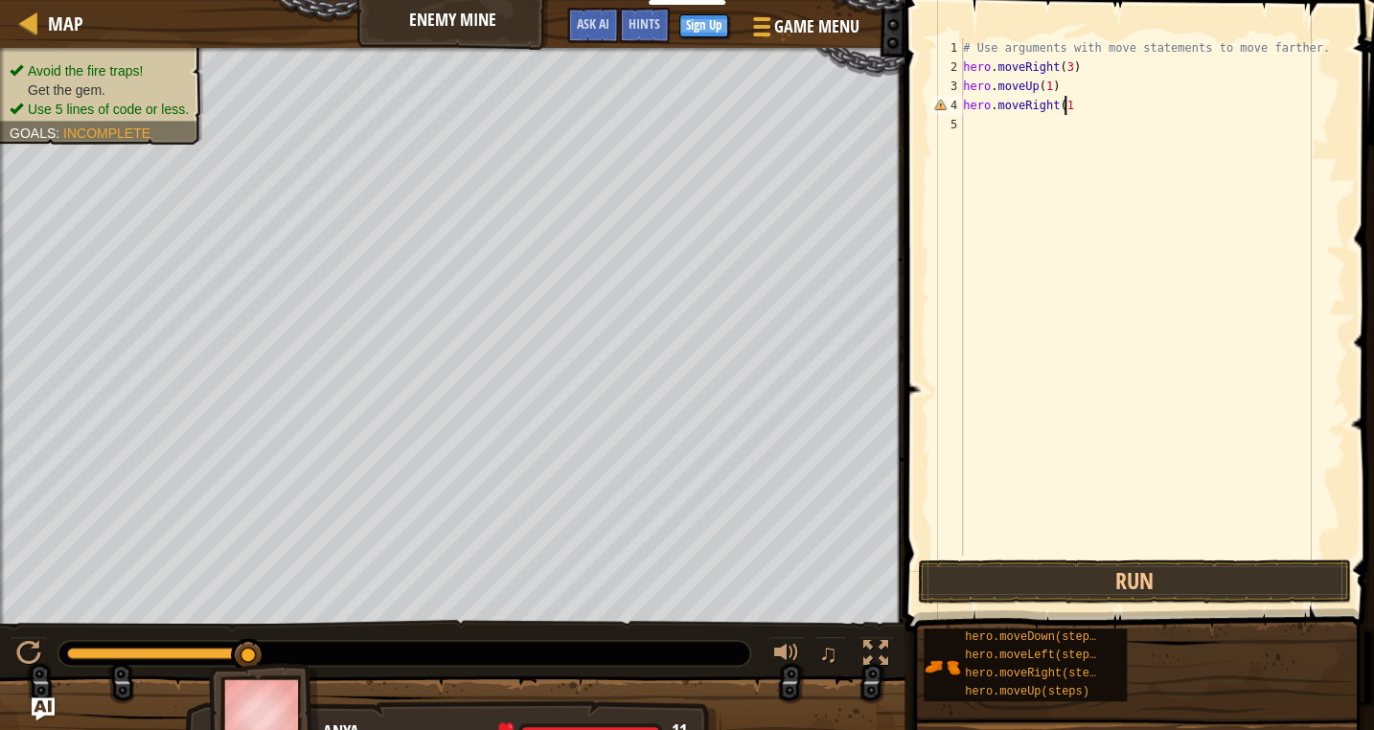
type textarea "hero.moveRight(1)"
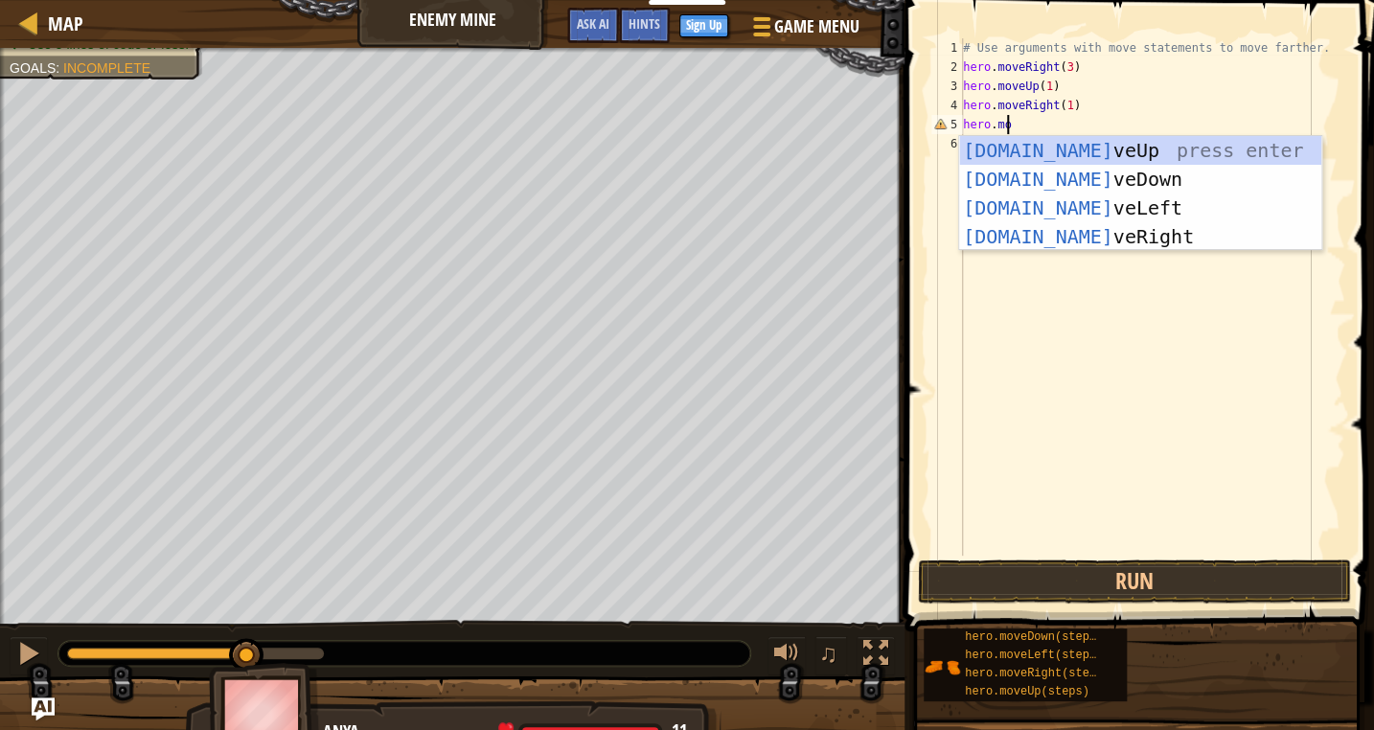
scroll to position [9, 3]
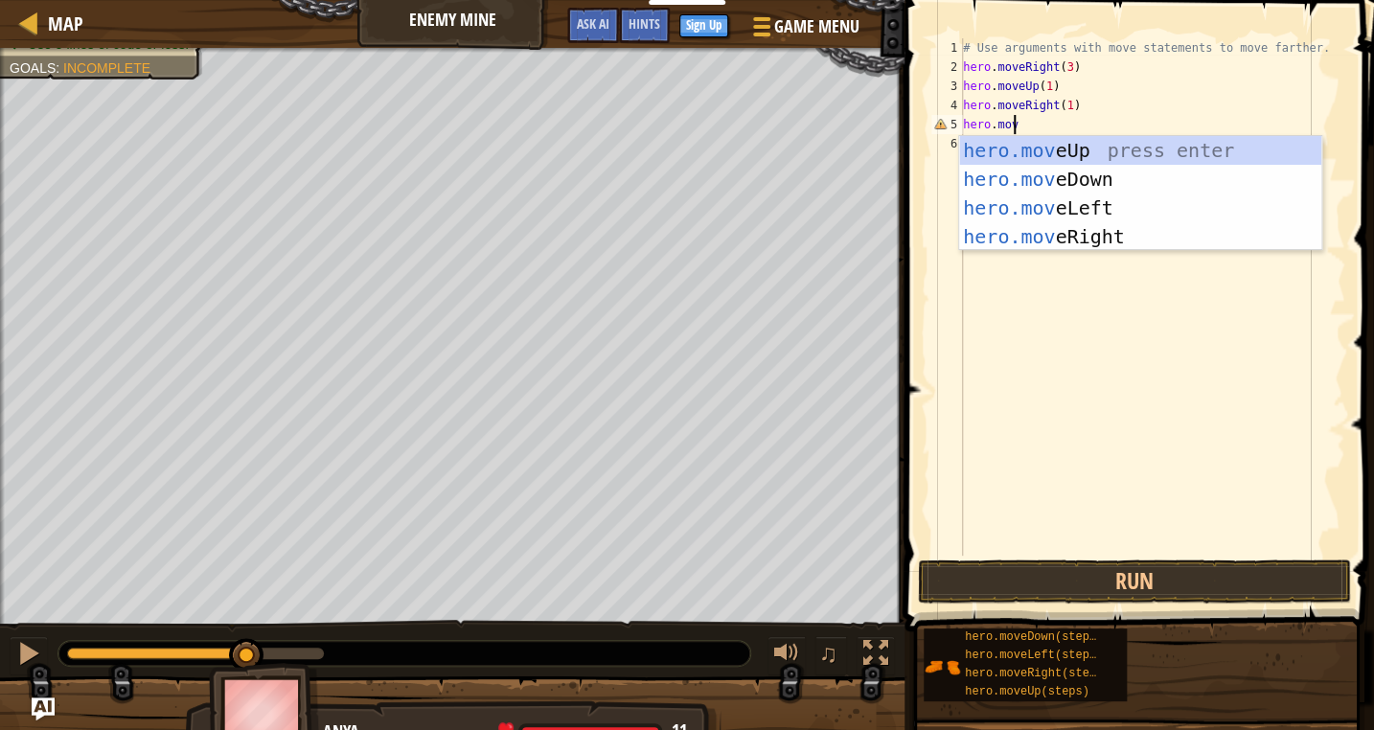
type textarea "hero.move"
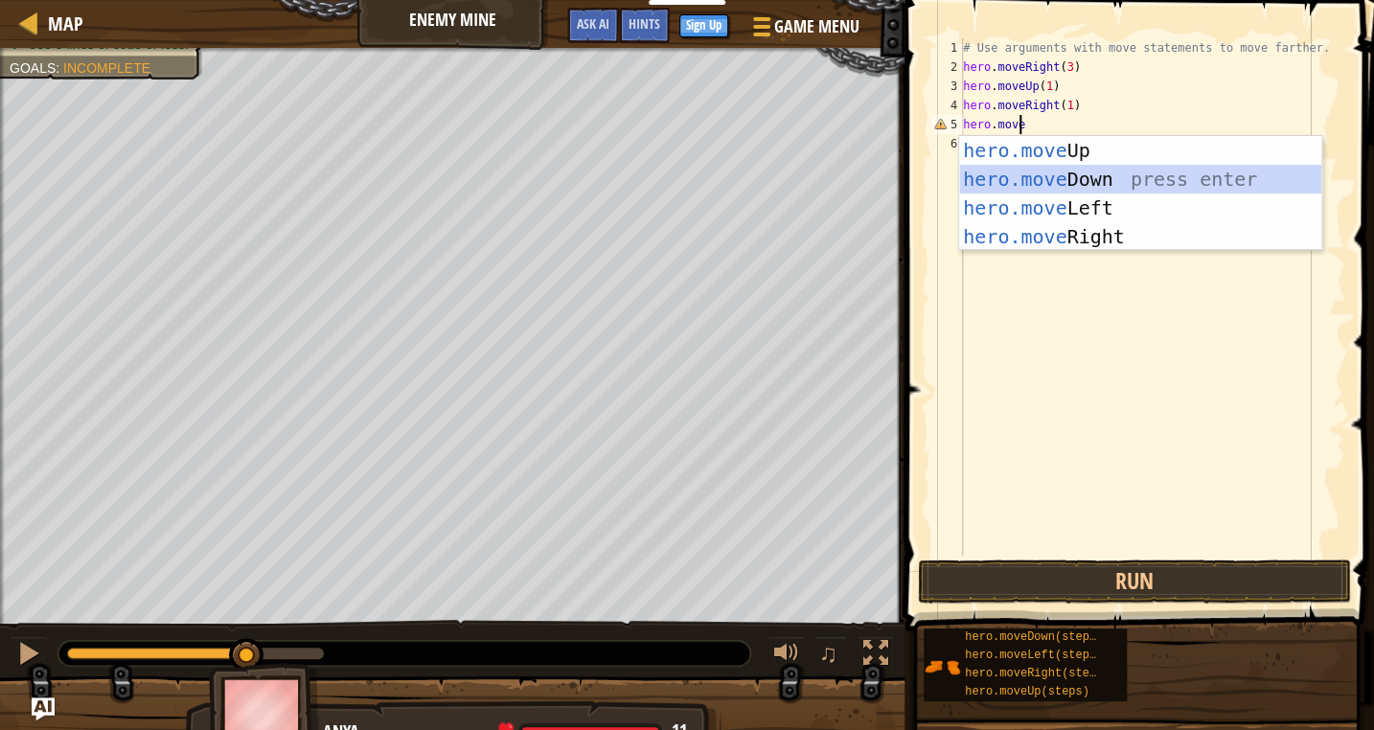
scroll to position [9, 0]
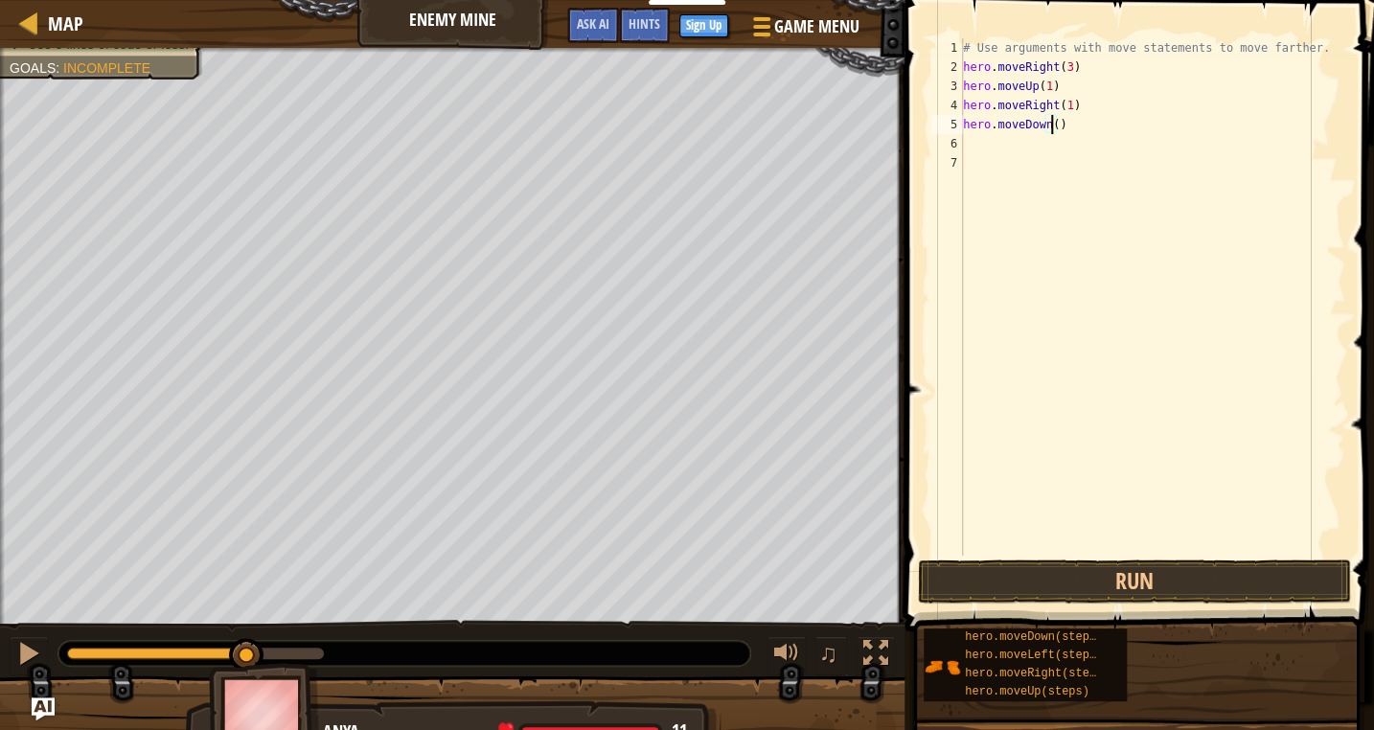
type textarea "hero.moveDown(3)"
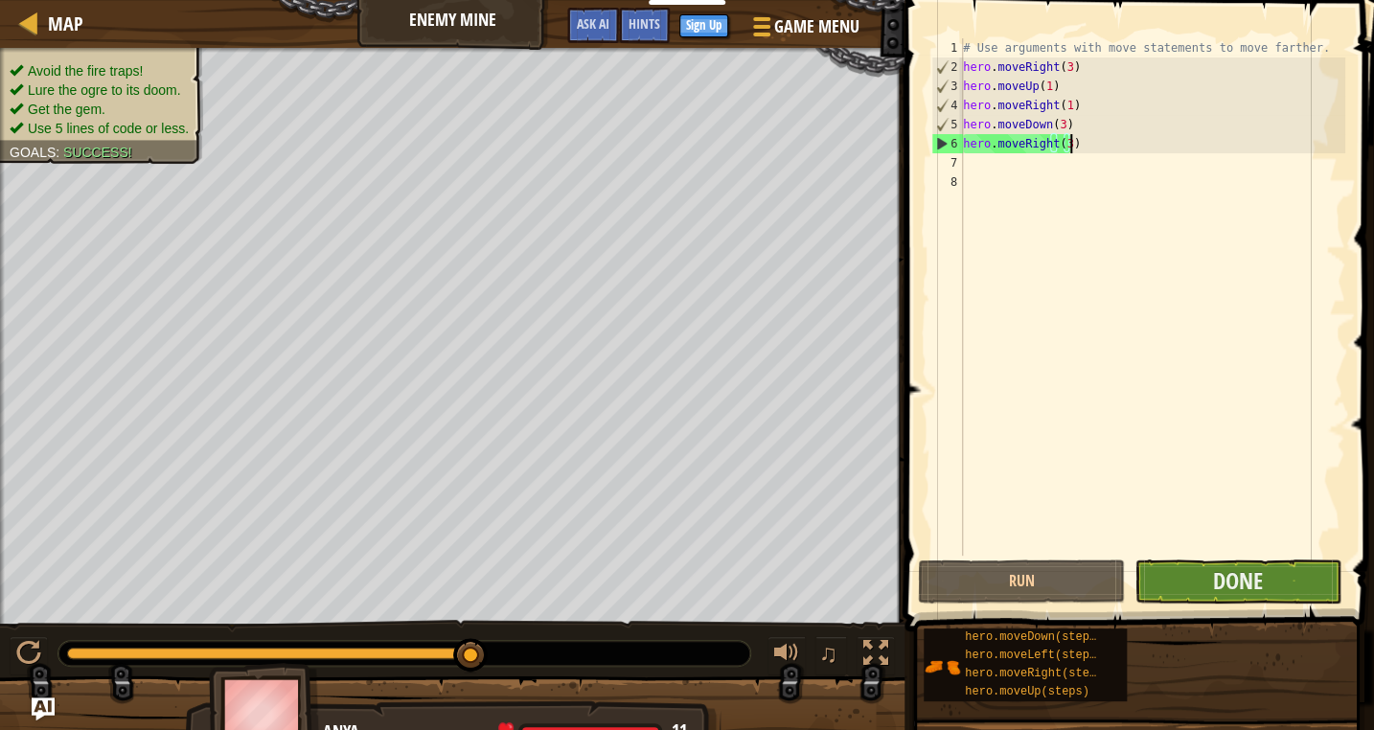
type textarea "hero.moveRight(3)"
click at [1208, 579] on button "Done" at bounding box center [1237, 581] width 207 height 44
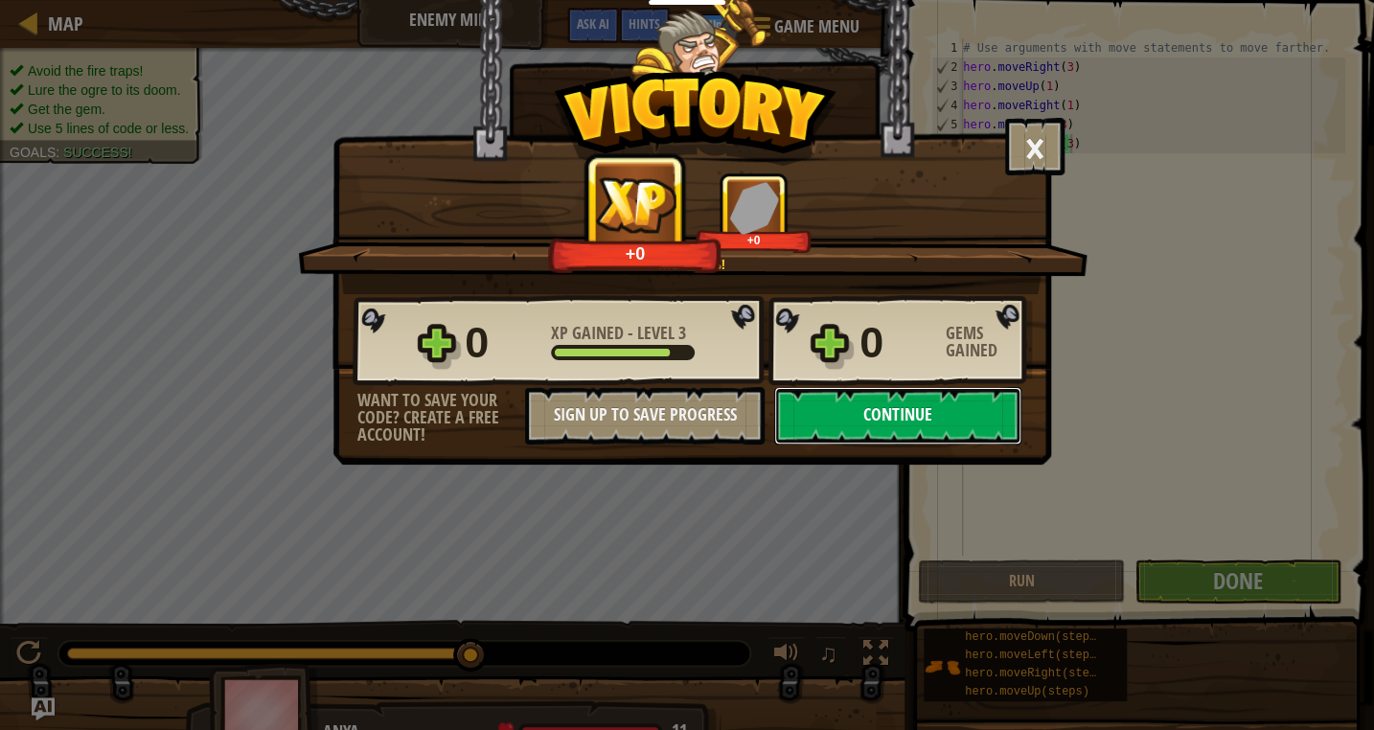
click at [817, 405] on button "Continue" at bounding box center [897, 415] width 247 height 57
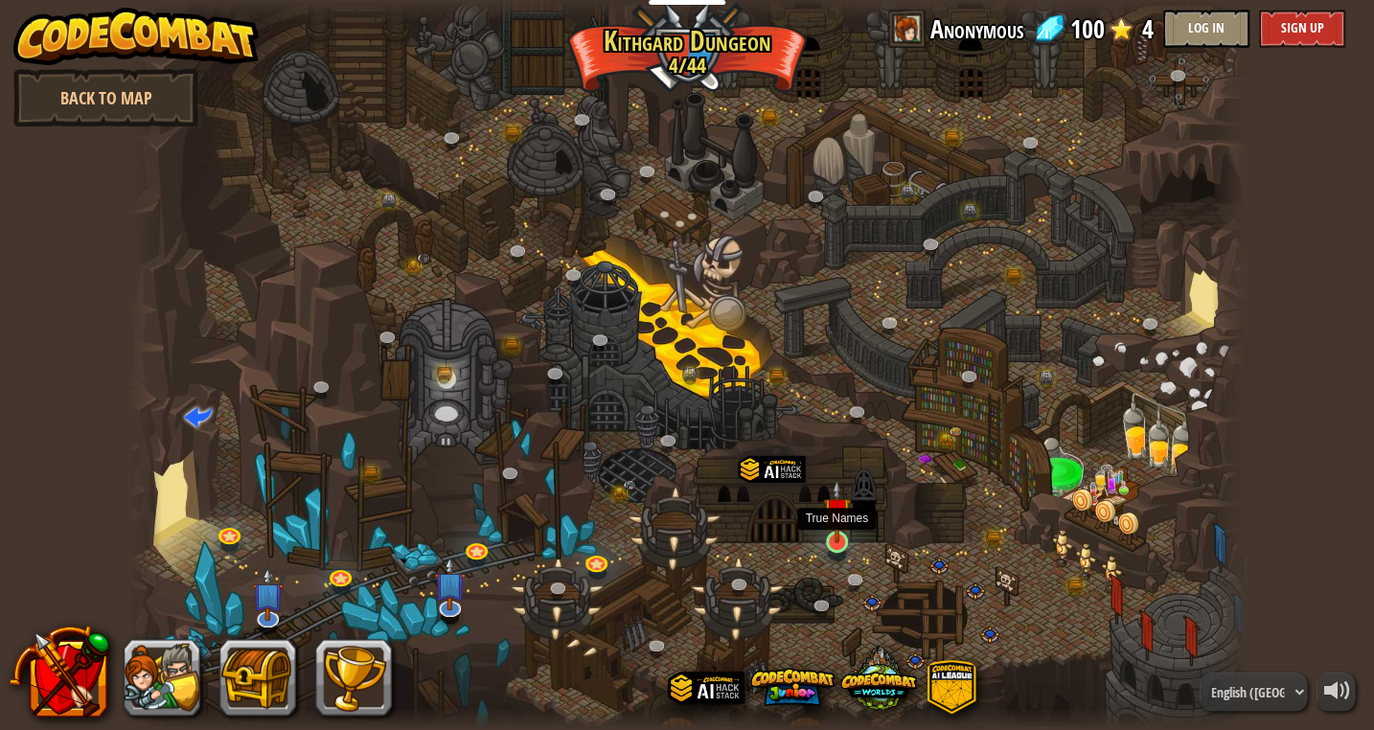
click at [832, 541] on img at bounding box center [837, 511] width 28 height 65
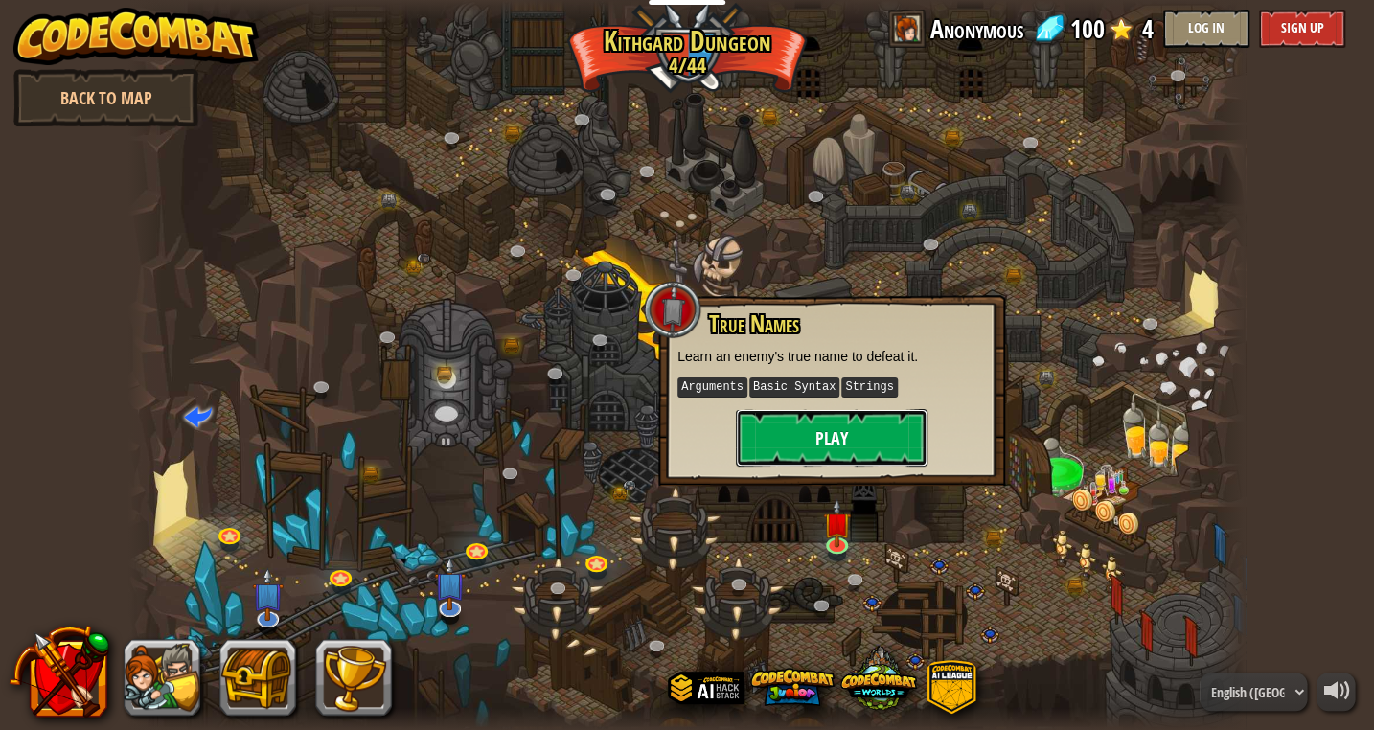
click at [811, 444] on button "Play" at bounding box center [832, 437] width 192 height 57
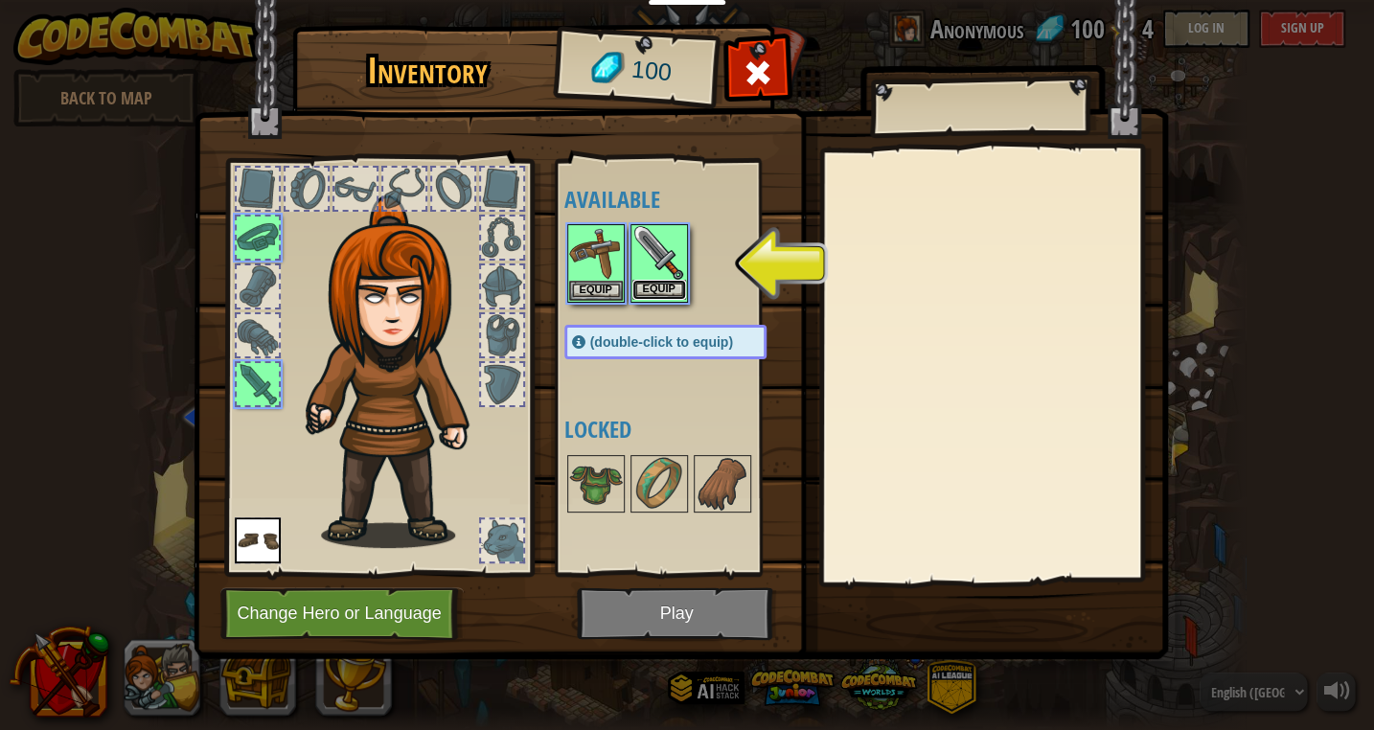
click at [669, 289] on button "Equip" at bounding box center [659, 290] width 54 height 20
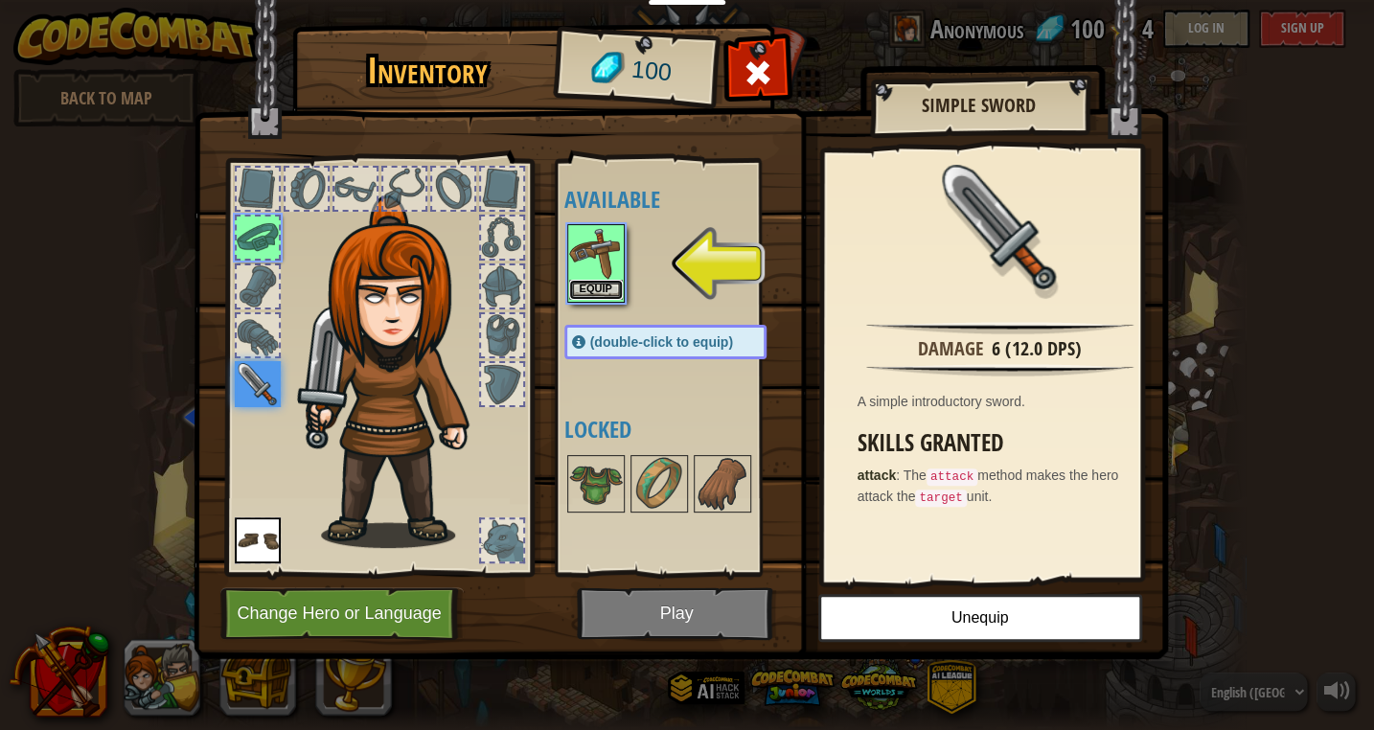
click at [587, 291] on button "Equip" at bounding box center [596, 290] width 54 height 20
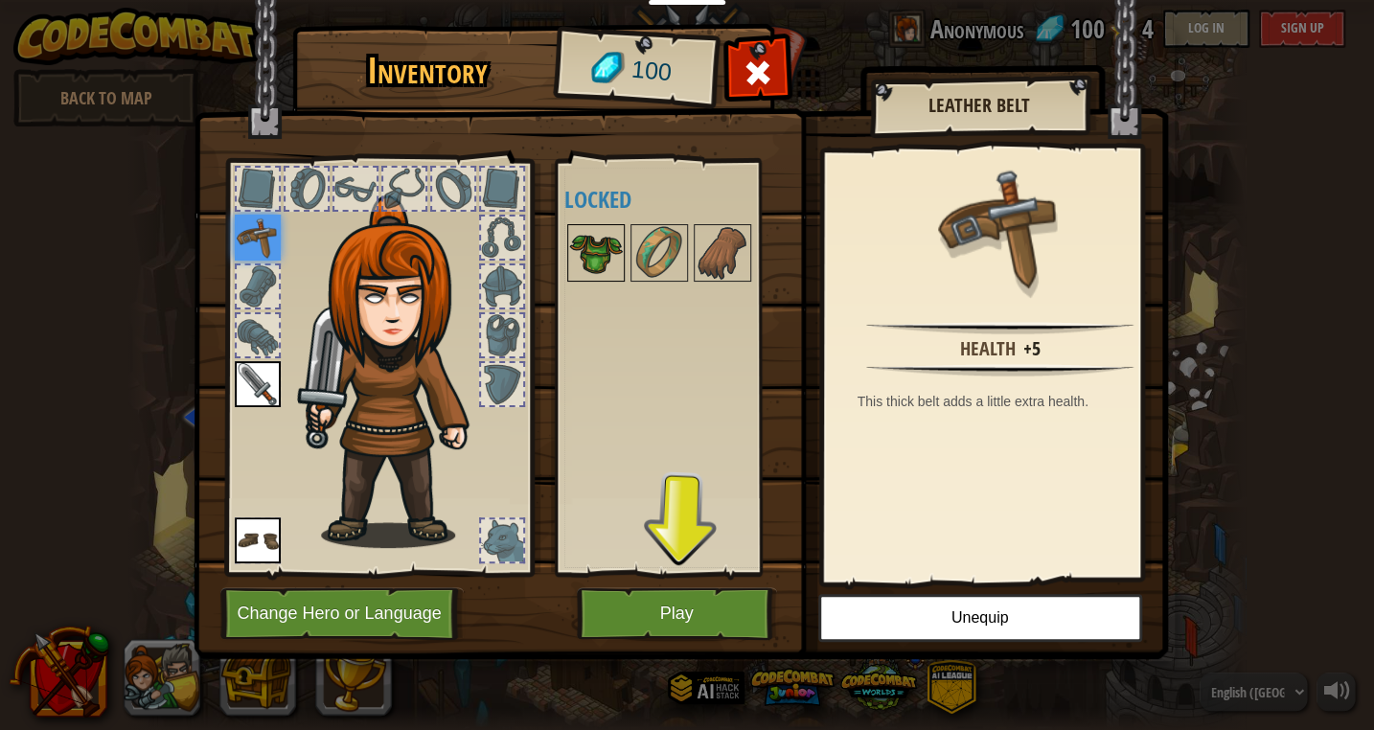
click at [600, 262] on img at bounding box center [596, 253] width 54 height 54
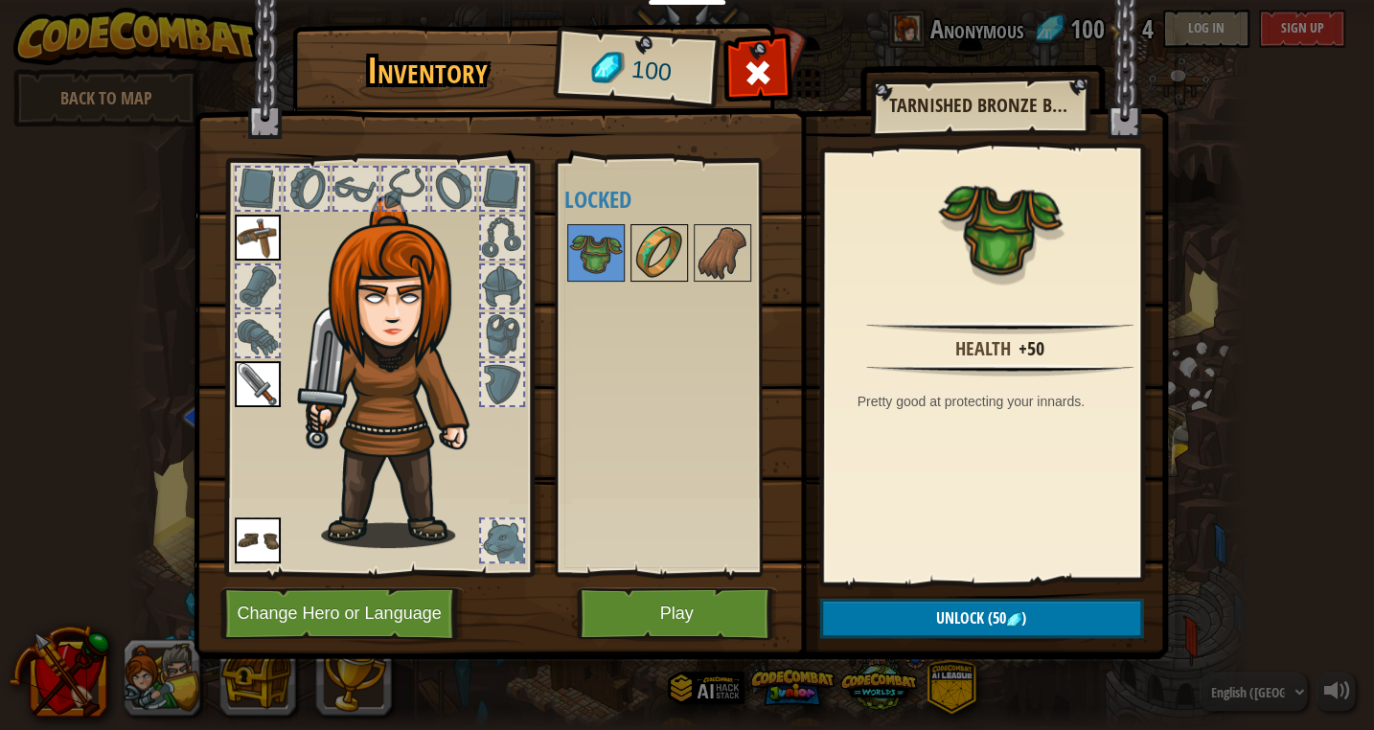
click at [647, 262] on img at bounding box center [659, 253] width 54 height 54
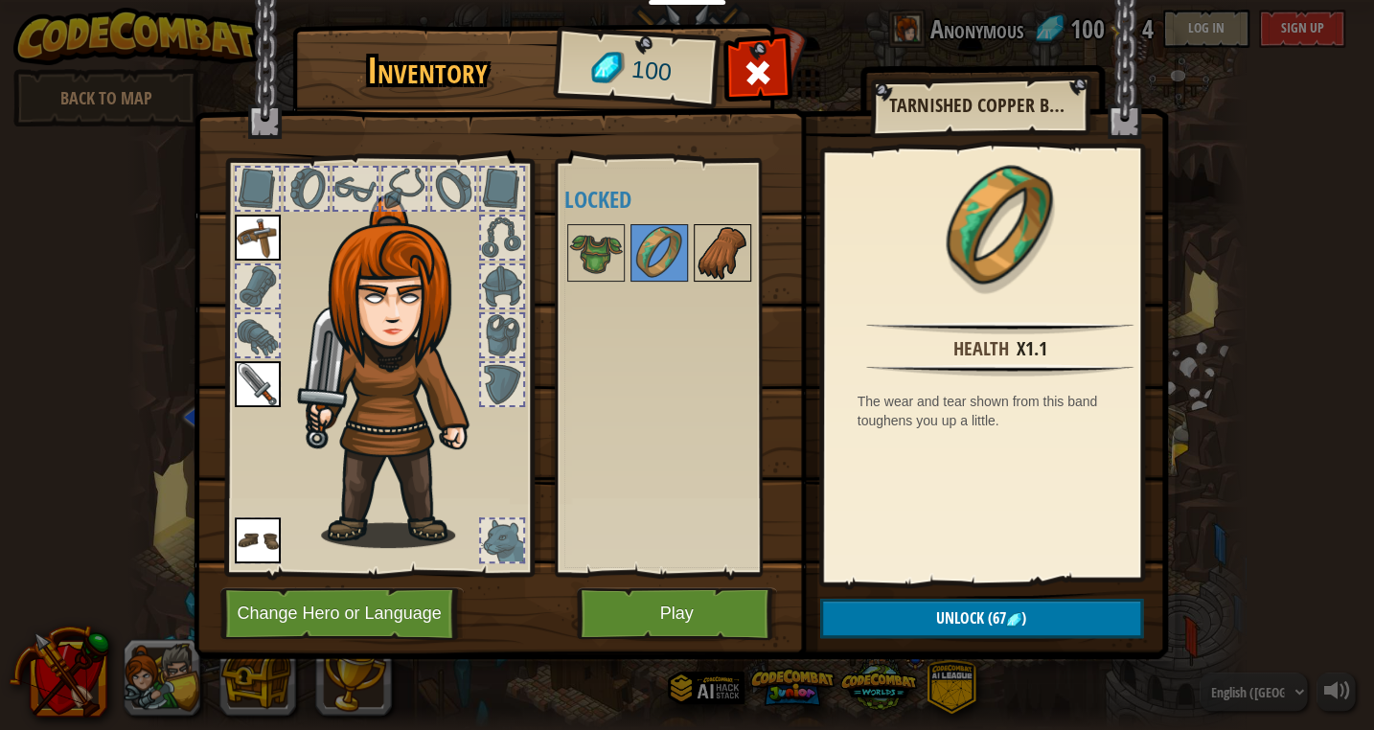
click at [724, 264] on img at bounding box center [723, 253] width 54 height 54
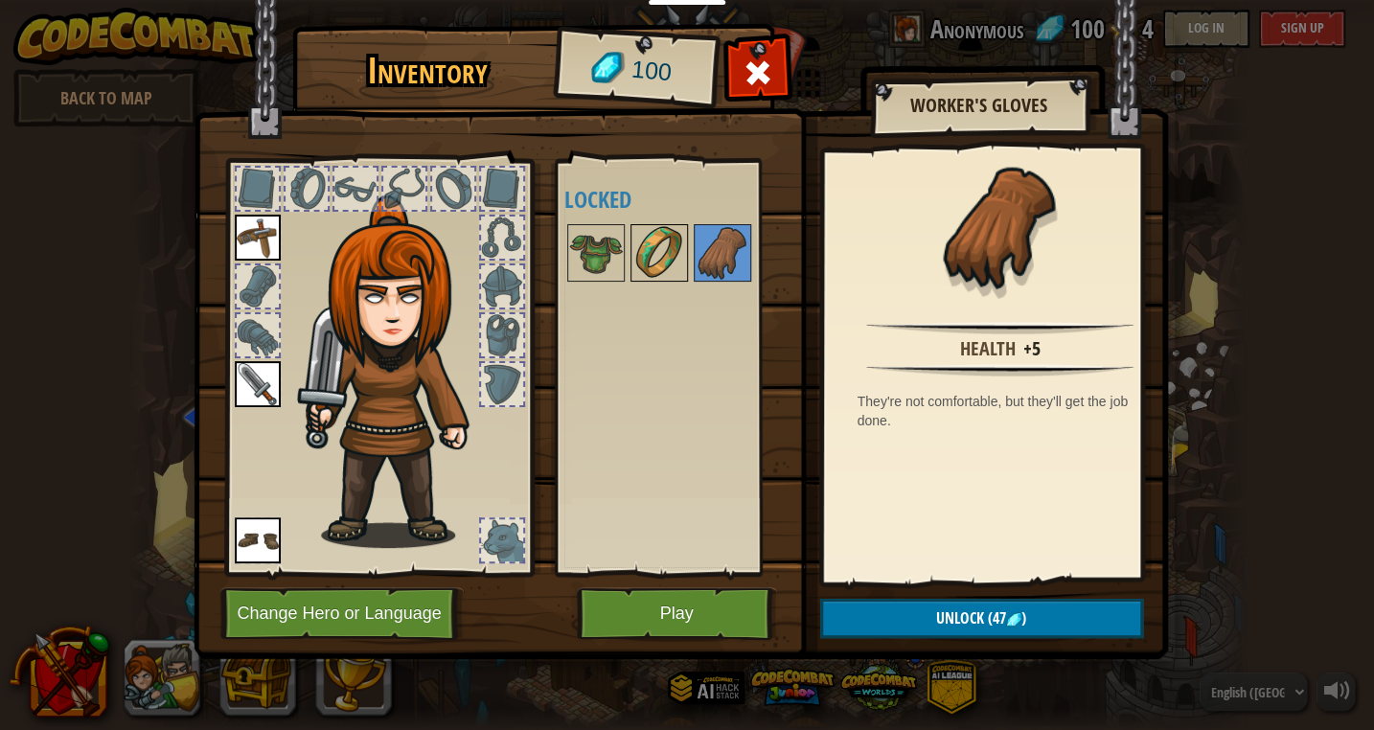
click at [674, 246] on img at bounding box center [659, 253] width 54 height 54
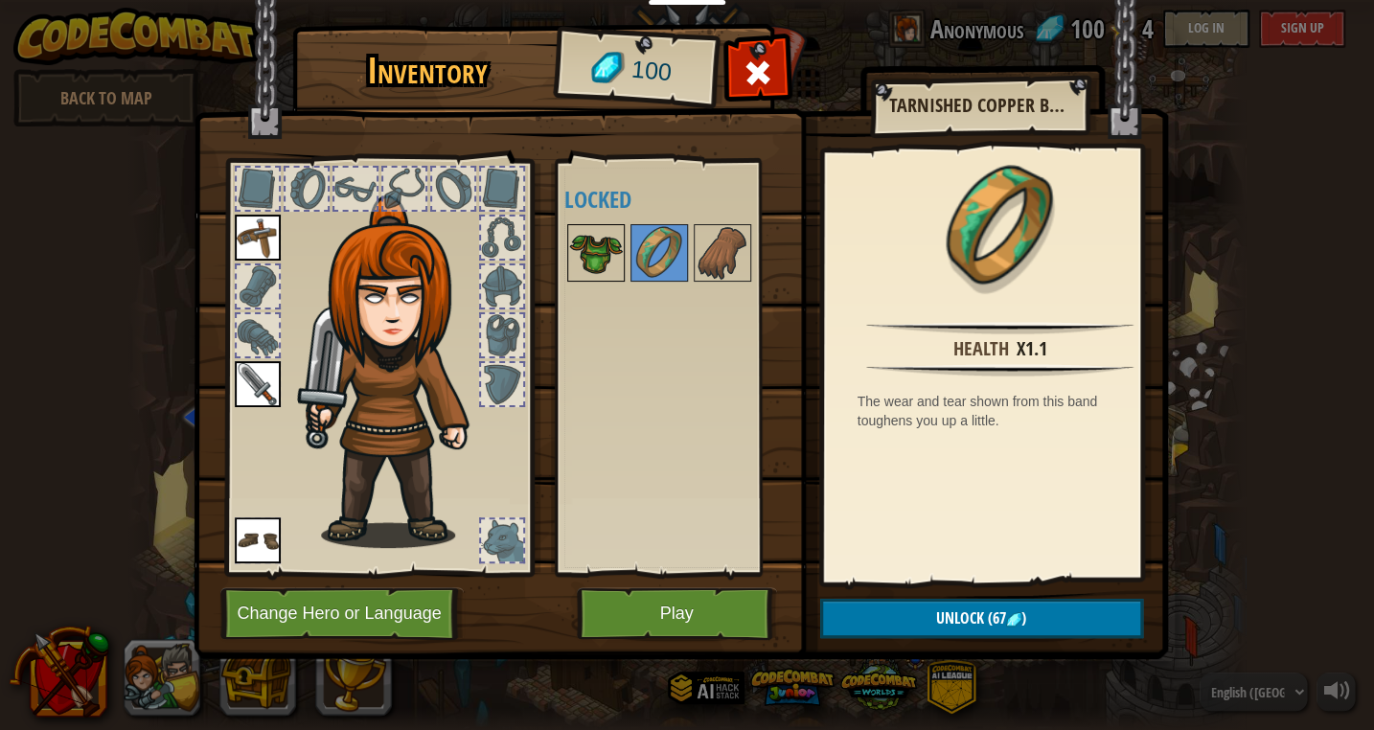
click at [598, 248] on img at bounding box center [596, 253] width 54 height 54
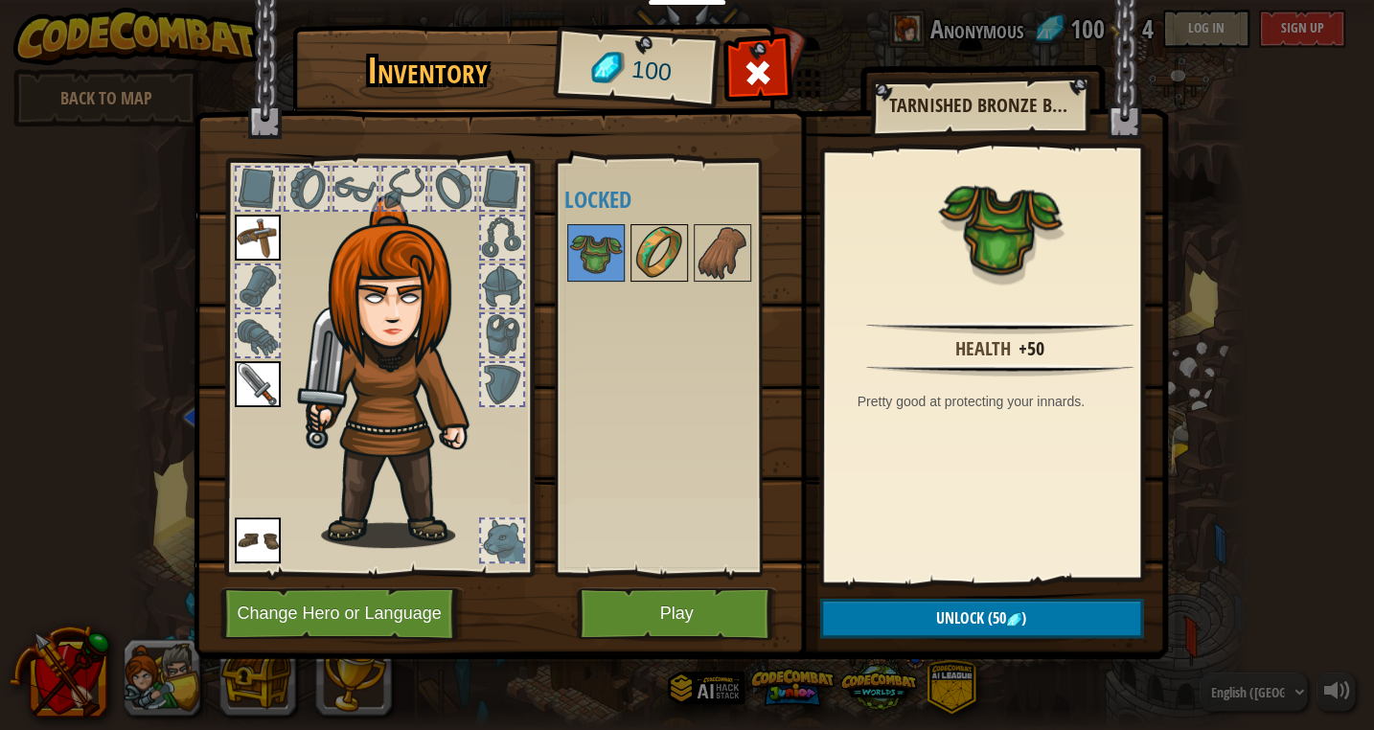
click at [662, 248] on img at bounding box center [659, 253] width 54 height 54
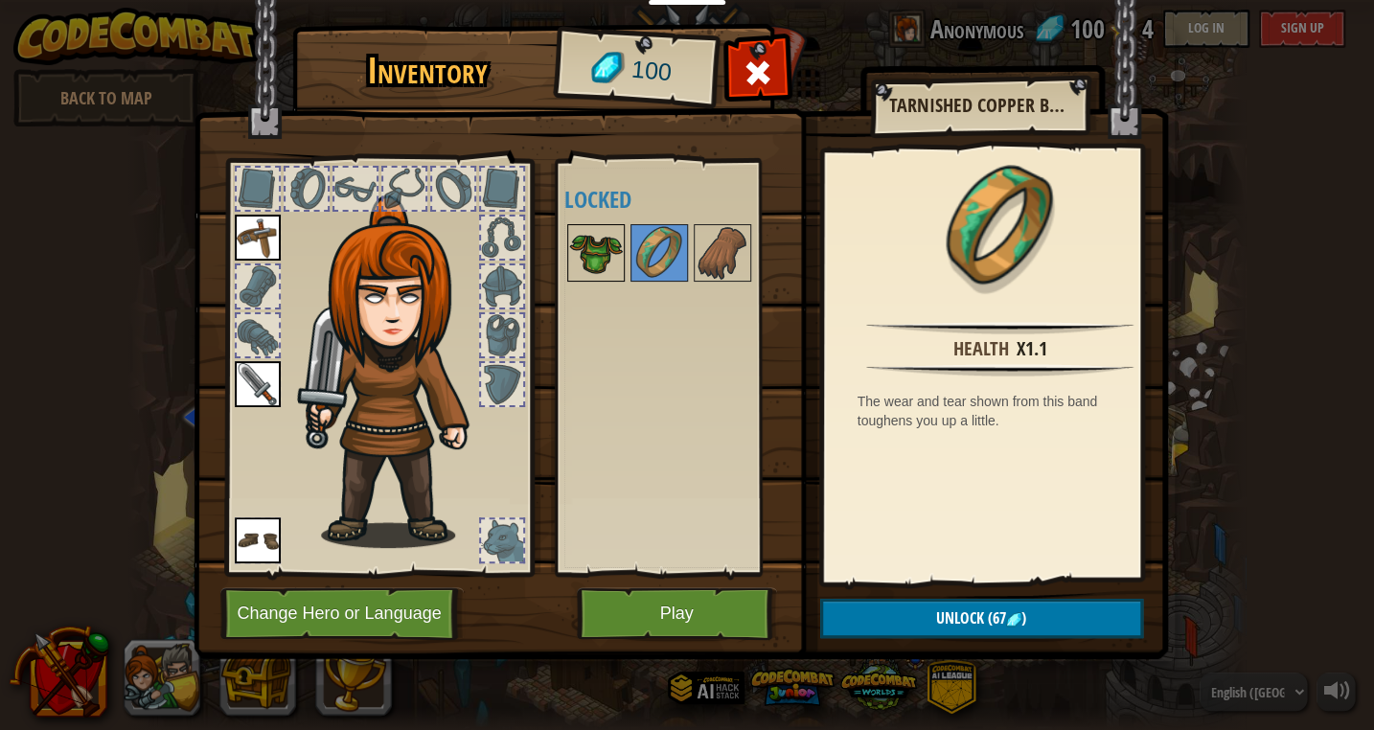
click at [602, 255] on img at bounding box center [596, 253] width 54 height 54
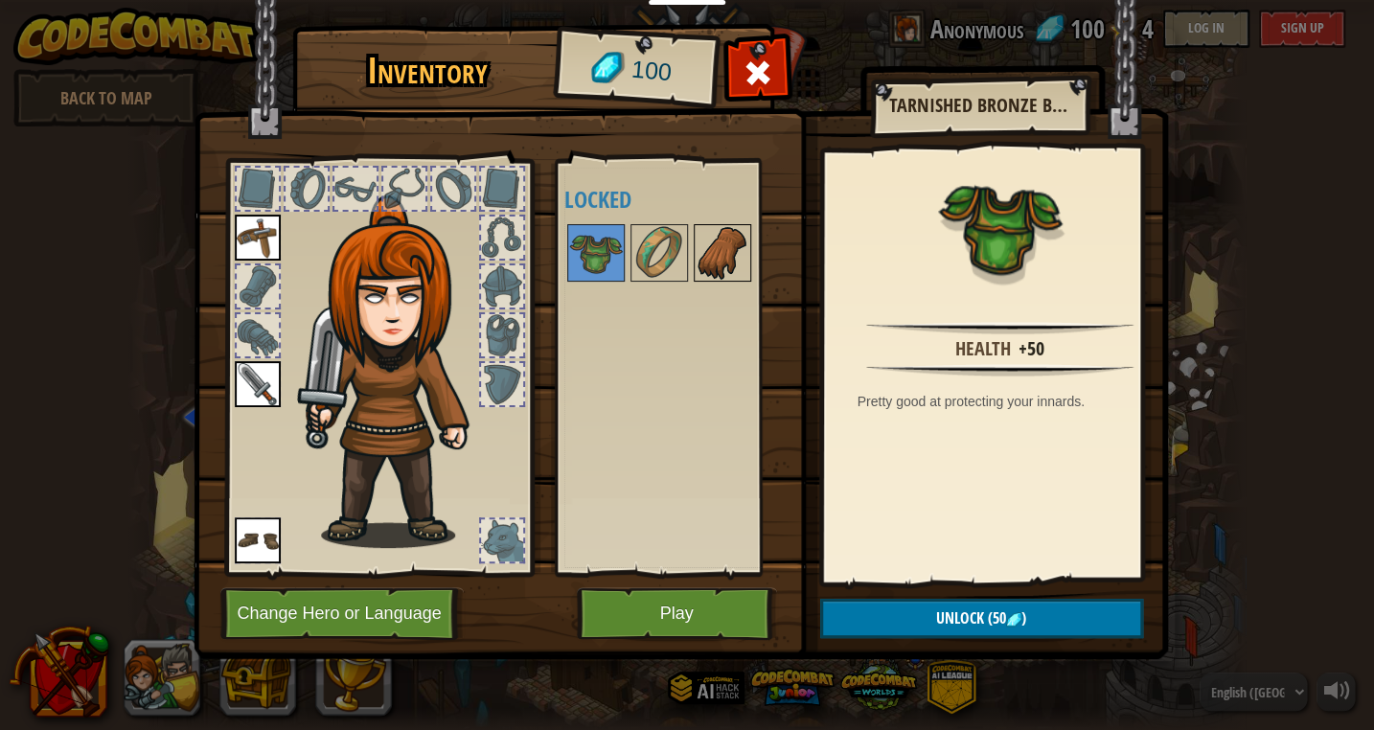
click at [719, 262] on img at bounding box center [723, 253] width 54 height 54
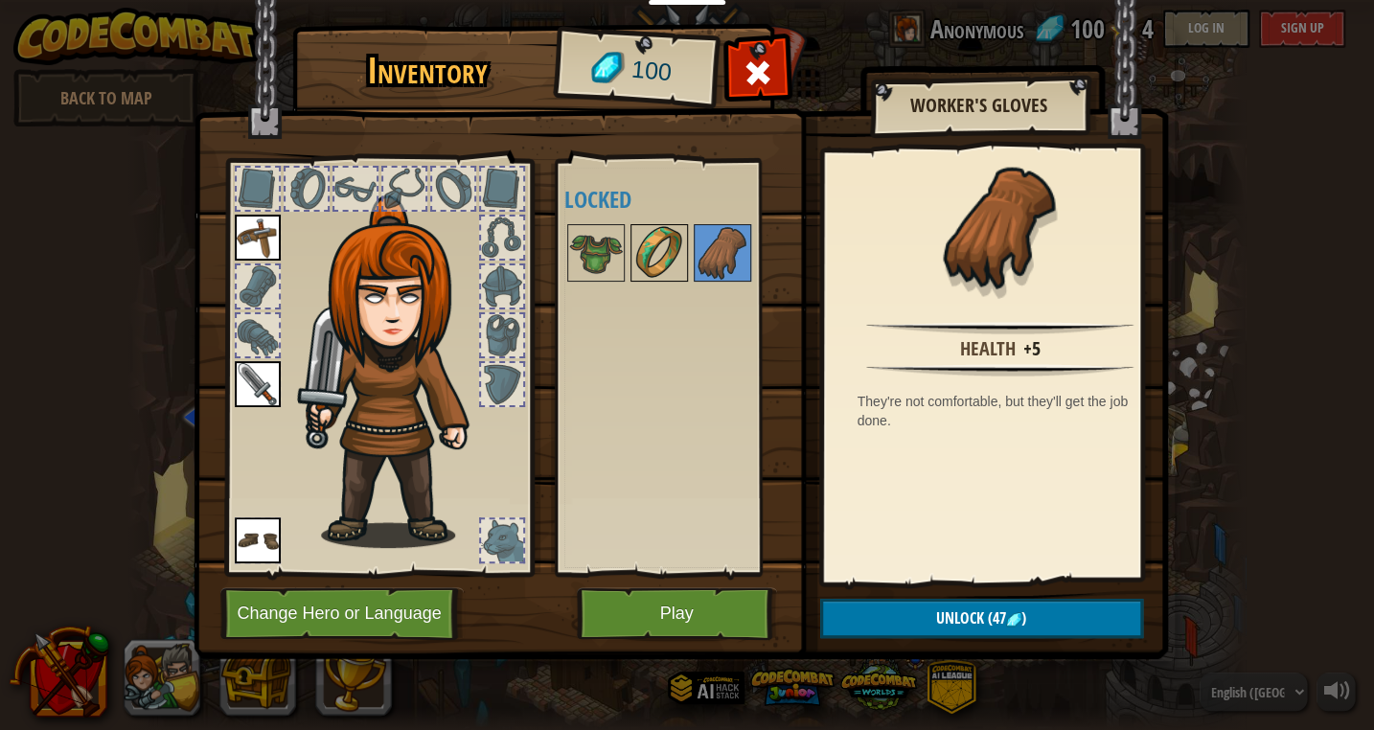
click at [656, 270] on img at bounding box center [659, 253] width 54 height 54
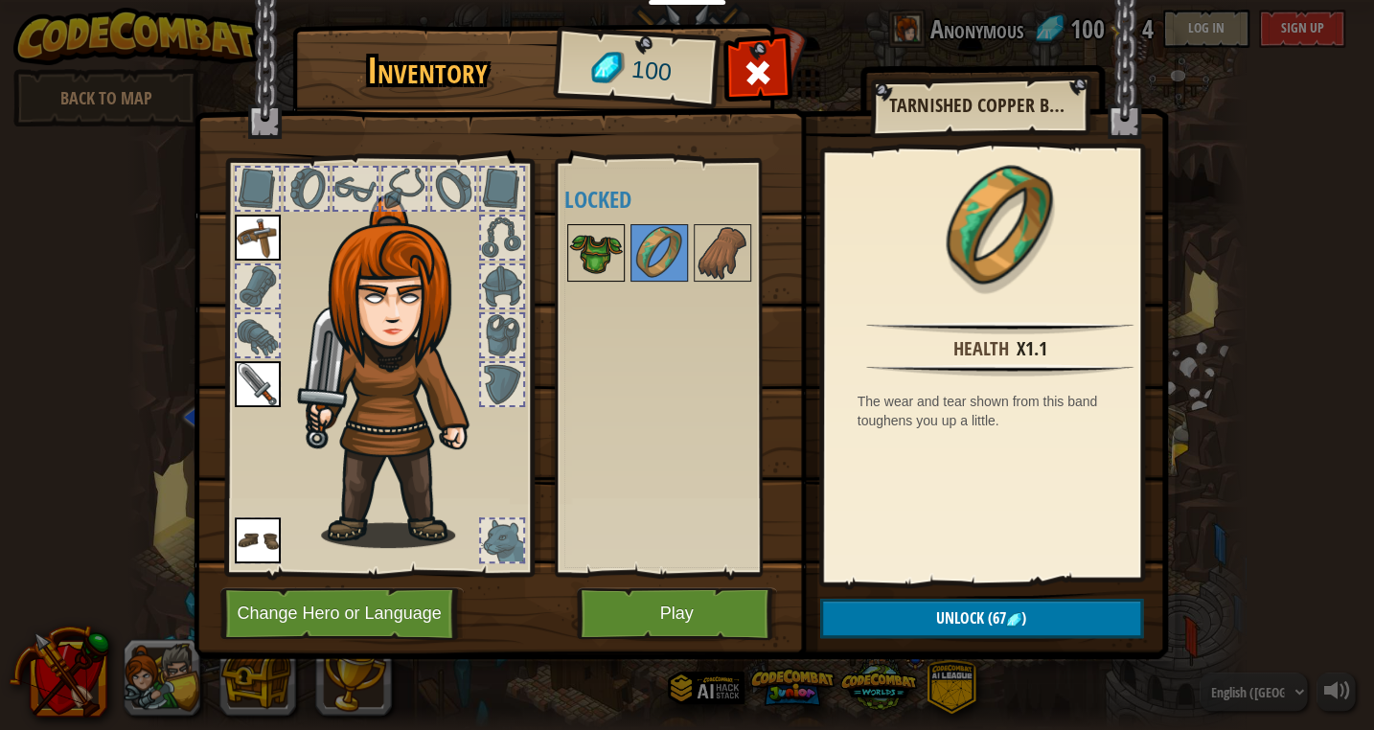
click at [587, 252] on img at bounding box center [596, 253] width 54 height 54
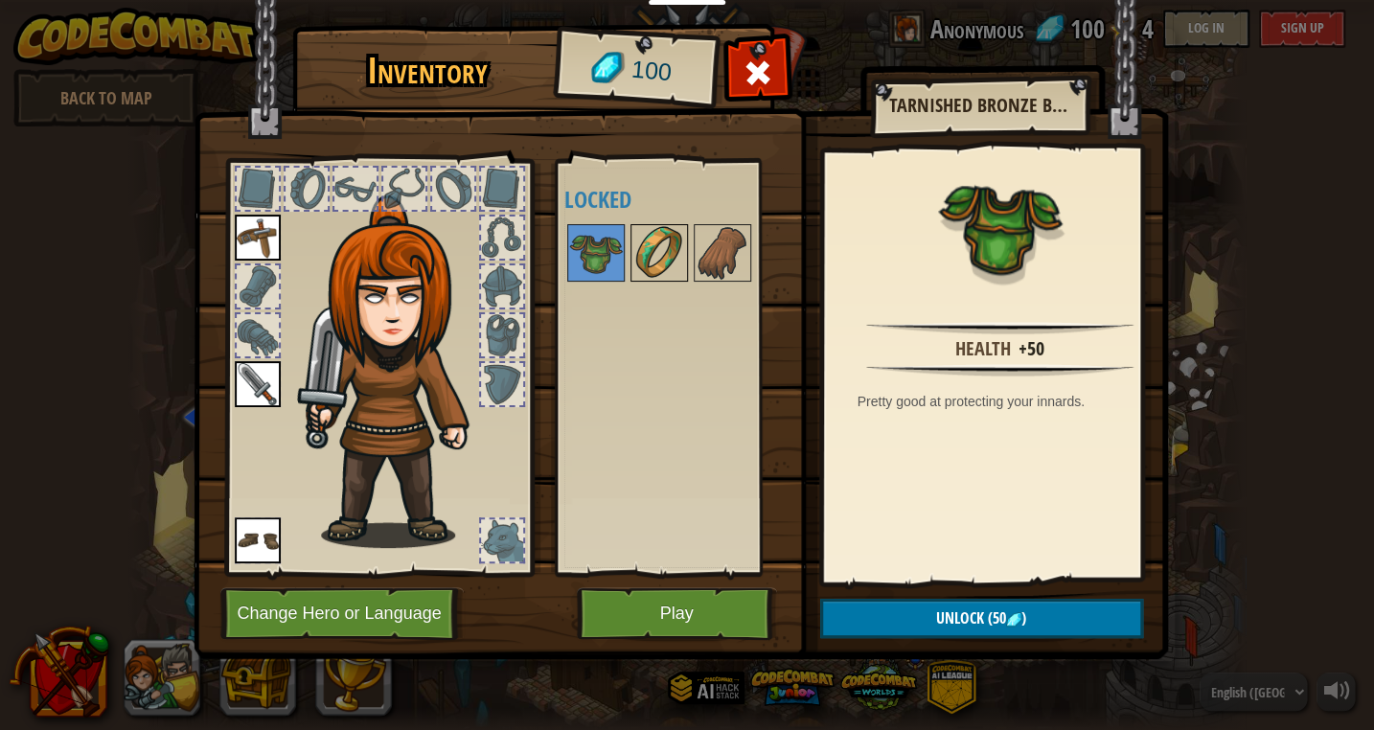
click at [656, 255] on img at bounding box center [659, 253] width 54 height 54
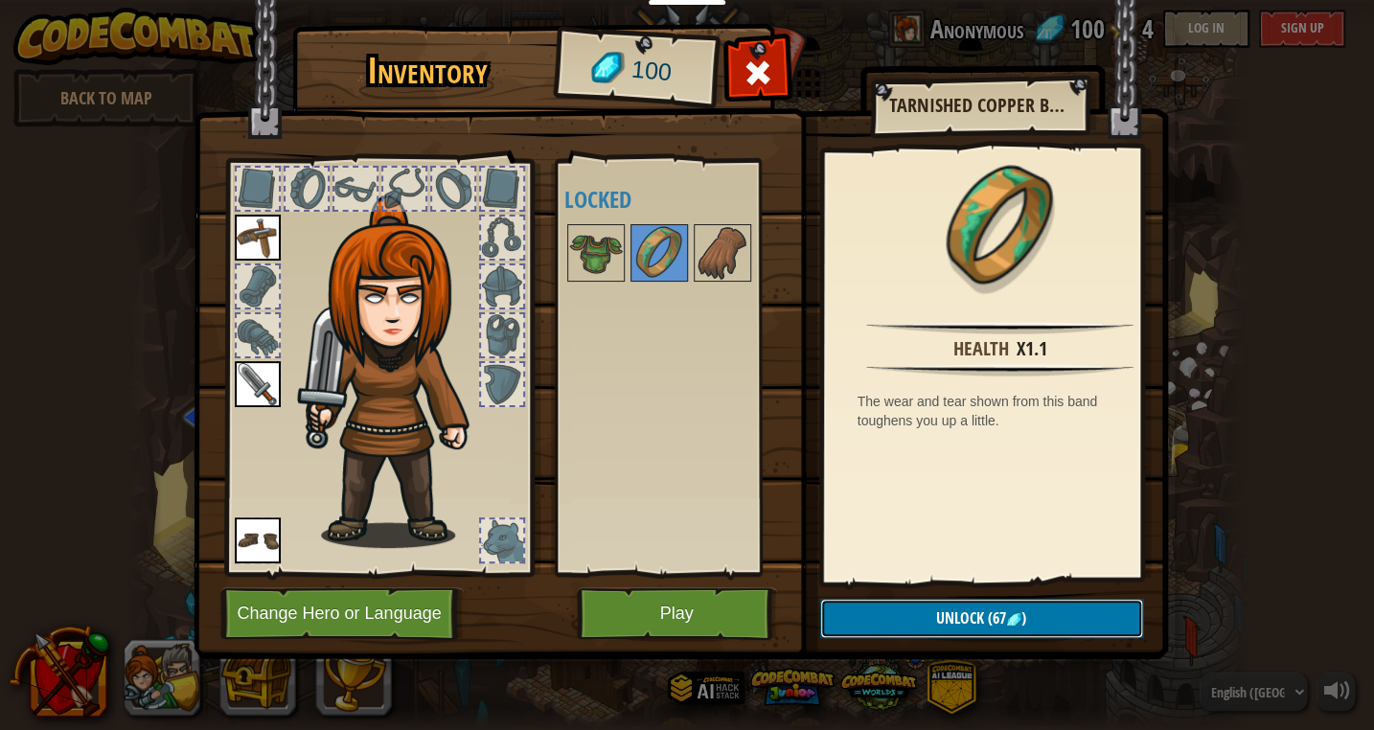
click at [926, 610] on button "Unlock (67 )" at bounding box center [981, 618] width 323 height 39
click at [907, 620] on button "Confirm" at bounding box center [981, 618] width 323 height 39
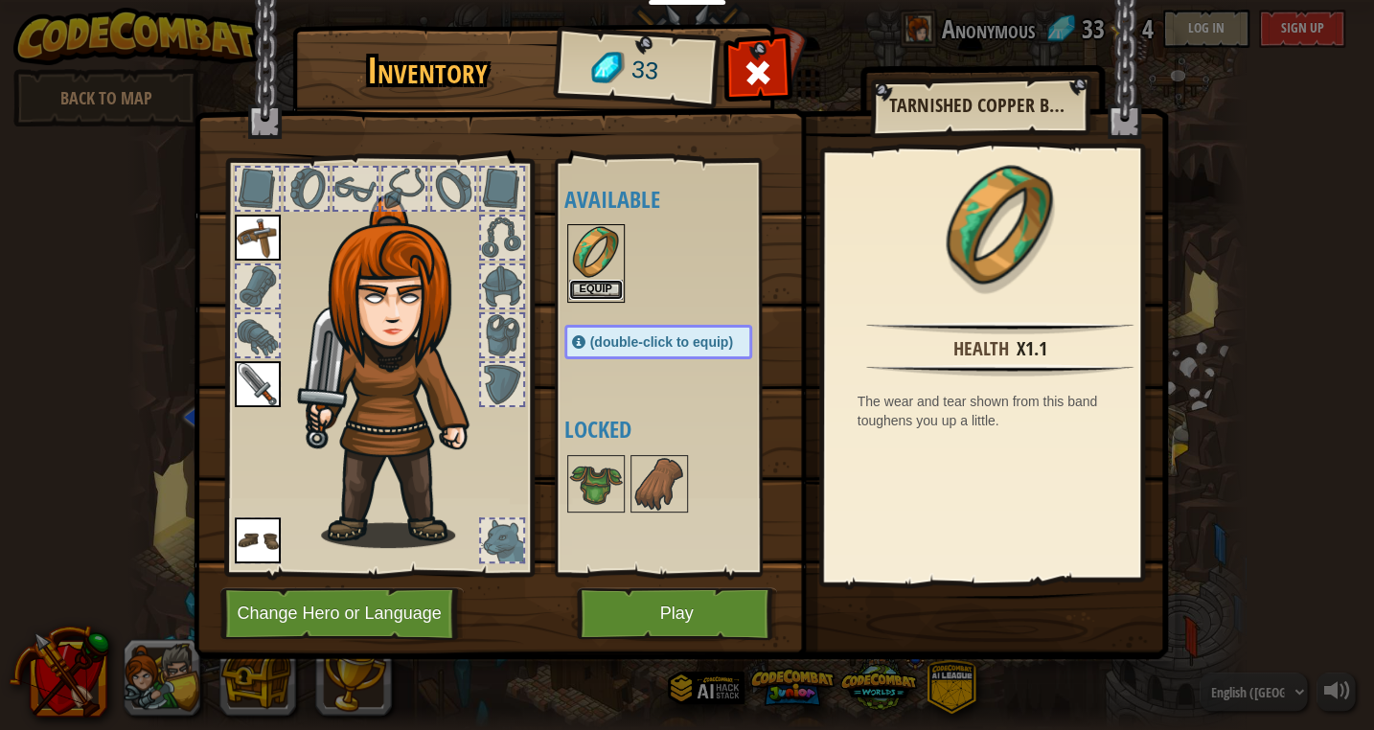
click at [598, 286] on button "Equip" at bounding box center [596, 290] width 54 height 20
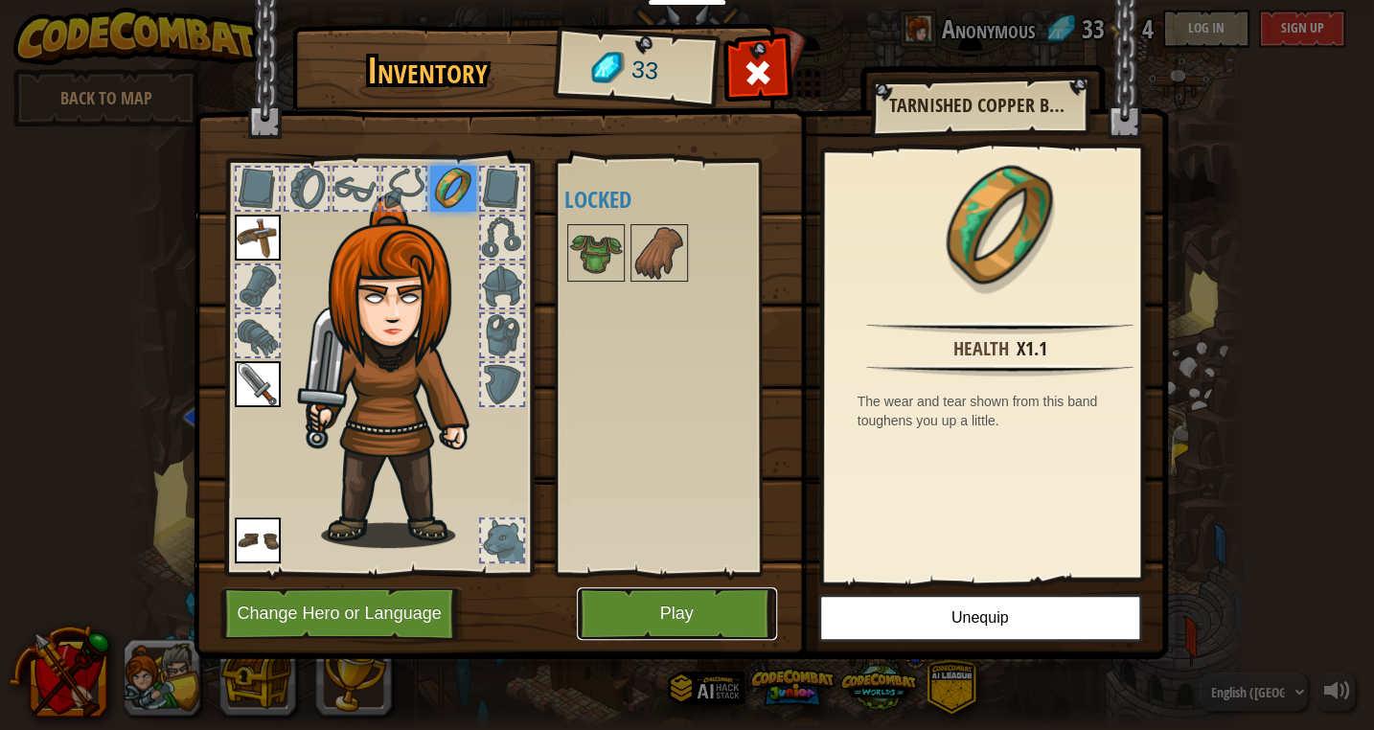
click at [667, 610] on button "Play" at bounding box center [677, 613] width 200 height 53
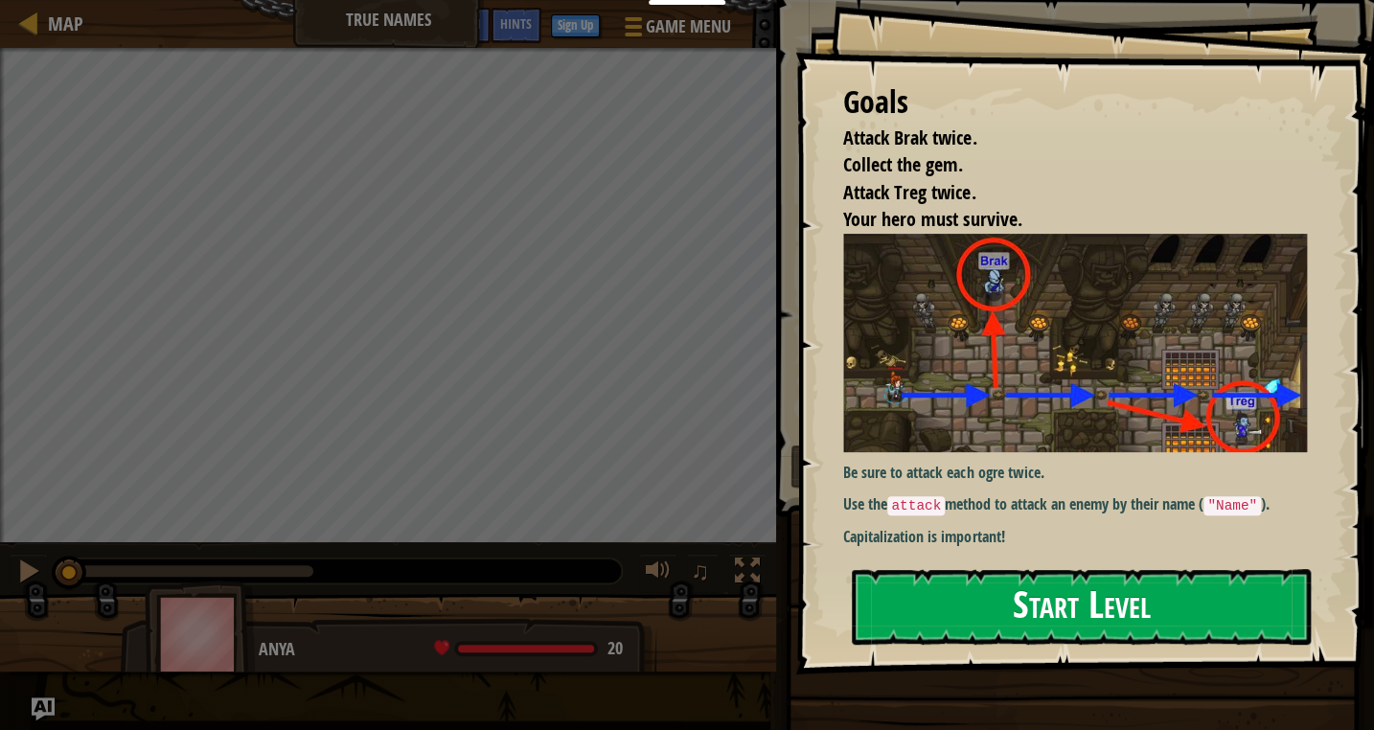
click at [919, 592] on button "Start Level" at bounding box center [1081, 607] width 459 height 76
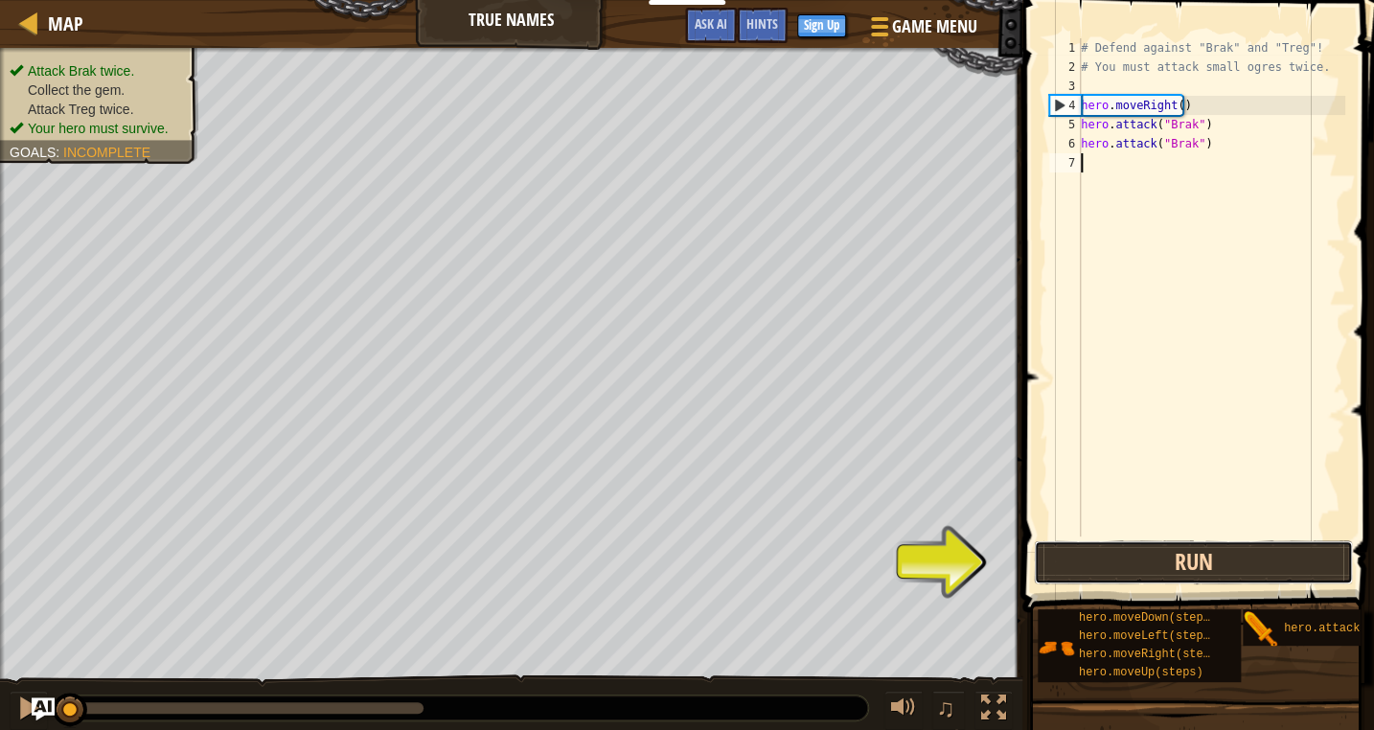
click at [1206, 564] on button "Run" at bounding box center [1193, 562] width 319 height 44
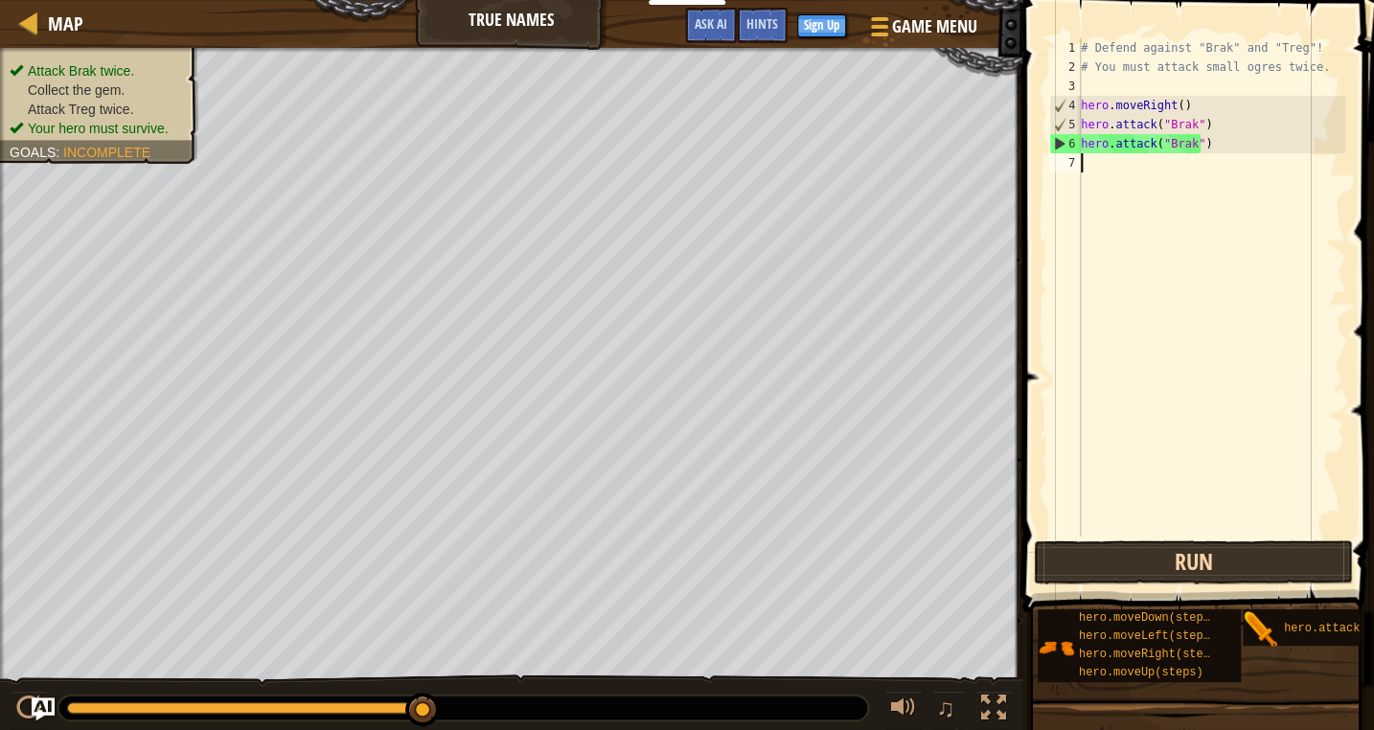
scroll to position [9, 0]
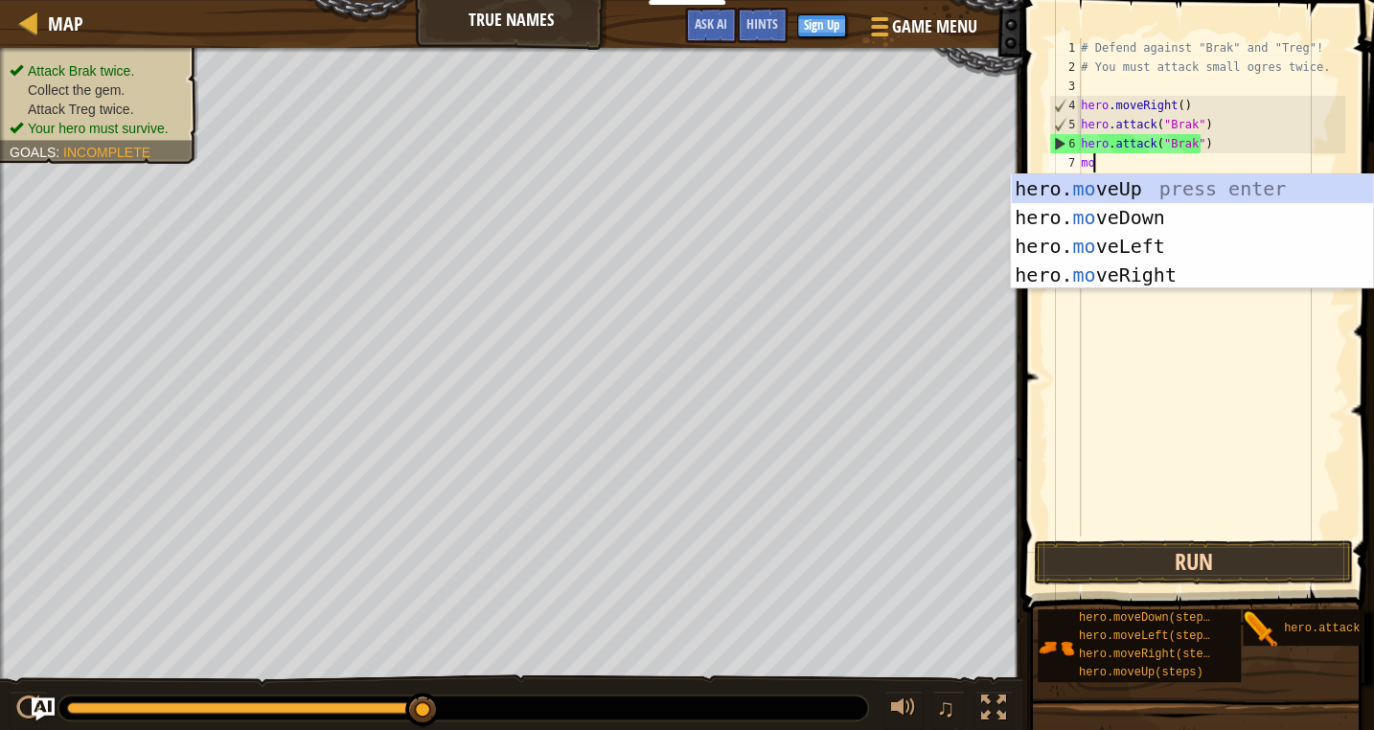
type textarea "m"
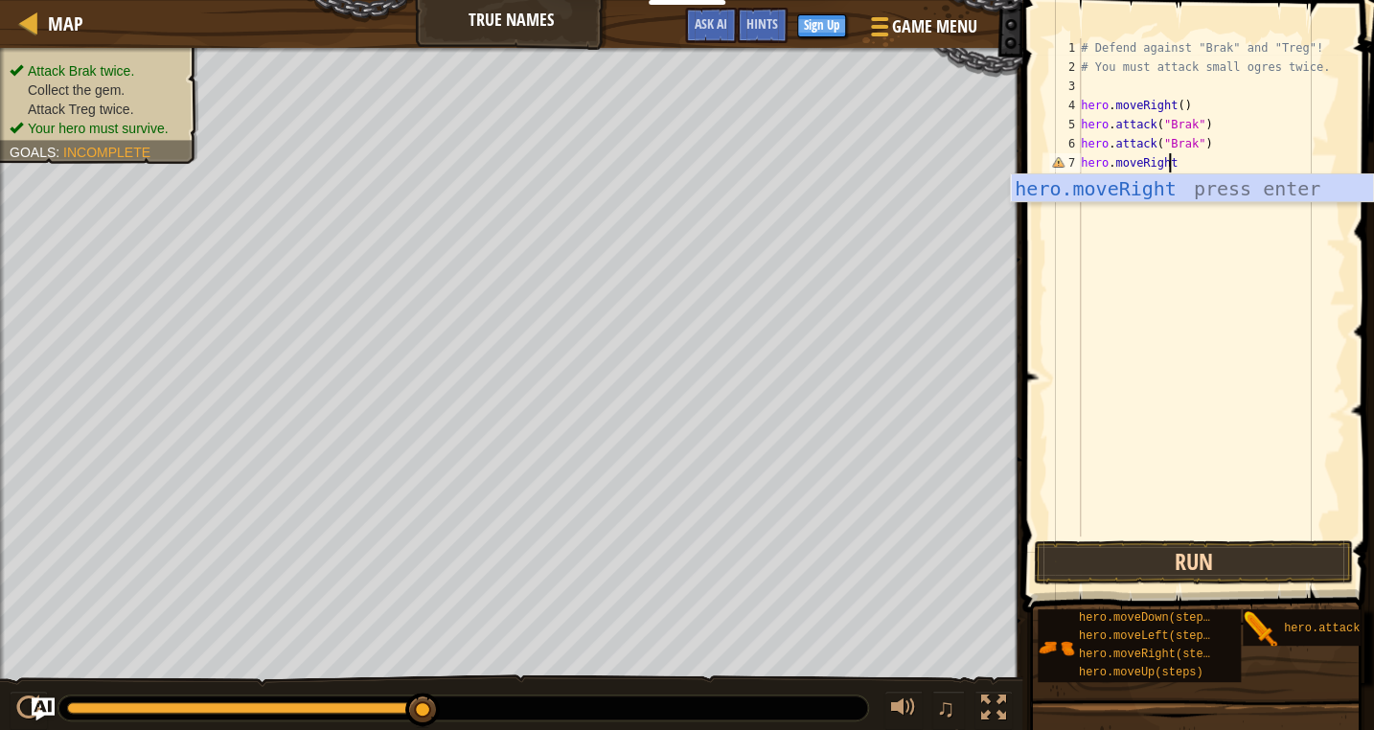
scroll to position [9, 7]
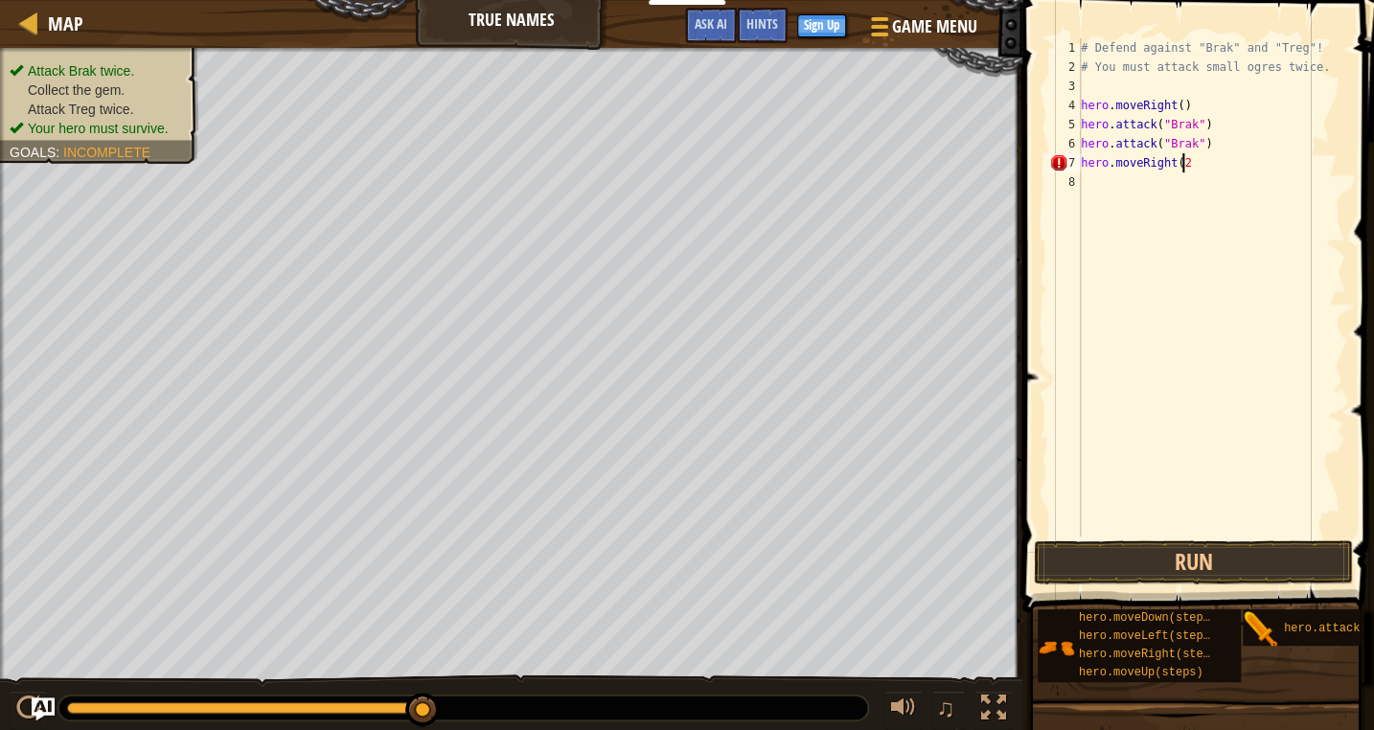
type textarea "hero.moveRight(2)"
type textarea "hero.attack("treg")"
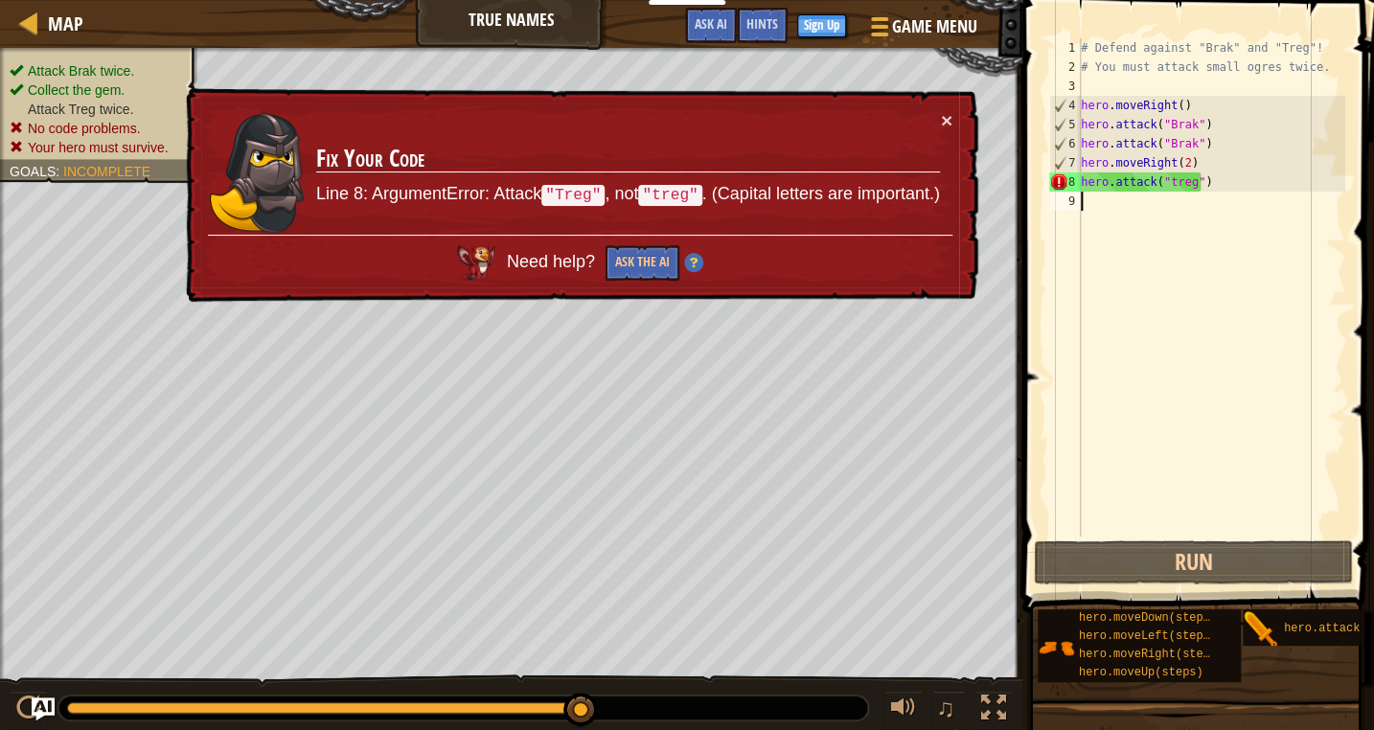
click at [1196, 225] on div "# Defend against "Brak" and "Treg"! # You must attack small ogres twice. hero .…" at bounding box center [1211, 306] width 268 height 536
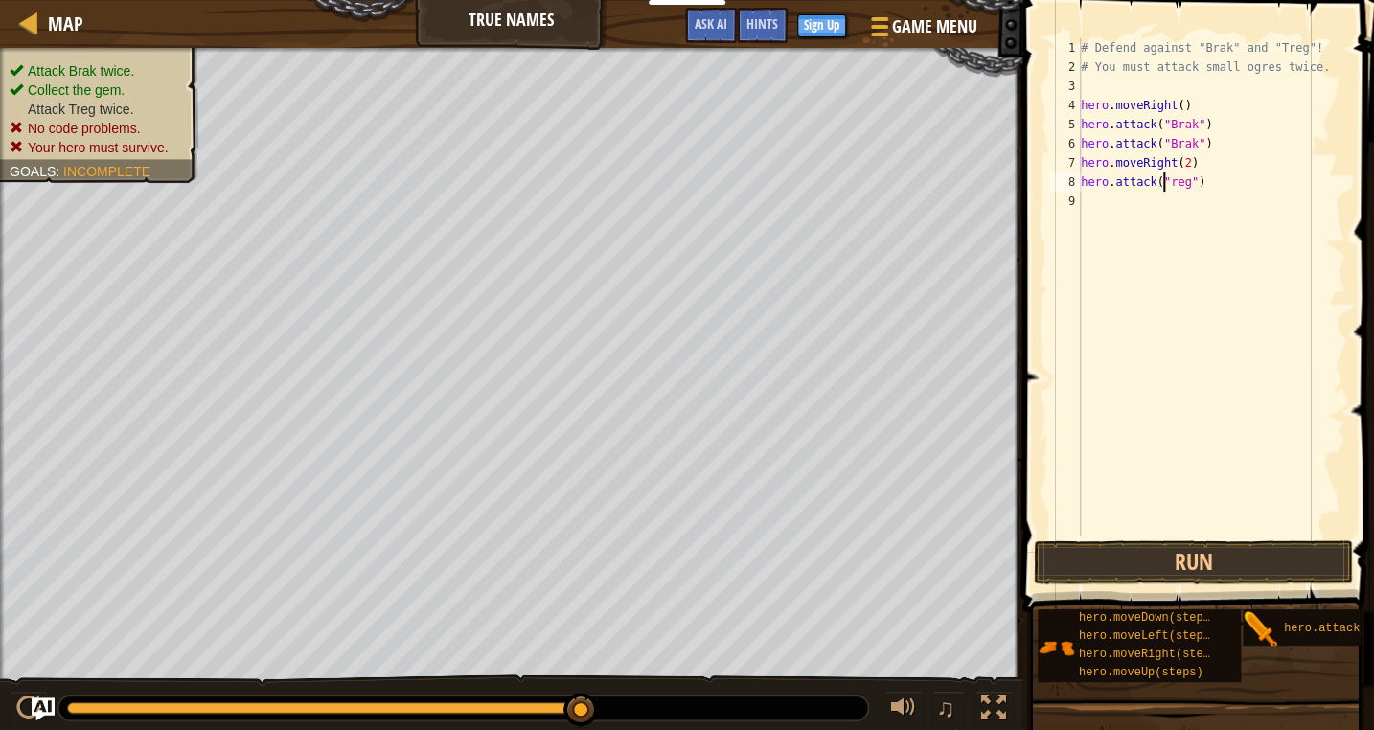
scroll to position [9, 7]
type textarea "hero.attack("Treg")"
type textarea "hero.moveRight(2)"
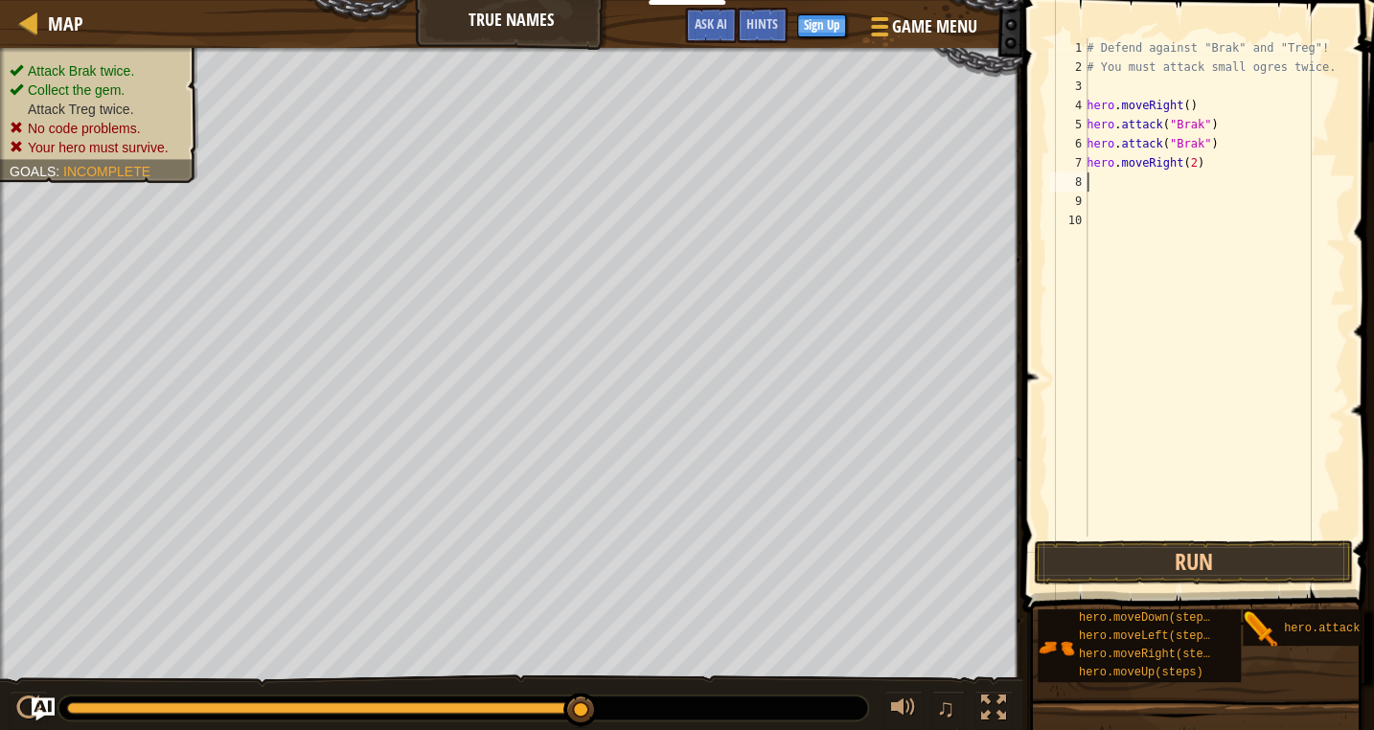
paste textarea "hero.attack("Treg")"
type textarea "hero.attack("Treg")"
paste textarea "hero.attack("Treg")"
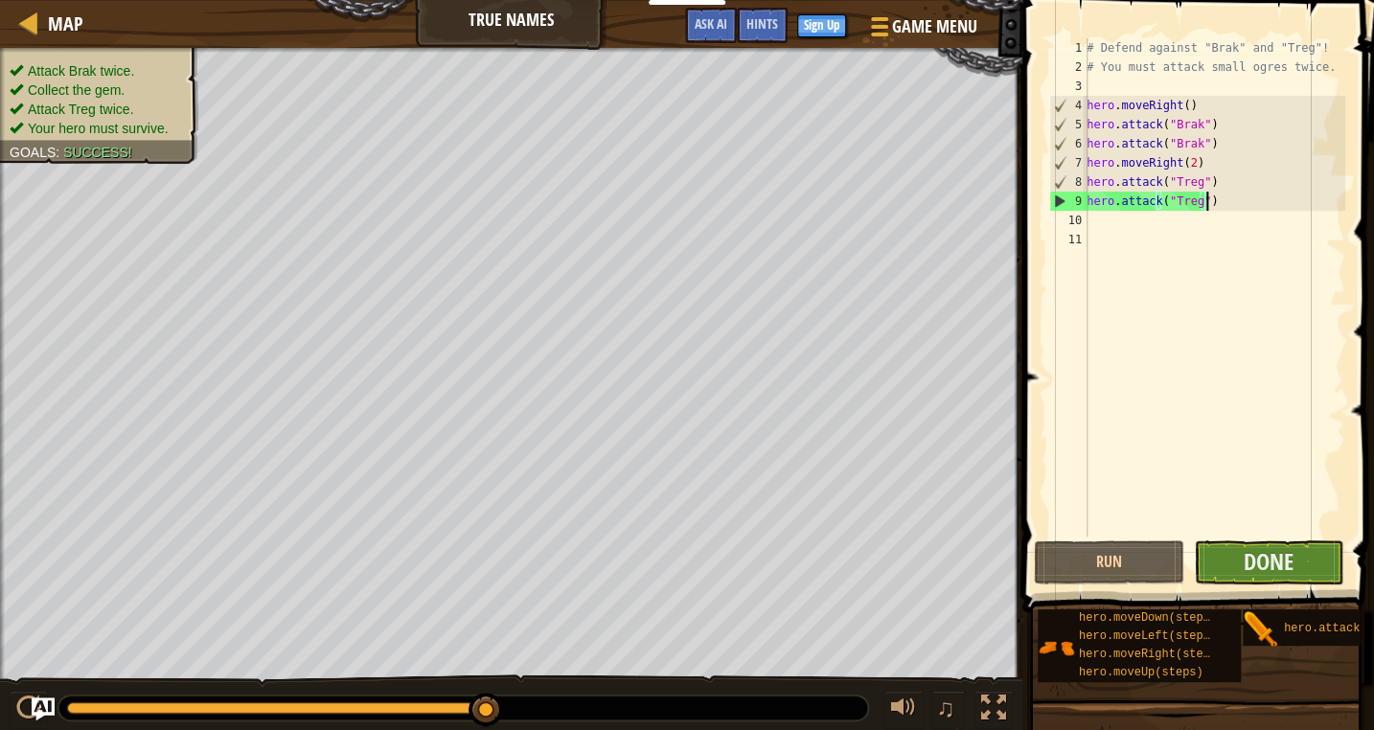
type textarea "hero.attack("Treg")"
click at [1296, 559] on button "Done" at bounding box center [1269, 562] width 150 height 44
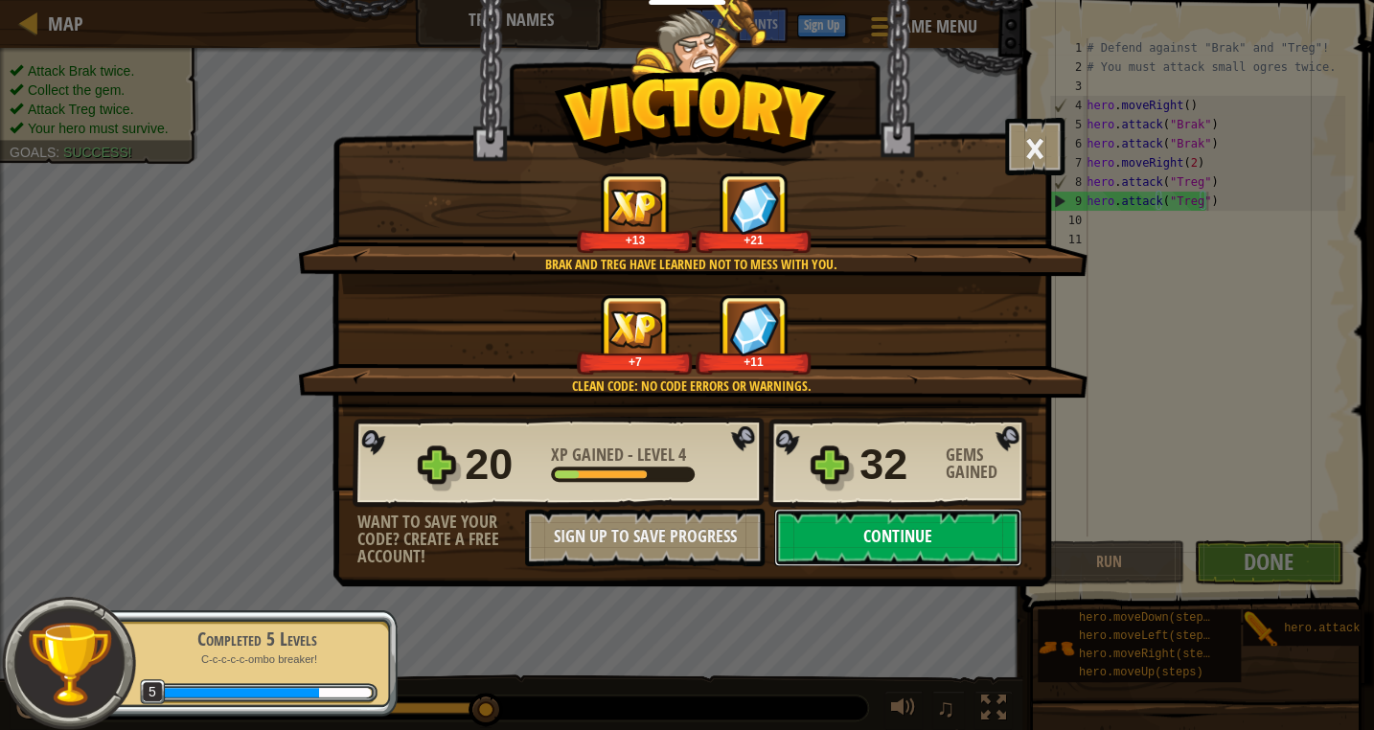
click at [969, 536] on button "Continue" at bounding box center [897, 537] width 247 height 57
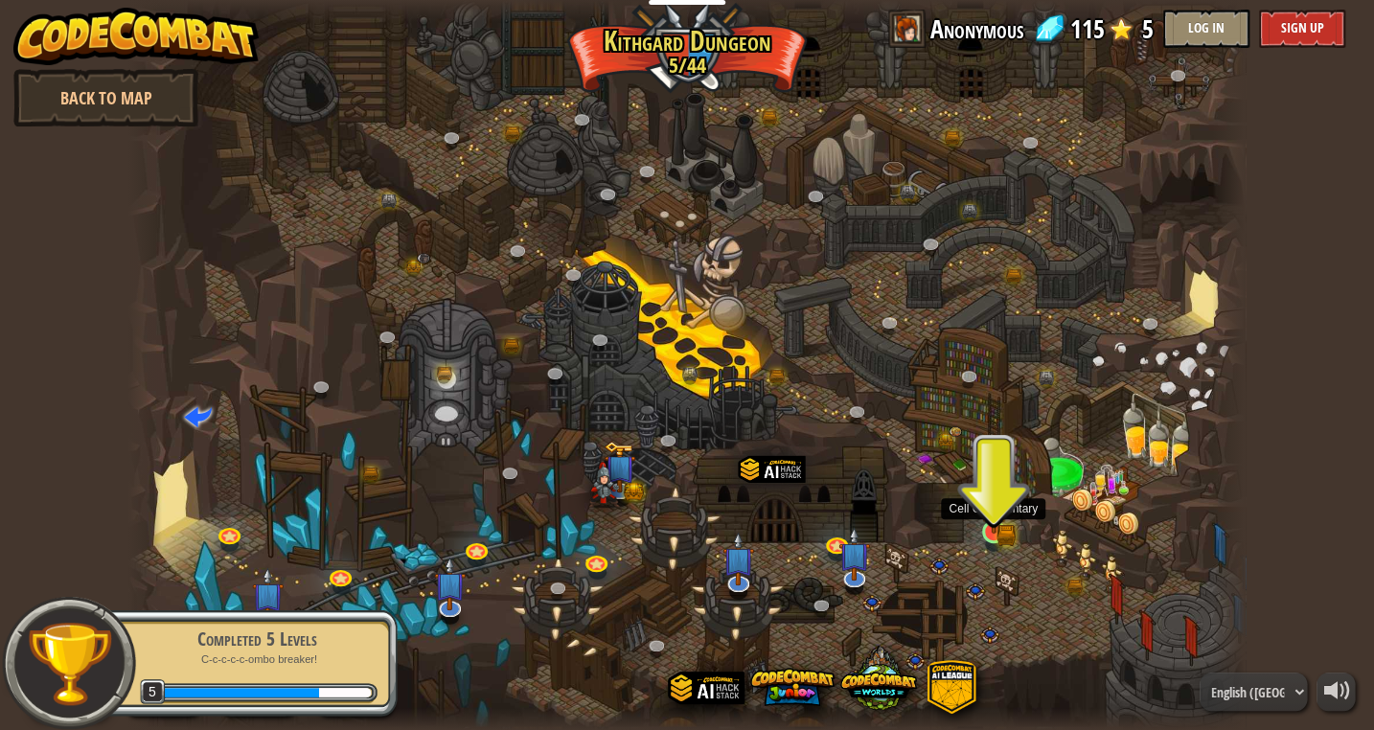
click at [992, 505] on img at bounding box center [993, 503] width 16 height 16
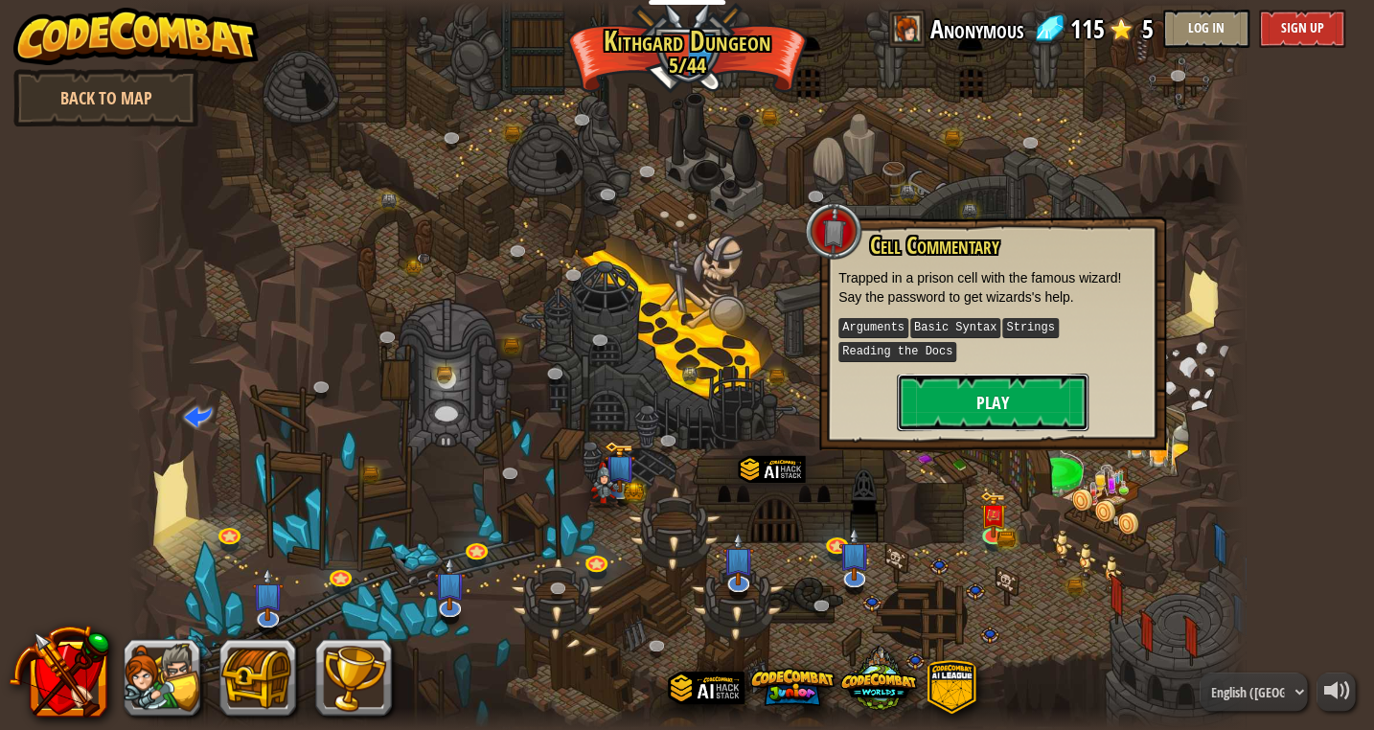
click at [997, 404] on button "Play" at bounding box center [993, 402] width 192 height 57
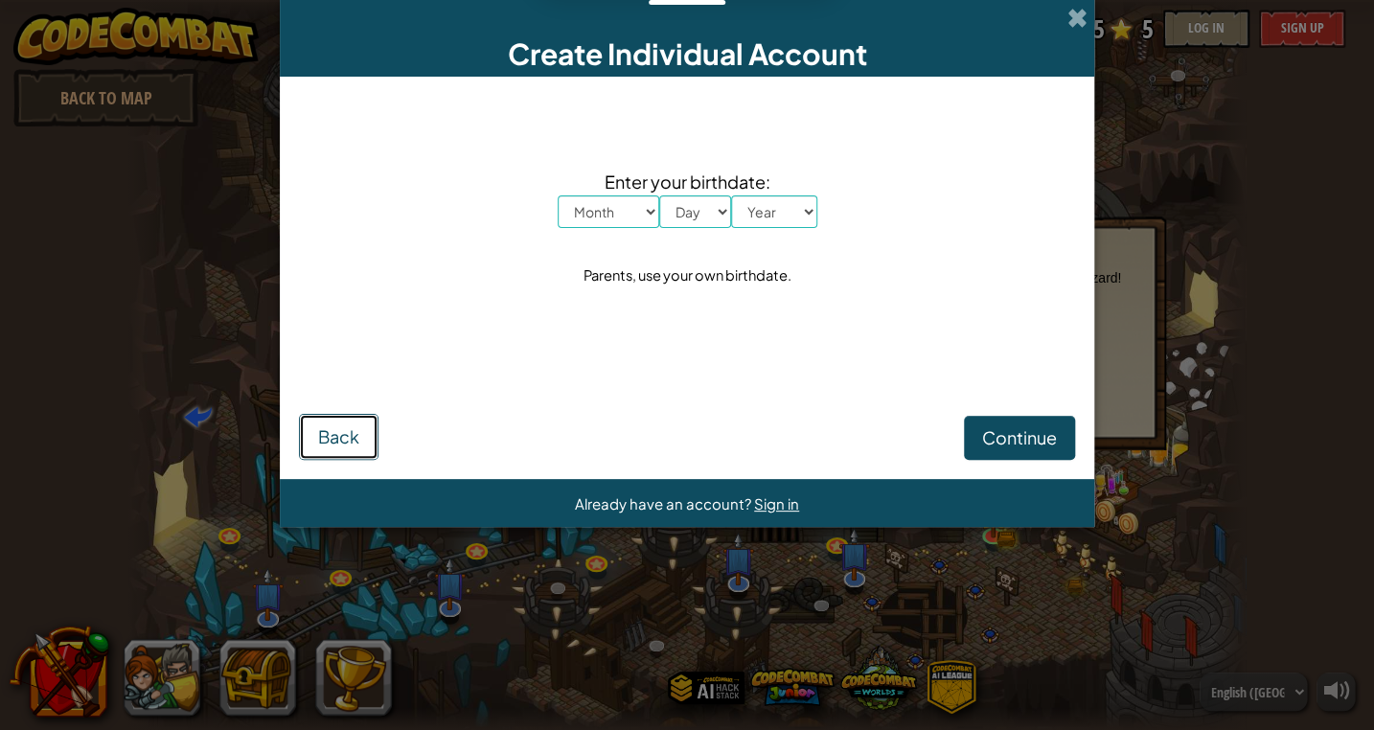
click at [340, 425] on span "Back" at bounding box center [338, 436] width 41 height 22
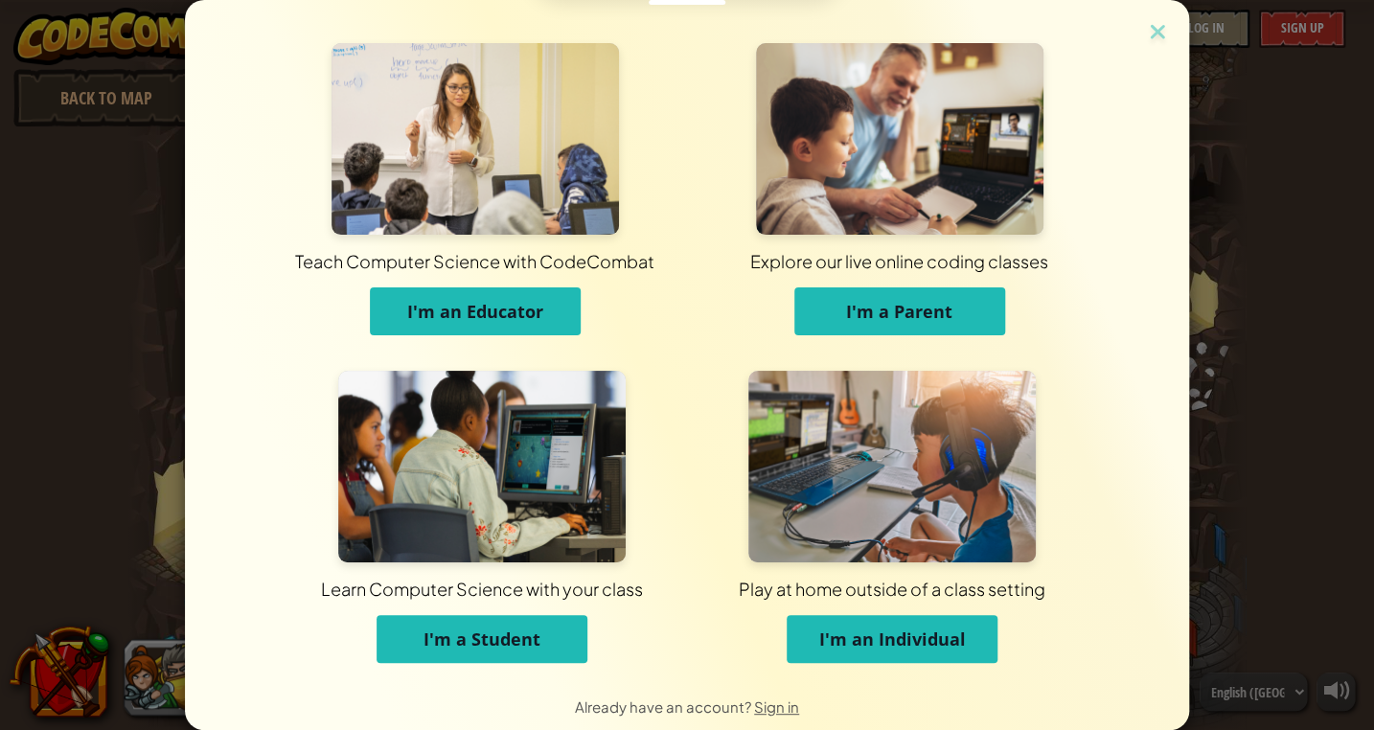
click at [479, 639] on span "I'm a Student" at bounding box center [481, 638] width 117 height 23
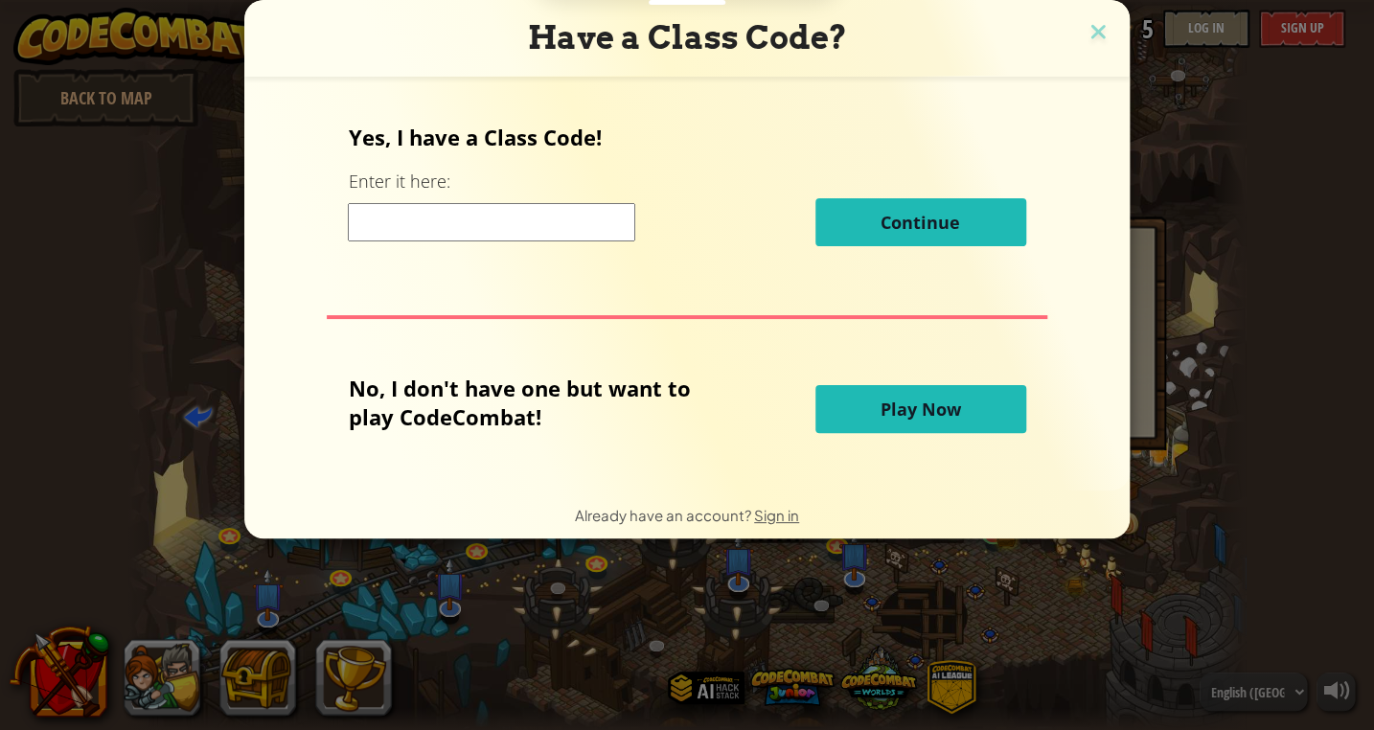
click at [860, 415] on button "Play Now" at bounding box center [920, 409] width 211 height 48
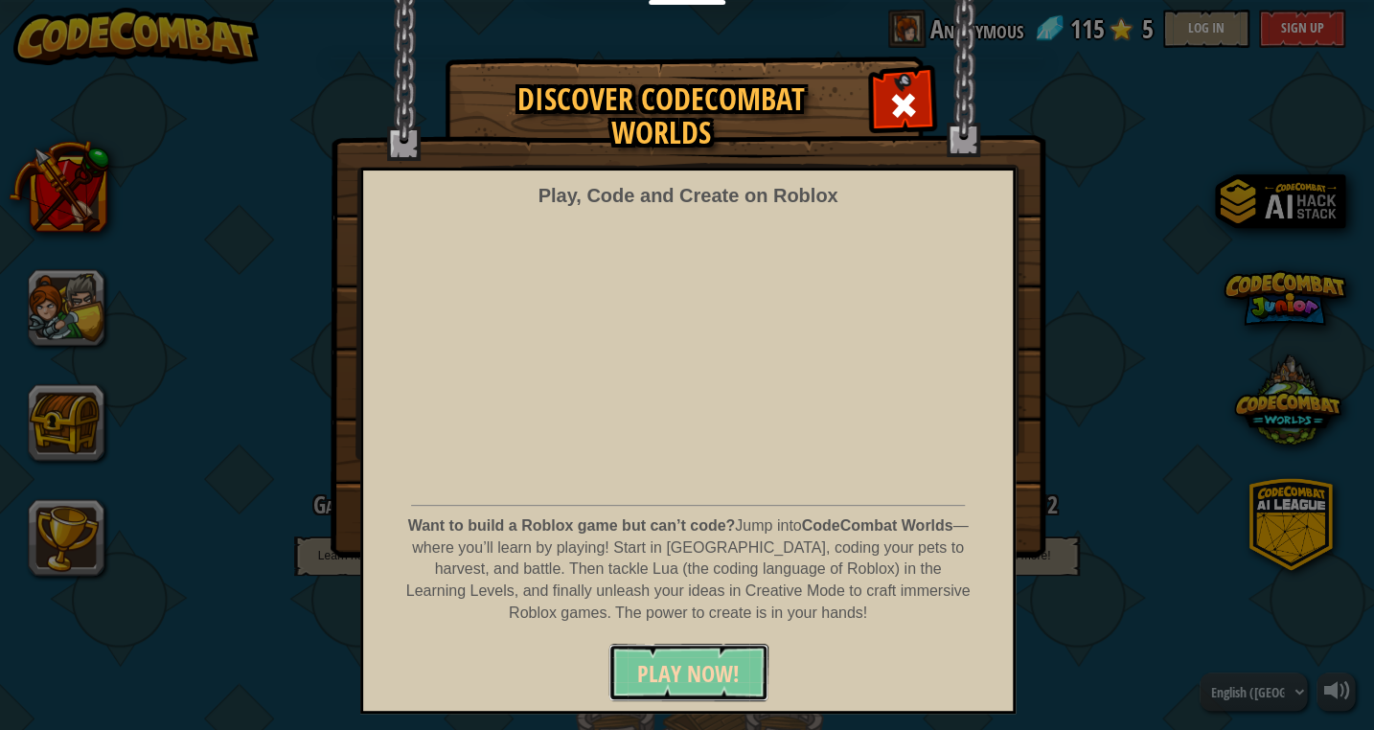
click at [695, 685] on span "PLAY NOW!" at bounding box center [688, 673] width 103 height 31
click at [907, 115] on span at bounding box center [903, 105] width 31 height 31
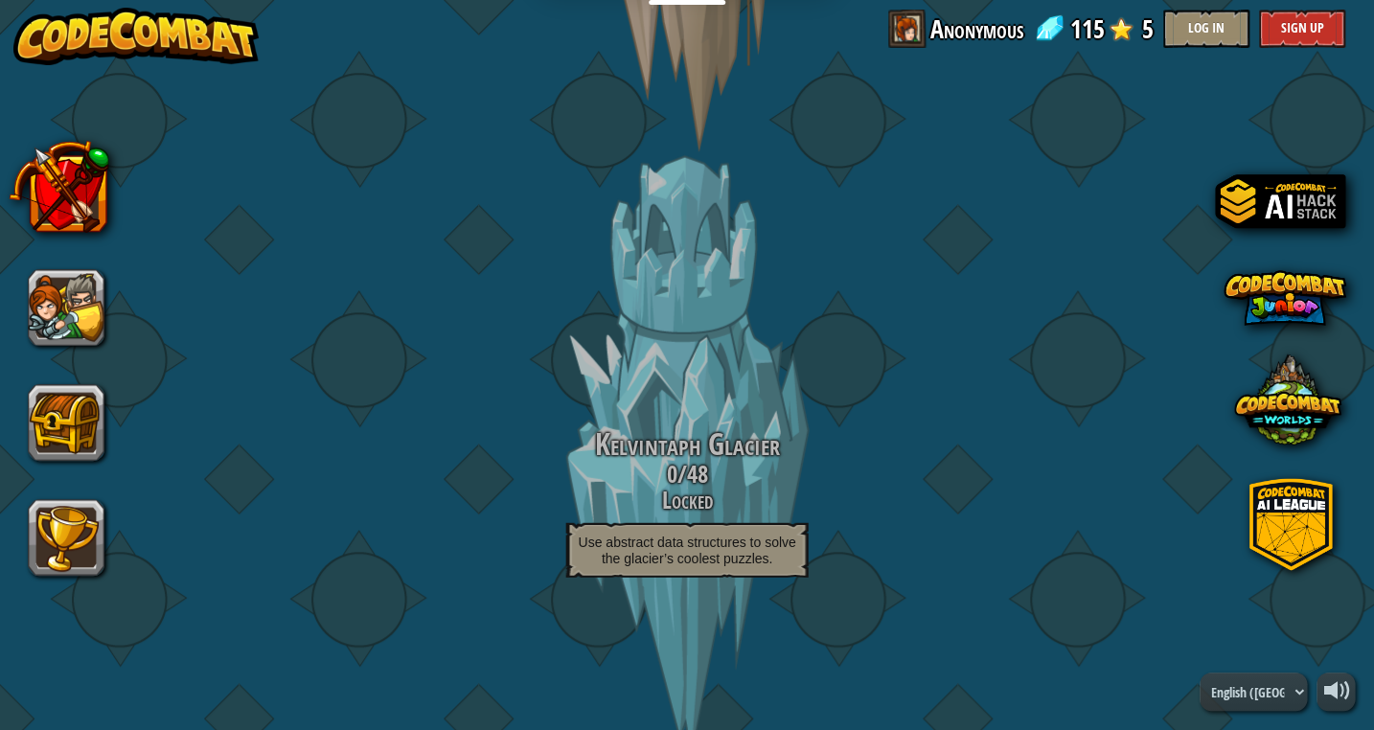
scroll to position [2211, 0]
